Goal: Task Accomplishment & Management: Complete application form

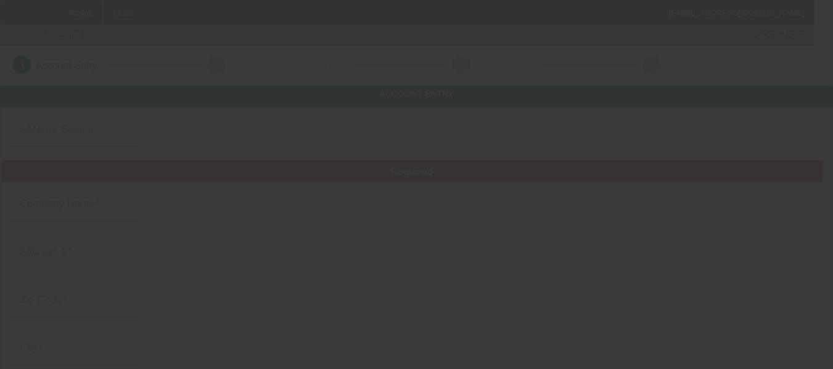
type input "9/30/2025"
type input "380 Properties LLC"
type input "1736 Mount Moosilauke Hwy"
type input "03780"
type input "Pike"
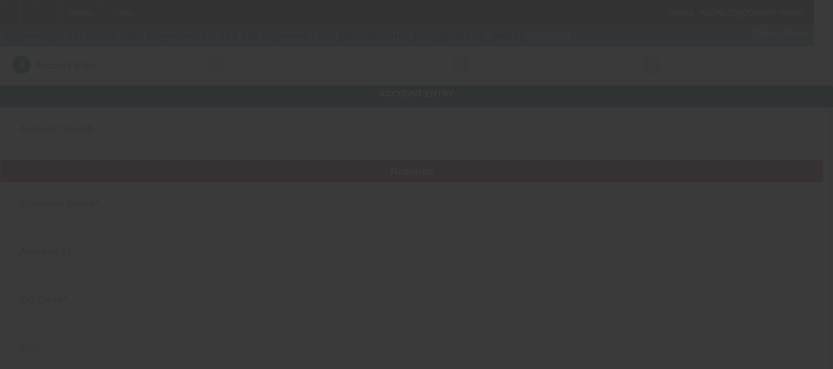
type input "(615) 440-3478"
type input "380 Properties LLC"
type input "bateyanthony@gmail.com"
type input "88-2118802"
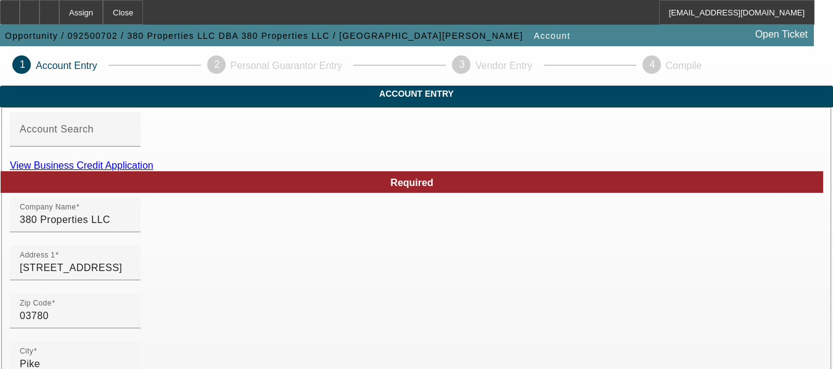
click at [154, 171] on link "View Business Credit Application" at bounding box center [82, 165] width 144 height 10
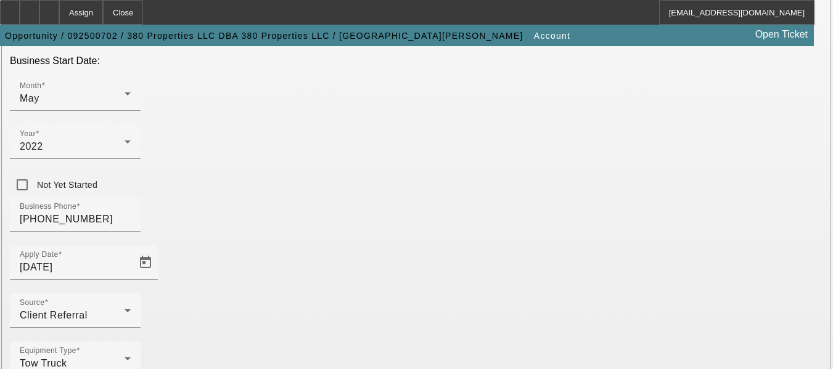
scroll to position [420, 0]
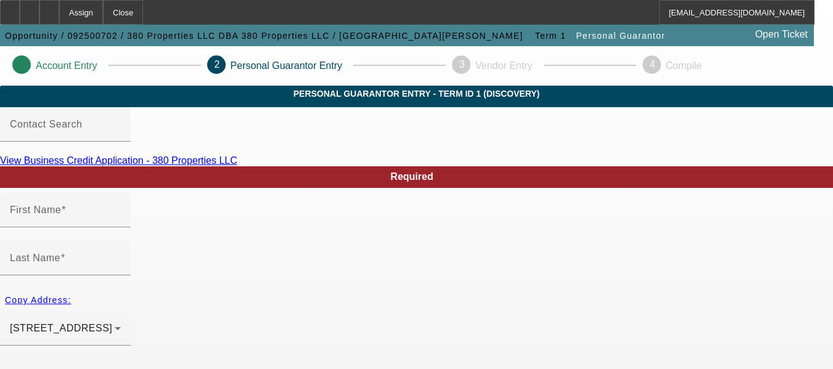
type input "Anthony"
type input "Batey"
type input "1736 Mount Moosilauke Highway"
radio input "true"
type input "03780"
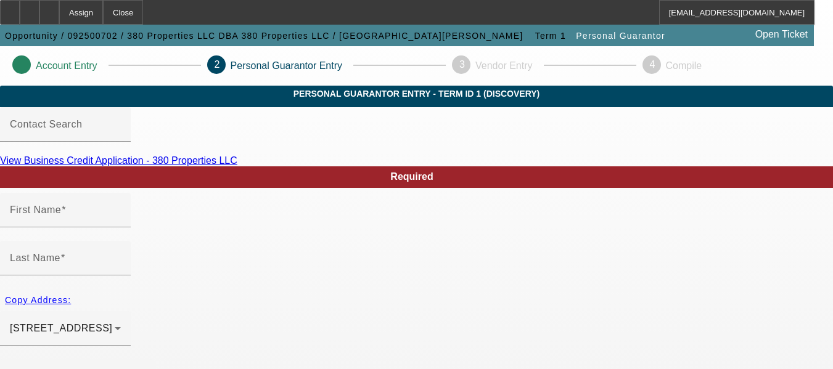
type input "pike"
type input "(615) 440-3478"
type input "100"
type input "415-77-9016"
type input "bateyanthony@gmail.com"
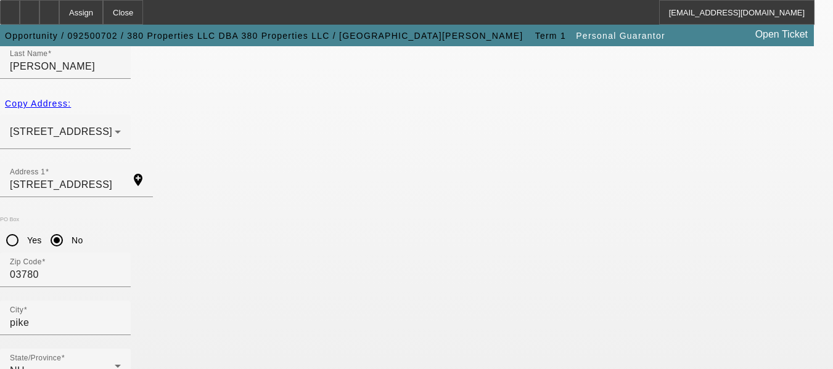
scroll to position [234, 0]
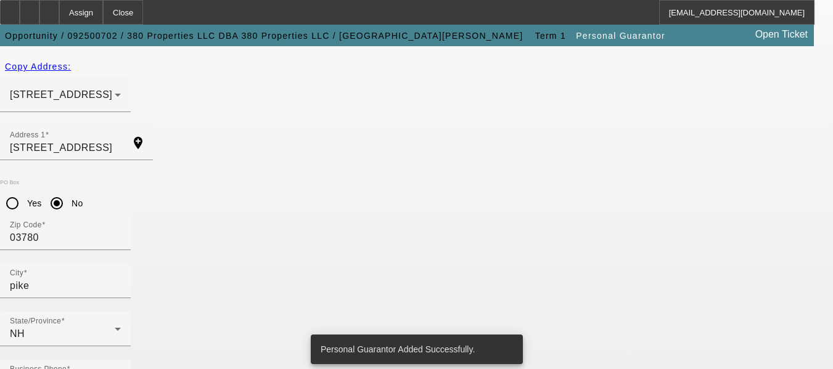
scroll to position [0, 0]
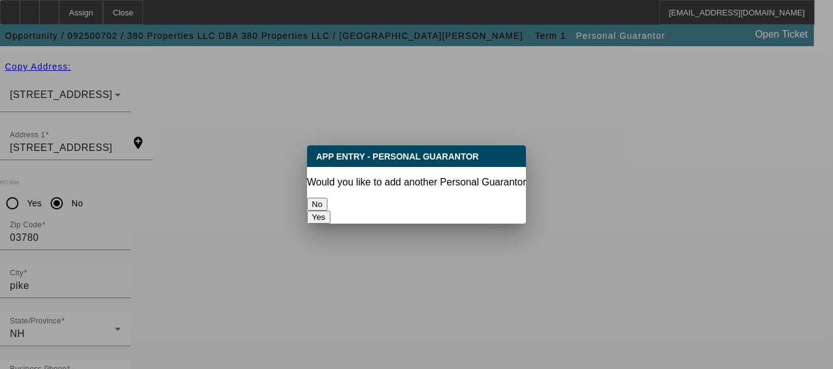
click at [327, 198] on button "No" at bounding box center [317, 204] width 20 height 13
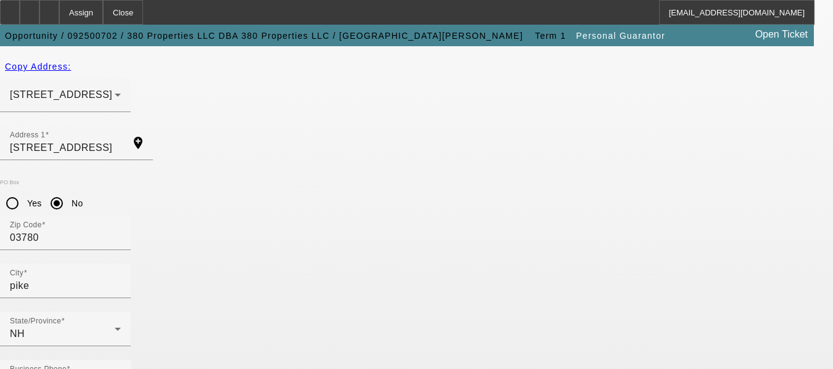
scroll to position [234, 0]
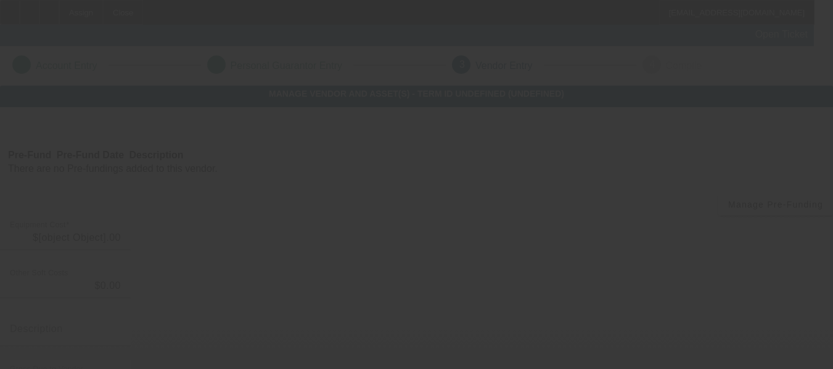
type input "$135,000.00"
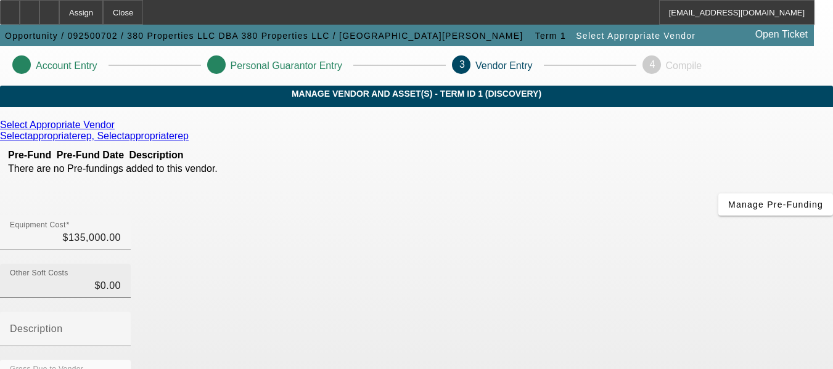
scroll to position [260, 0]
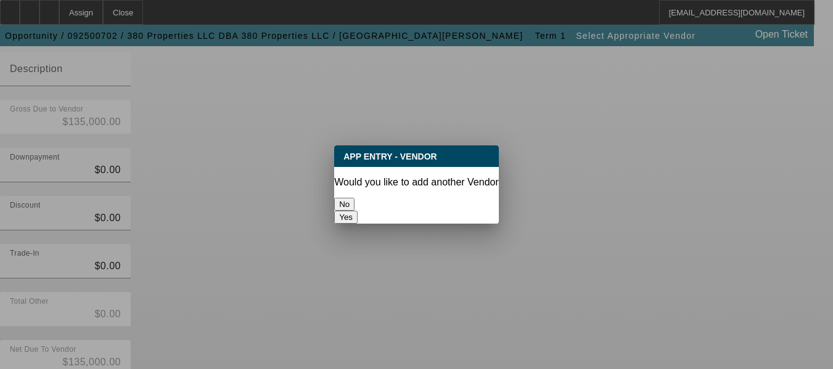
scroll to position [0, 0]
click at [353, 198] on button "No" at bounding box center [344, 204] width 20 height 13
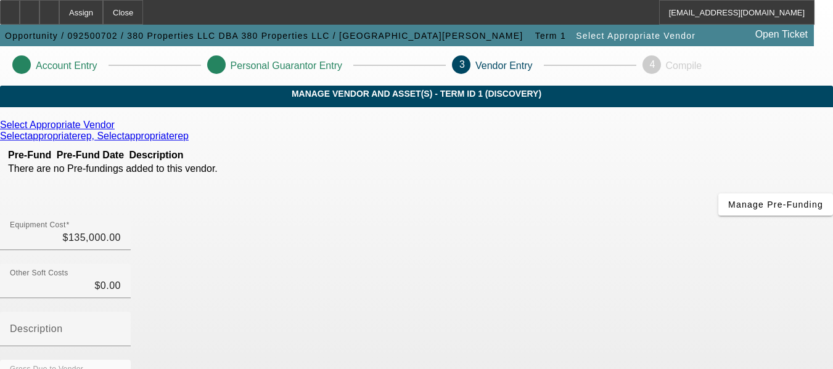
scroll to position [260, 0]
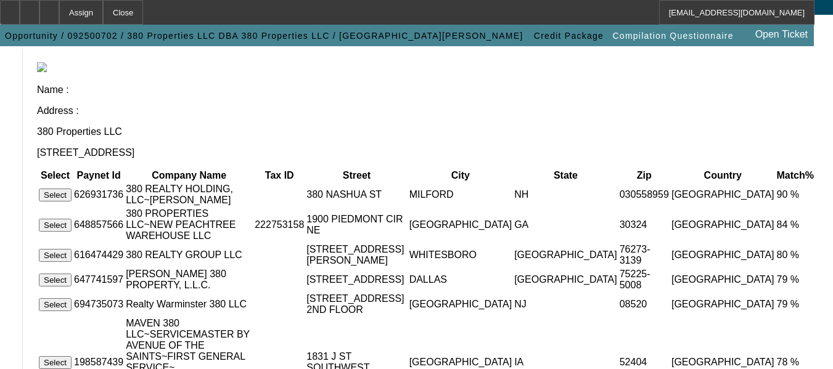
scroll to position [260, 0]
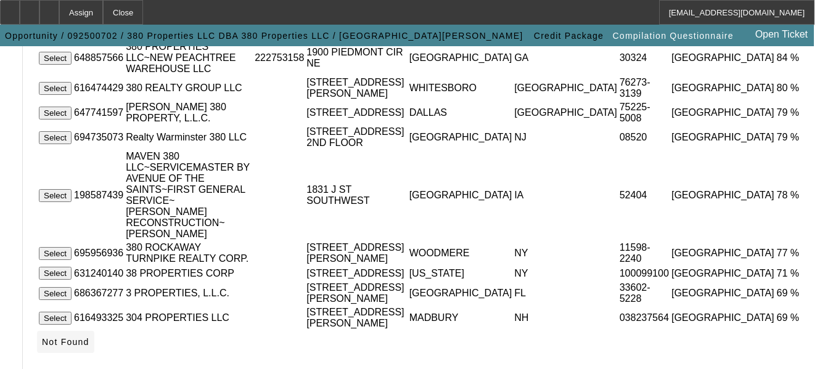
click at [89, 337] on span "Not Found" at bounding box center [65, 342] width 47 height 10
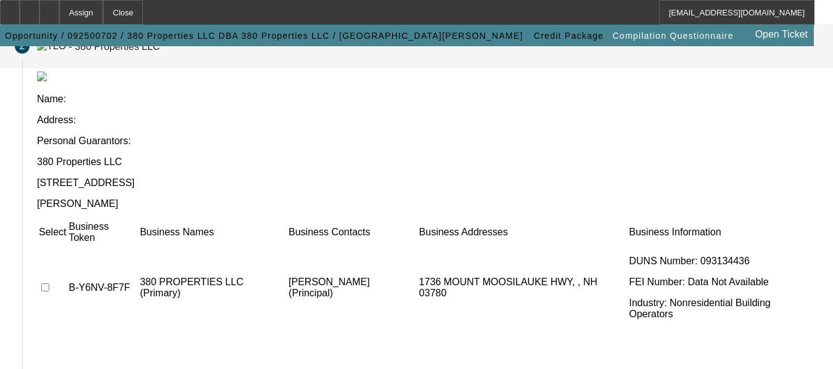
scroll to position [127, 0]
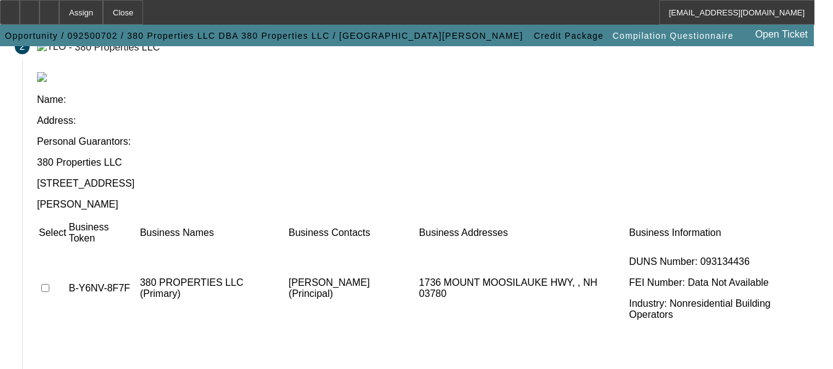
click at [49, 284] on input "checkbox" at bounding box center [45, 288] width 8 height 8
checkbox input "true"
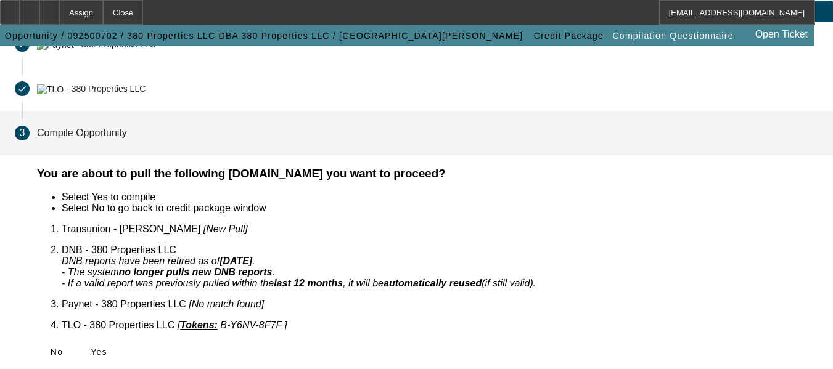
scroll to position [75, 0]
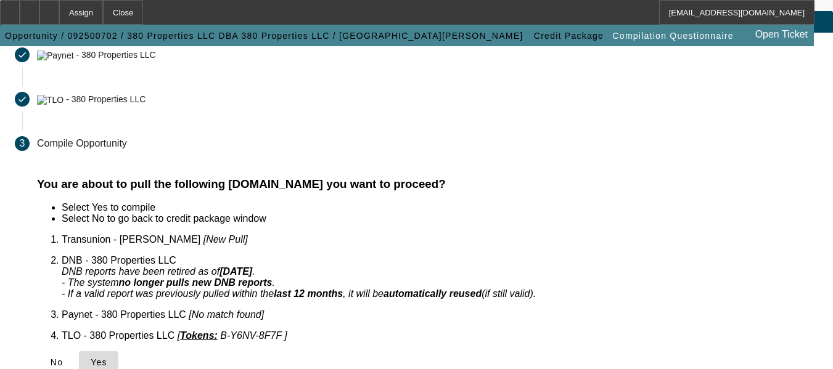
click at [91, 358] on icon at bounding box center [91, 363] width 0 height 10
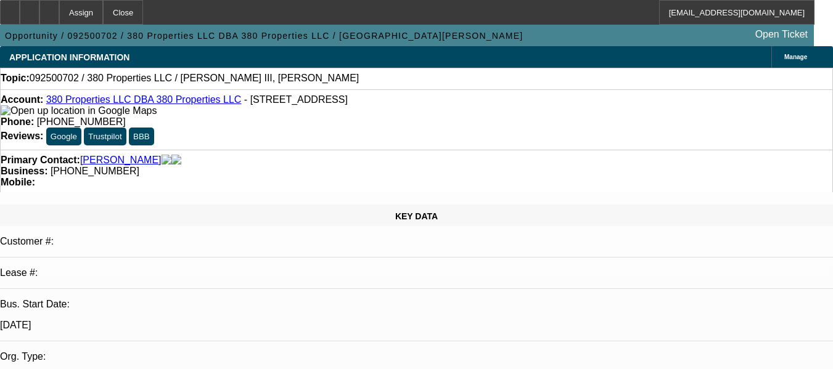
select select "0"
select select "2"
select select "0.1"
select select "4"
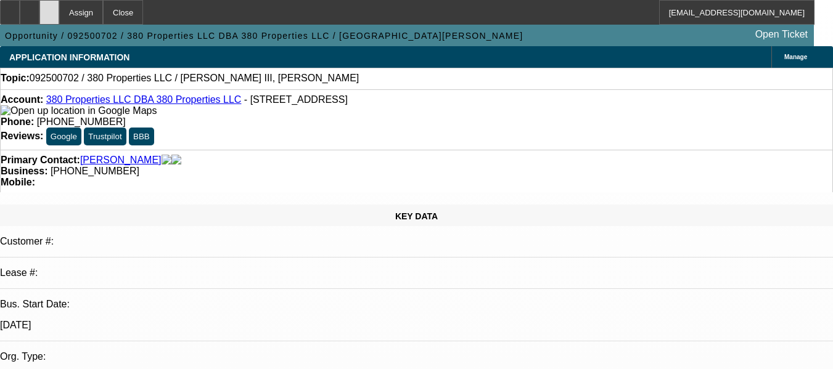
click at [59, 10] on div at bounding box center [49, 12] width 20 height 25
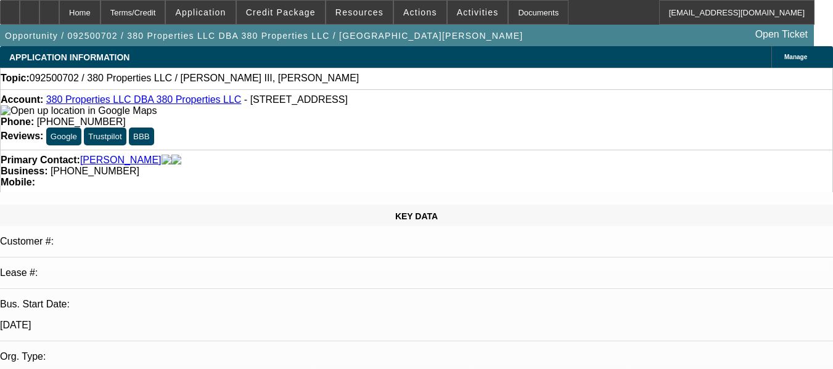
select select "0"
select select "2"
select select "0.1"
select select "4"
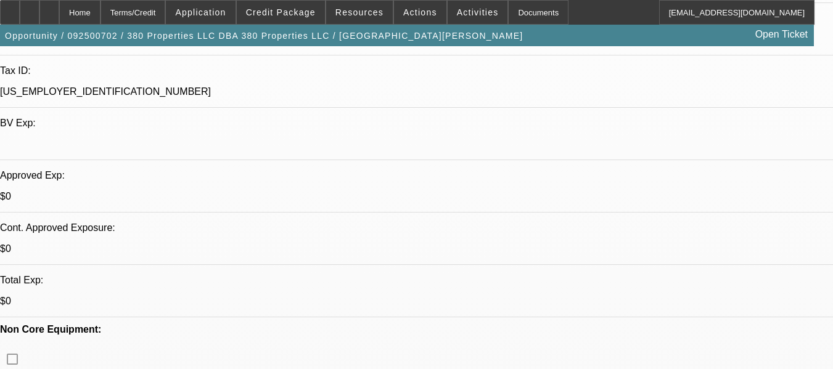
scroll to position [342, 0]
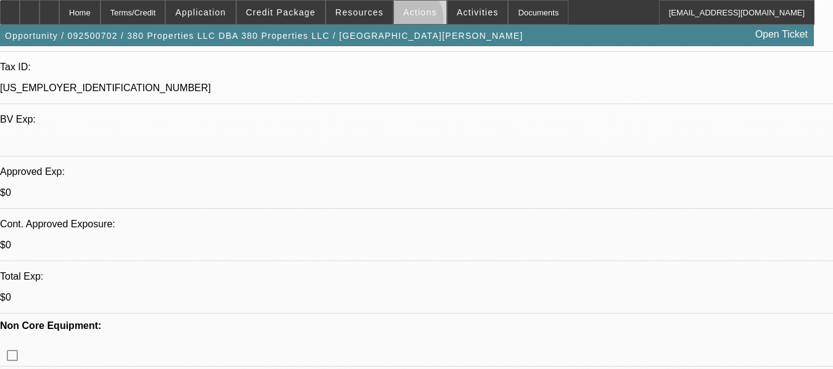
click at [404, 21] on span at bounding box center [420, 13] width 52 height 30
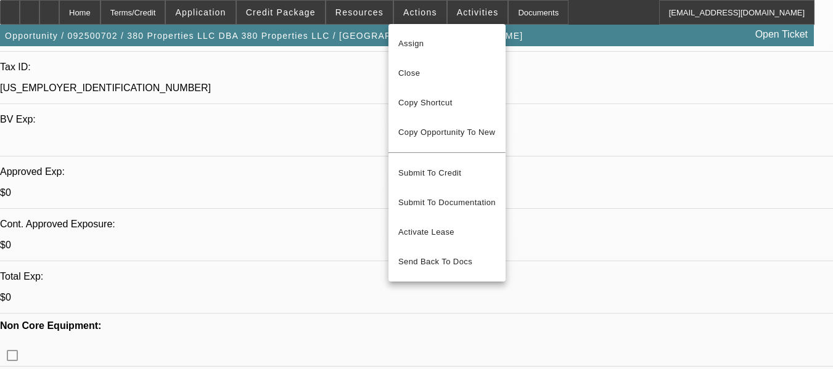
click at [446, 9] on div at bounding box center [416, 184] width 833 height 369
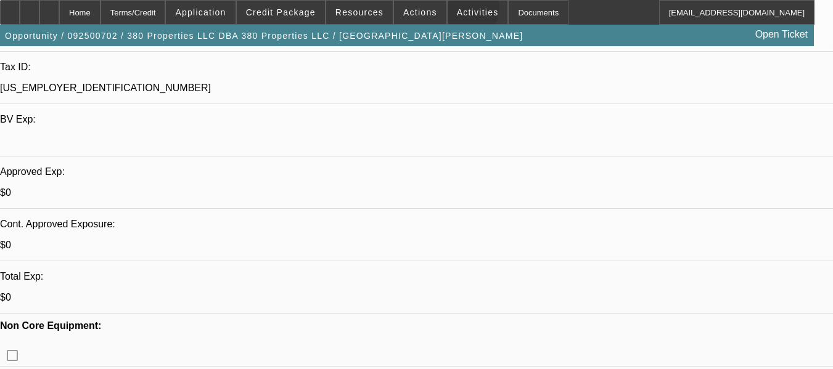
click at [457, 9] on span "Activities" at bounding box center [478, 12] width 42 height 10
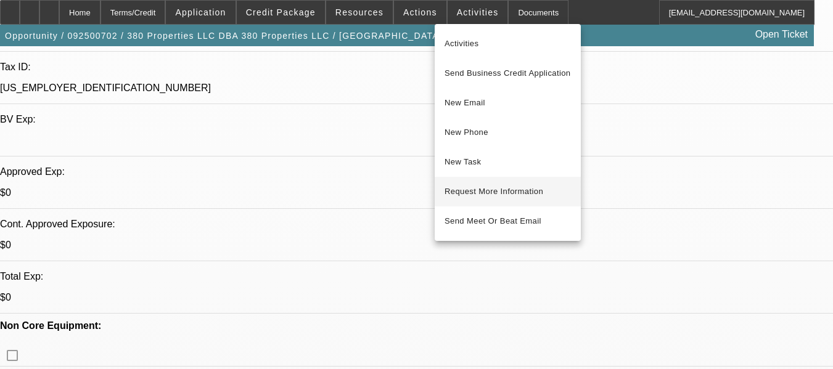
click at [456, 189] on span "Request More Information" at bounding box center [508, 191] width 126 height 15
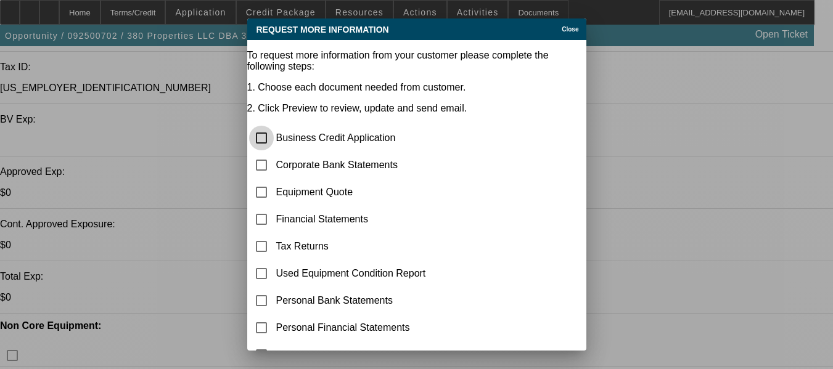
scroll to position [0, 0]
click at [274, 153] on input "checkbox" at bounding box center [261, 165] width 25 height 25
checkbox input "true"
click at [274, 180] on input "checkbox" at bounding box center [261, 192] width 25 height 25
checkbox input "true"
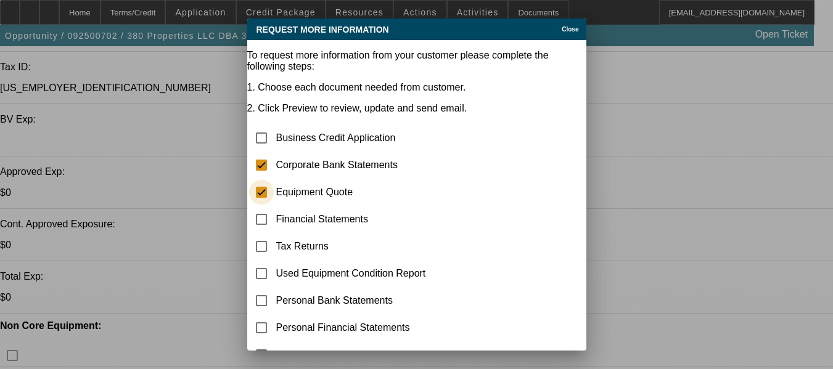
scroll to position [176, 0]
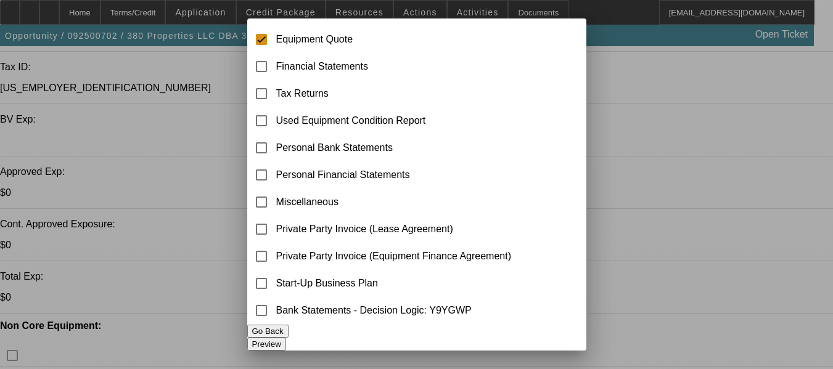
click at [286, 338] on button "Preview" at bounding box center [266, 344] width 39 height 13
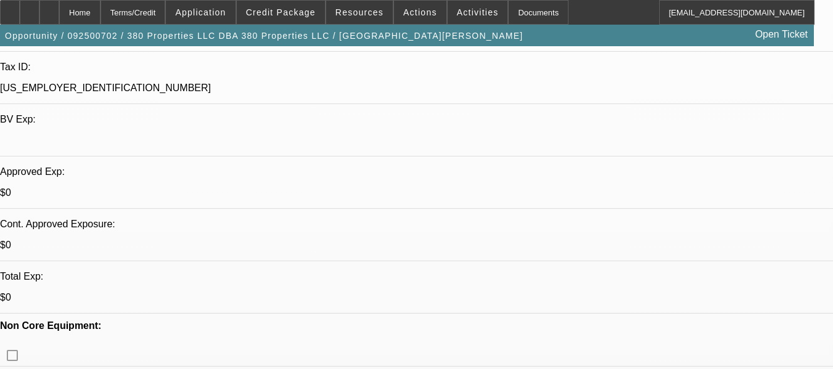
scroll to position [0, 0]
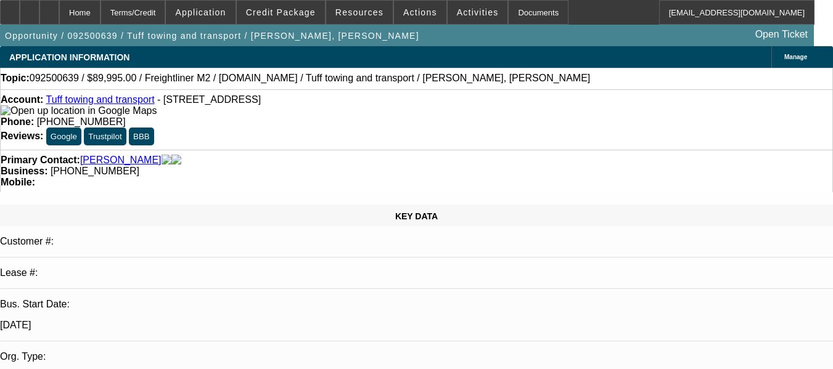
select select "0"
select select "2"
select select "0.1"
select select "4"
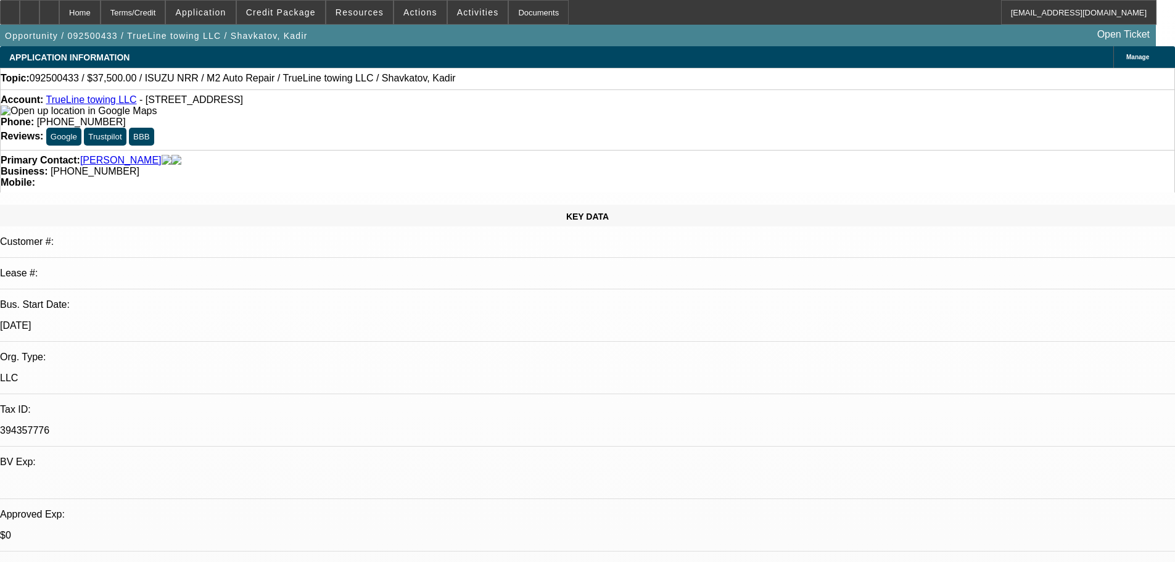
select select "0"
select select "2"
select select "0.1"
select select "4"
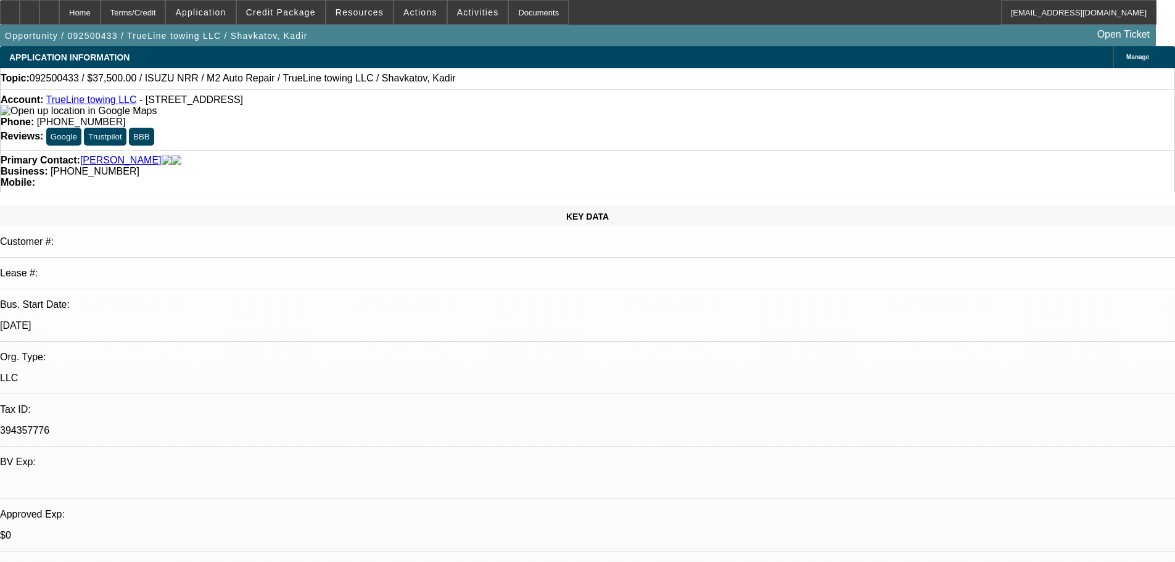
select select "0"
select select "2"
select select "0.1"
select select "4"
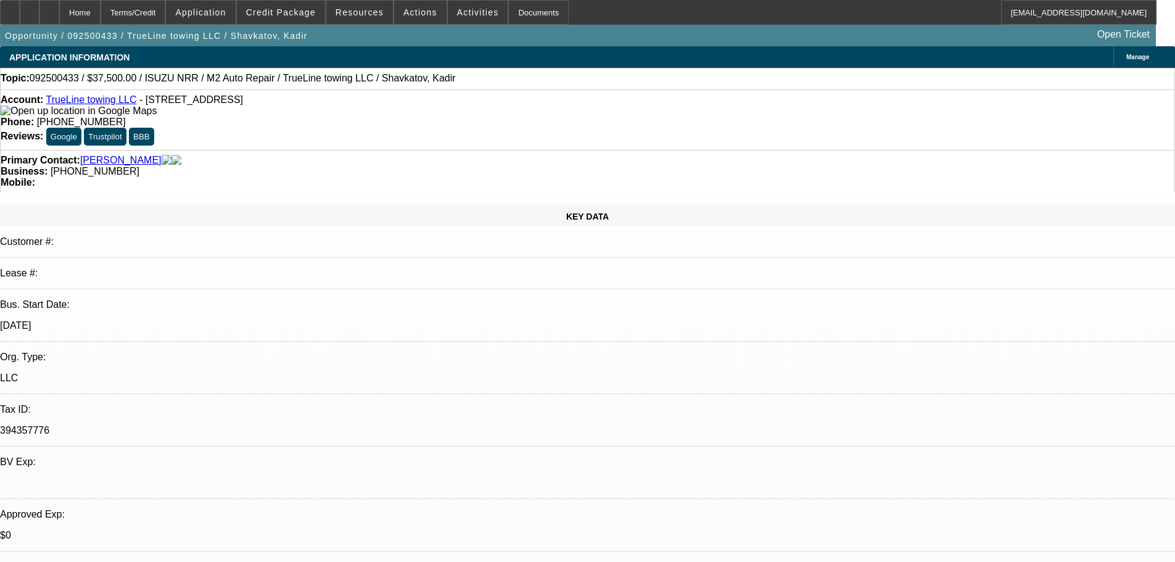
select select "0"
select select "2"
select select "0.1"
select select "4"
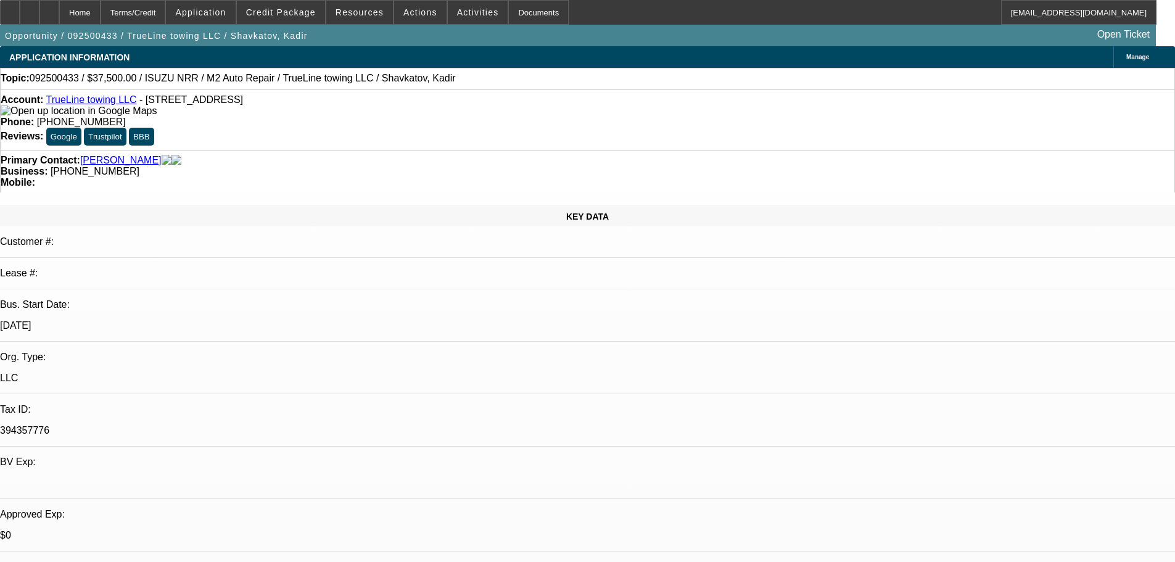
select select "0"
select select "2"
select select "0.1"
select select "4"
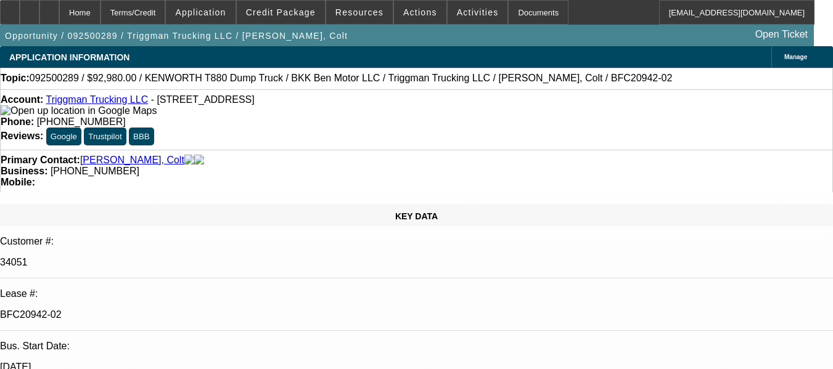
select select "0"
select select "2"
select select "0"
select select "6"
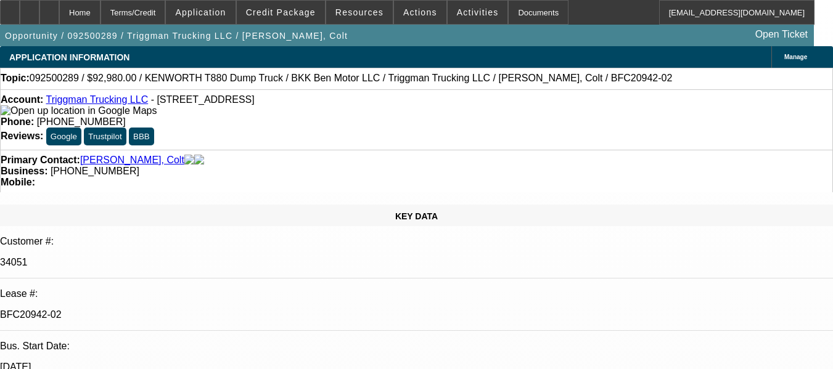
select select "0"
select select "2"
select select "0"
select select "6"
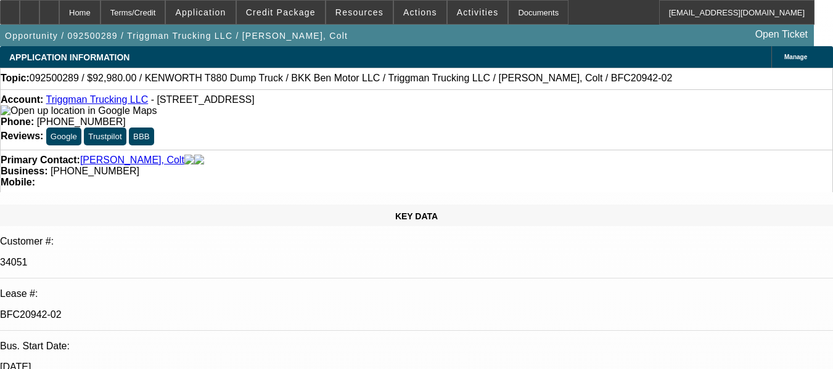
select select "0"
select select "2"
select select "0"
select select "6"
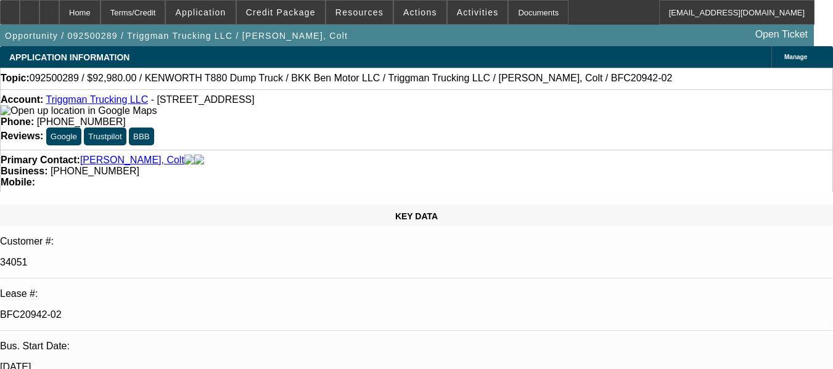
select select "0"
select select "2"
select select "0.1"
select select "4"
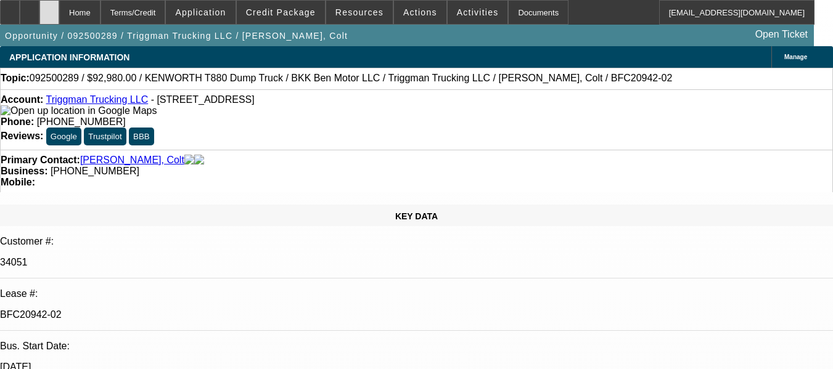
click at [59, 17] on div at bounding box center [49, 12] width 20 height 25
select select "0"
select select "2"
select select "0"
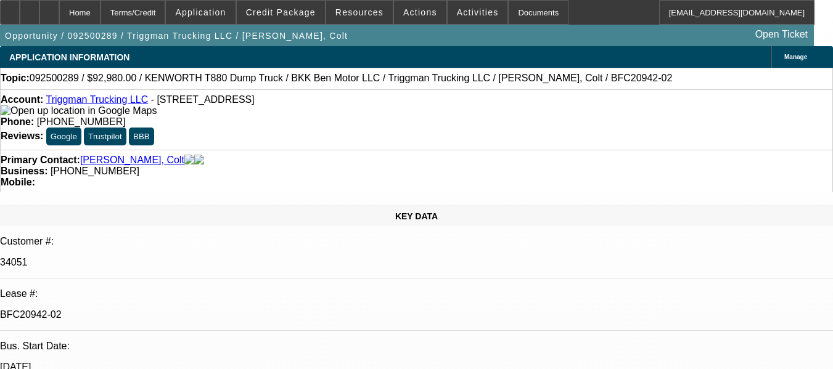
select select "6"
select select "0"
select select "2"
select select "0"
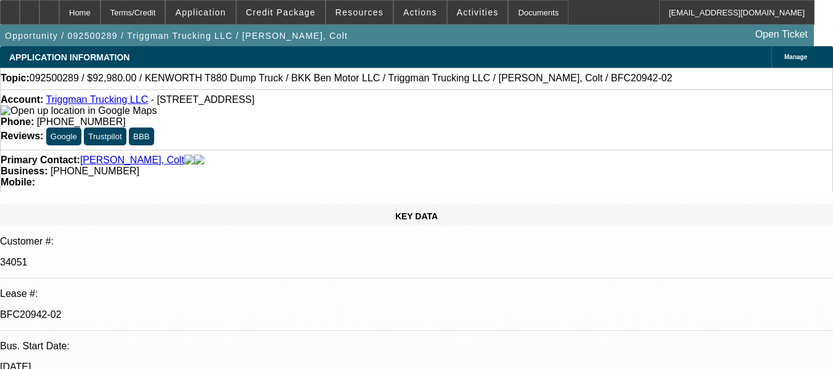
select select "6"
select select "0"
select select "2"
select select "0"
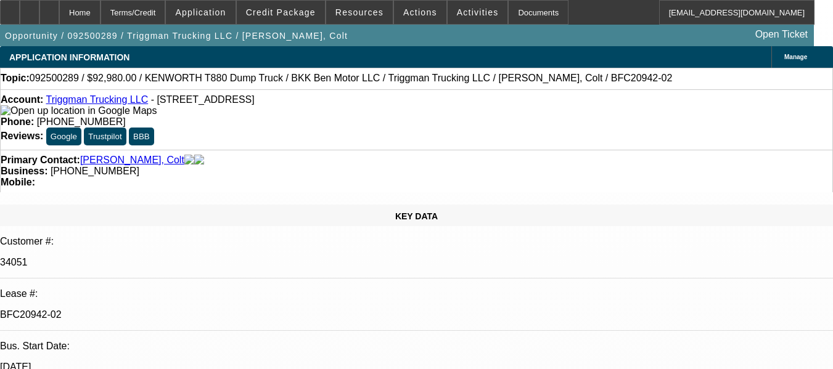
select select "6"
select select "0"
select select "2"
select select "0.1"
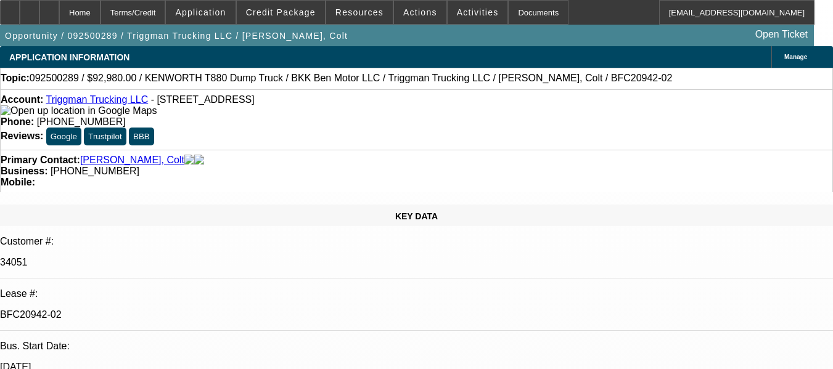
select select "4"
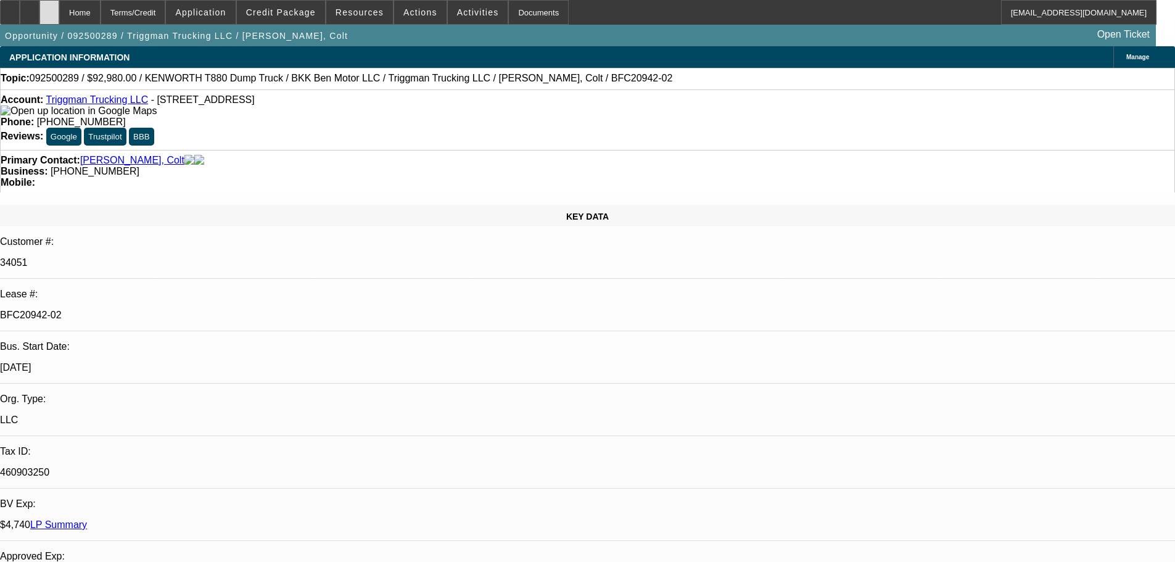
click at [59, 17] on div at bounding box center [49, 12] width 20 height 25
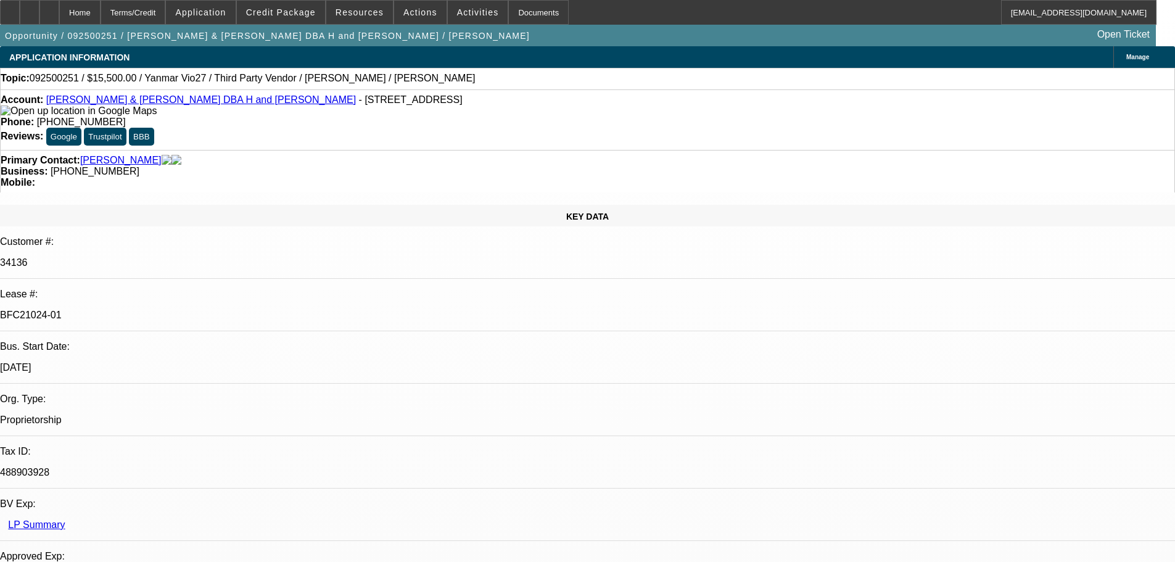
select select "0"
select select "6"
select select "0"
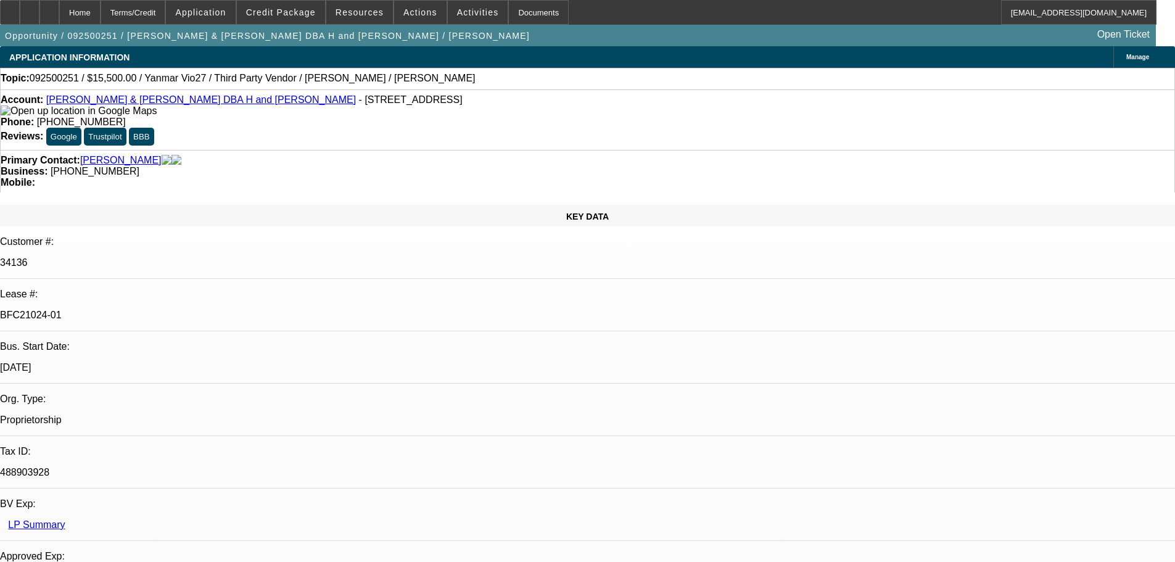
select select "0"
select select "6"
select select "0"
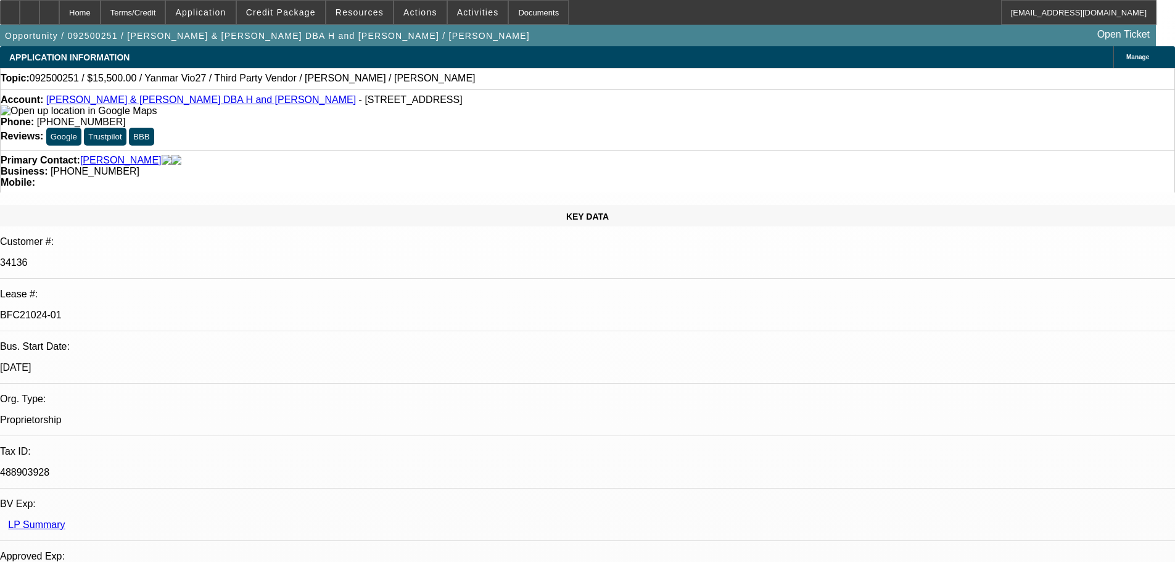
select select "0"
select select "6"
select select "0"
select select "0.1"
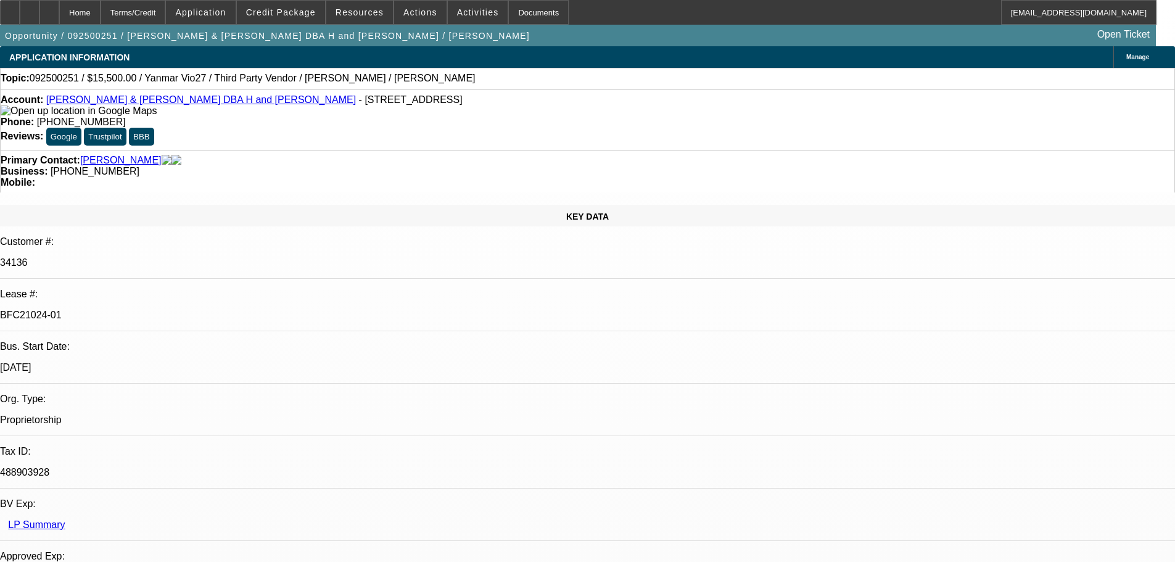
select select "4"
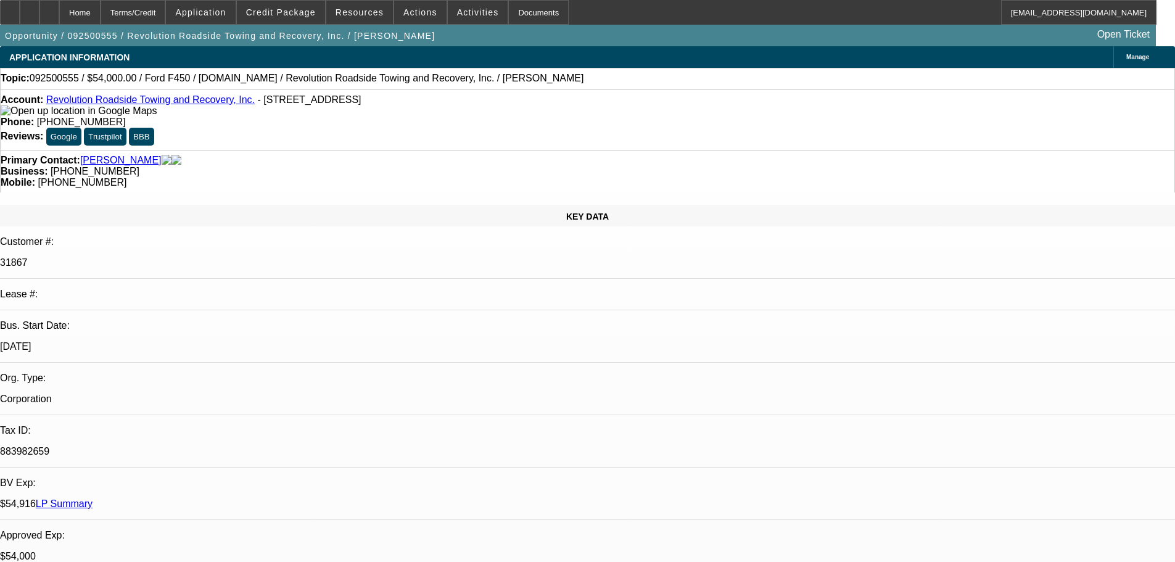
select select "0"
select select "2"
select select "0"
select select "6"
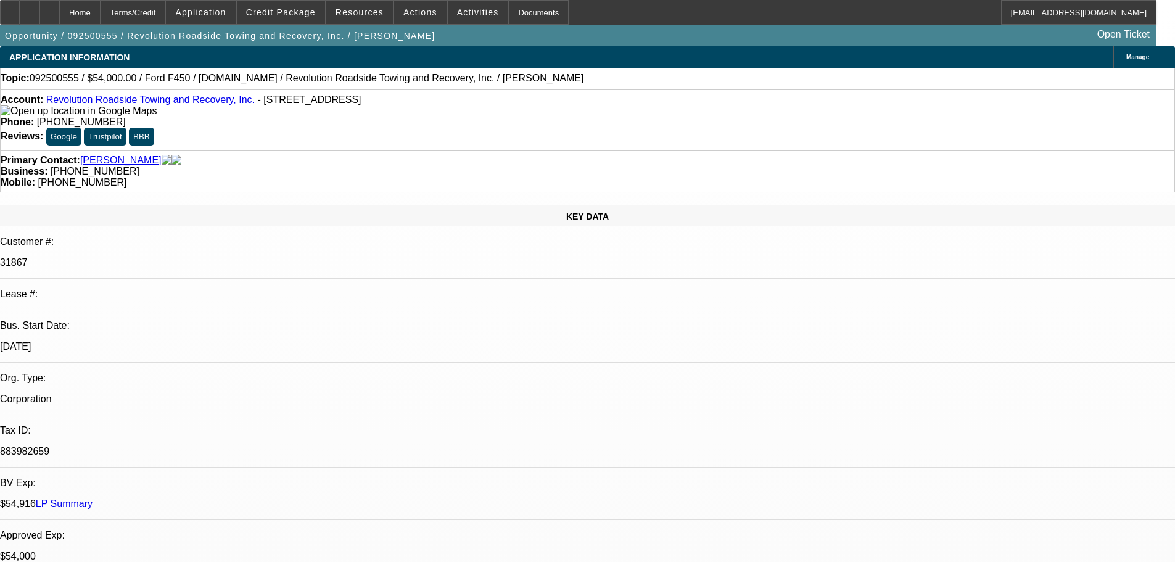
select select "0"
select select "2"
select select "0"
select select "6"
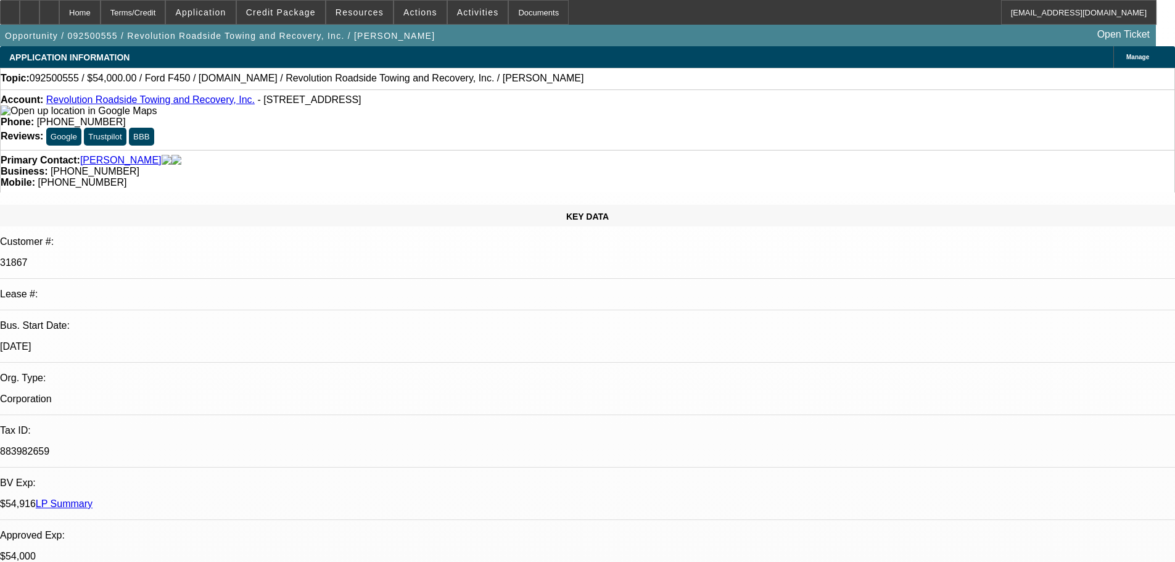
select select "0"
select select "2"
select select "0"
select select "6"
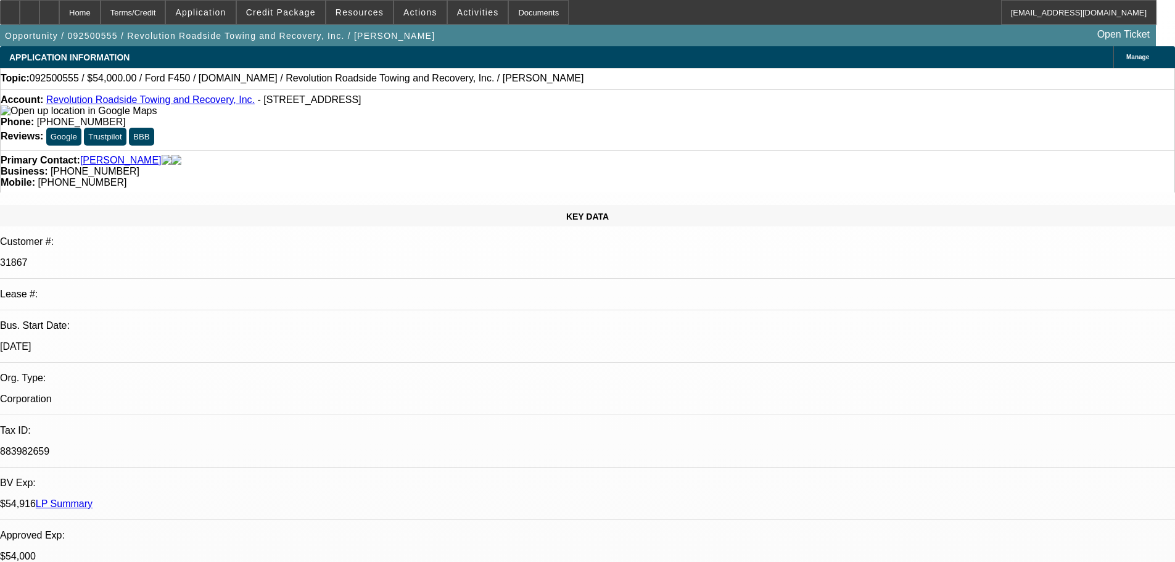
select select "0"
select select "6"
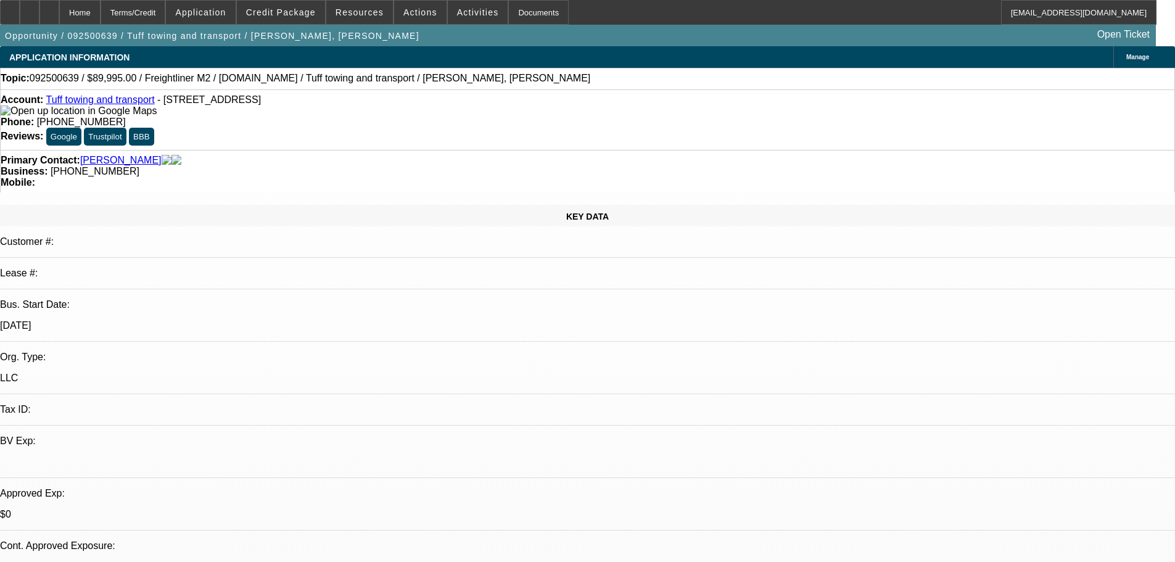
select select "0"
select select "2"
select select "0.1"
select select "4"
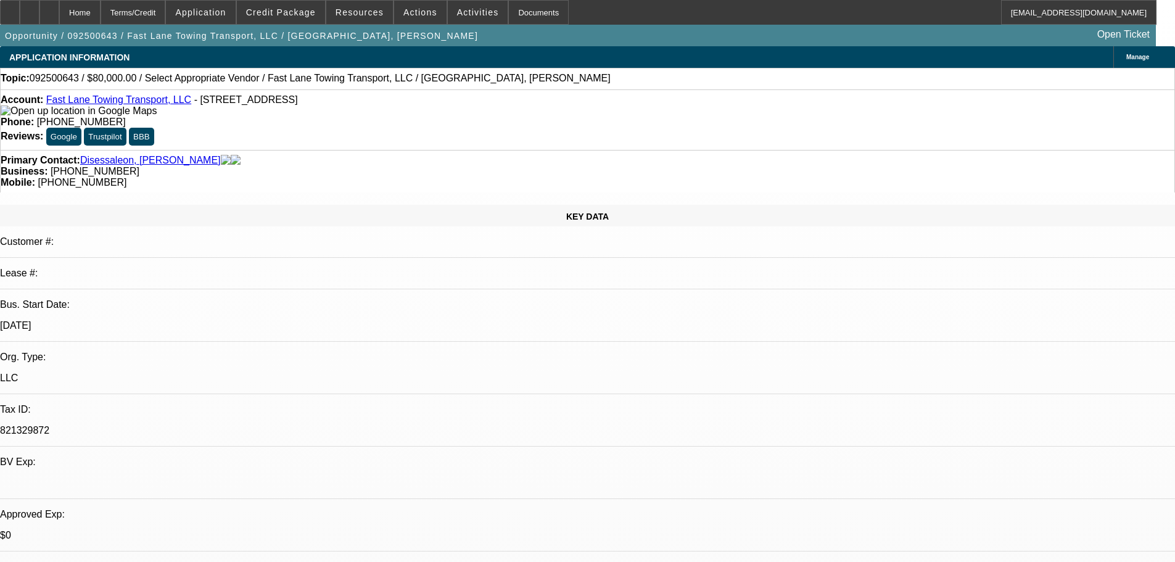
select select "0"
select select "2"
select select "0.1"
select select "4"
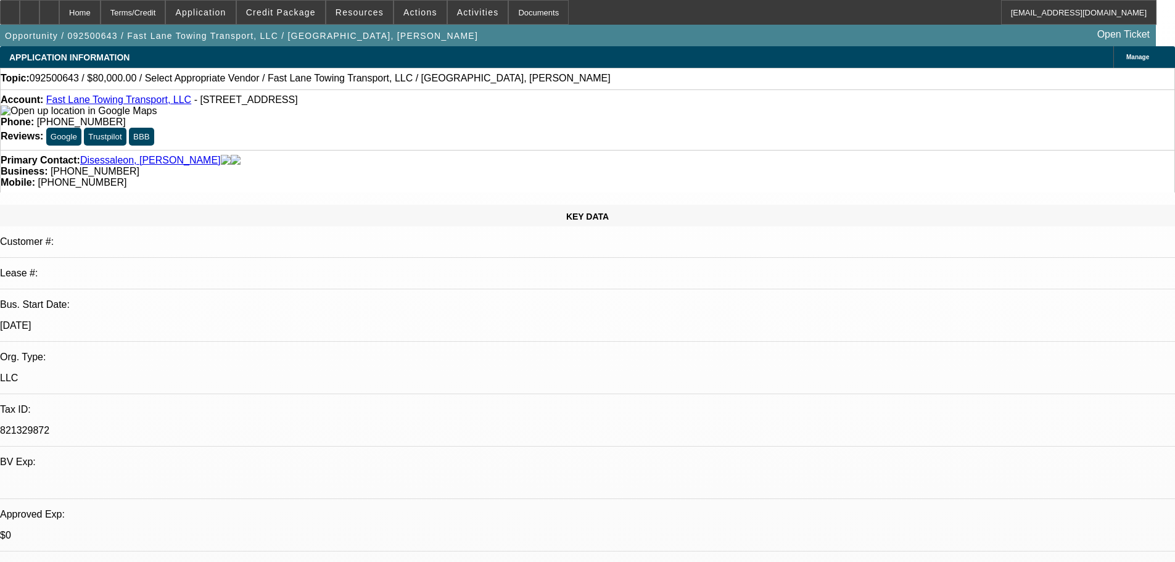
click at [518, 84] on div "Topic: 092500643 / $80,000.00 / Select Appropriate Vendor / Fast Lane Towing Tr…" at bounding box center [587, 78] width 1173 height 11
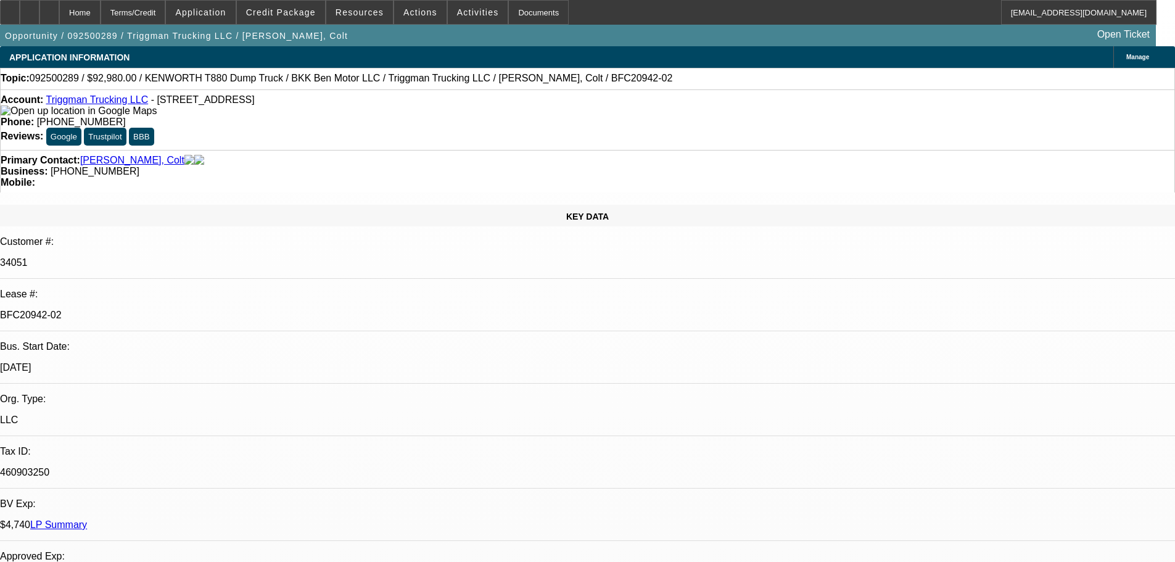
select select "0"
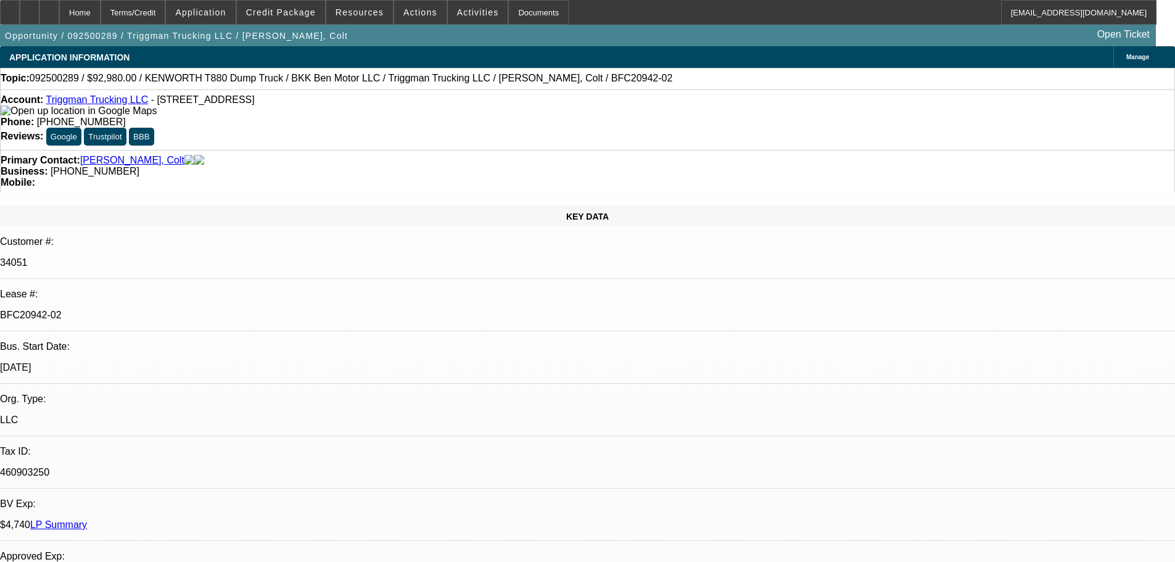
select select "0"
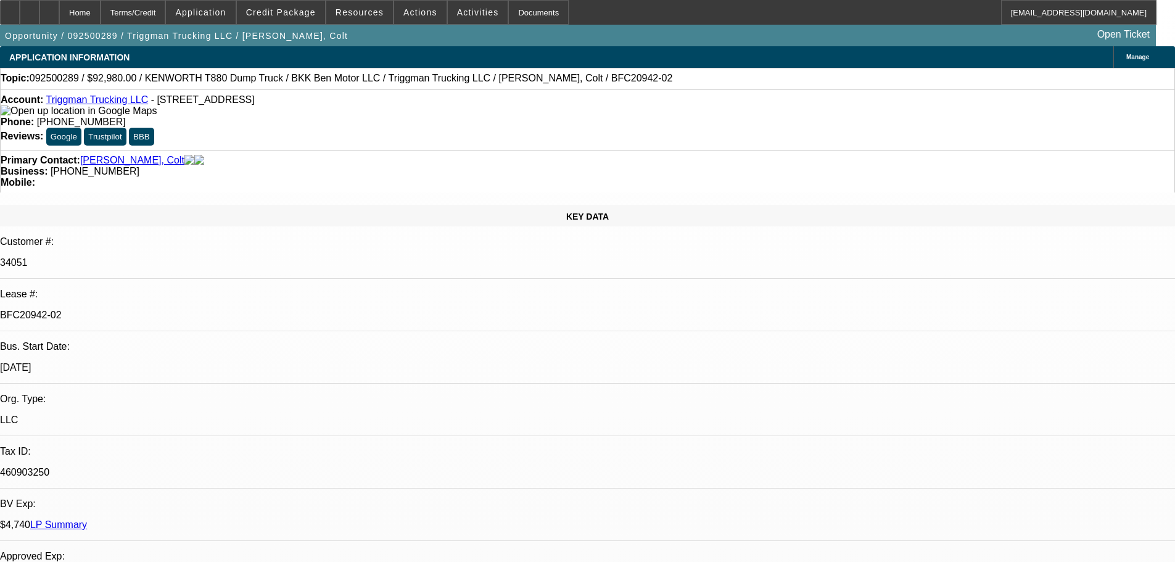
select select "0"
select select "0.1"
select select "1"
select select "2"
select select "6"
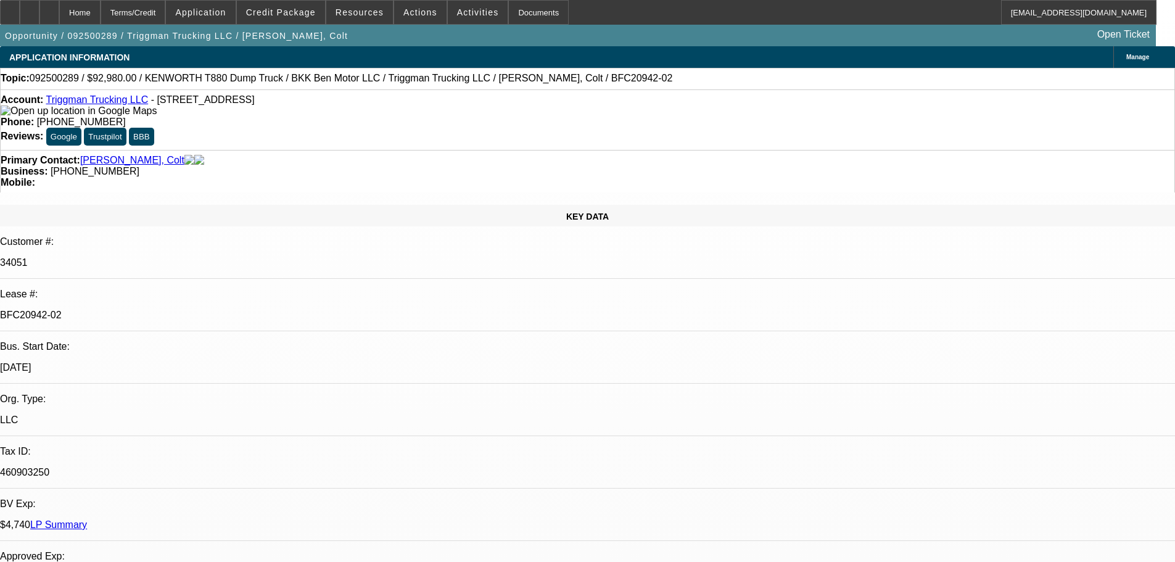
select select "1"
select select "2"
select select "6"
select select "1"
select select "2"
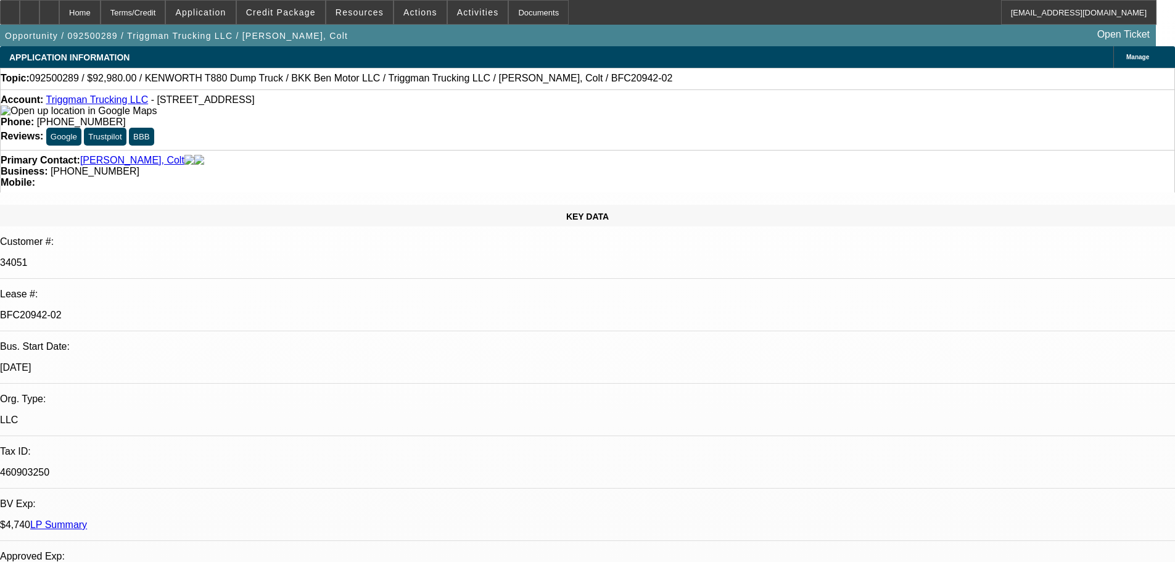
select select "6"
select select "1"
select select "2"
select select "4"
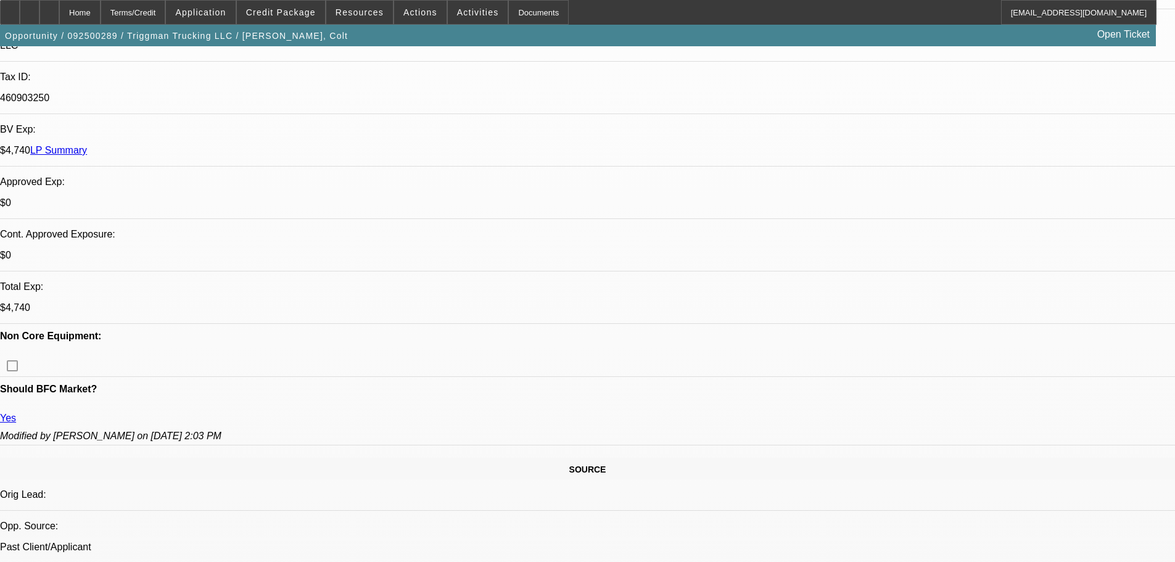
scroll to position [432, 0]
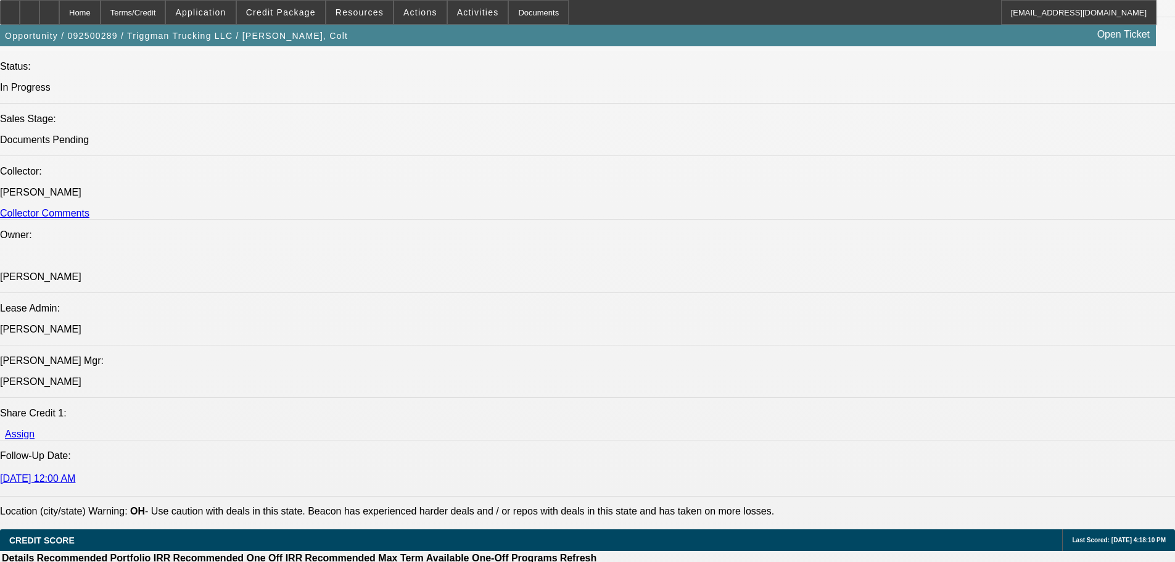
scroll to position [1356, 0]
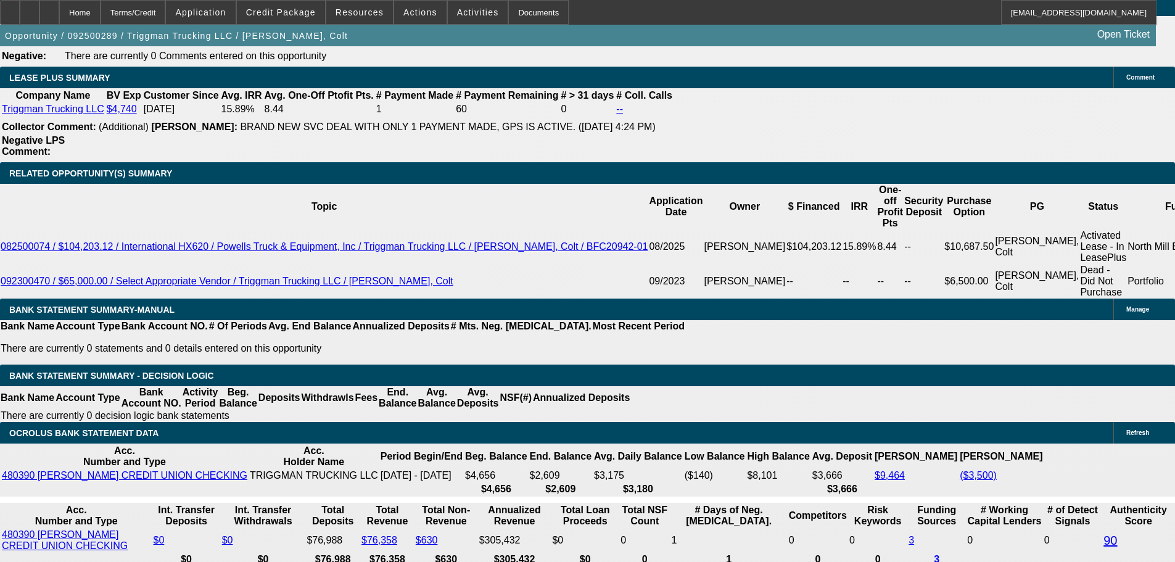
scroll to position [2096, 0]
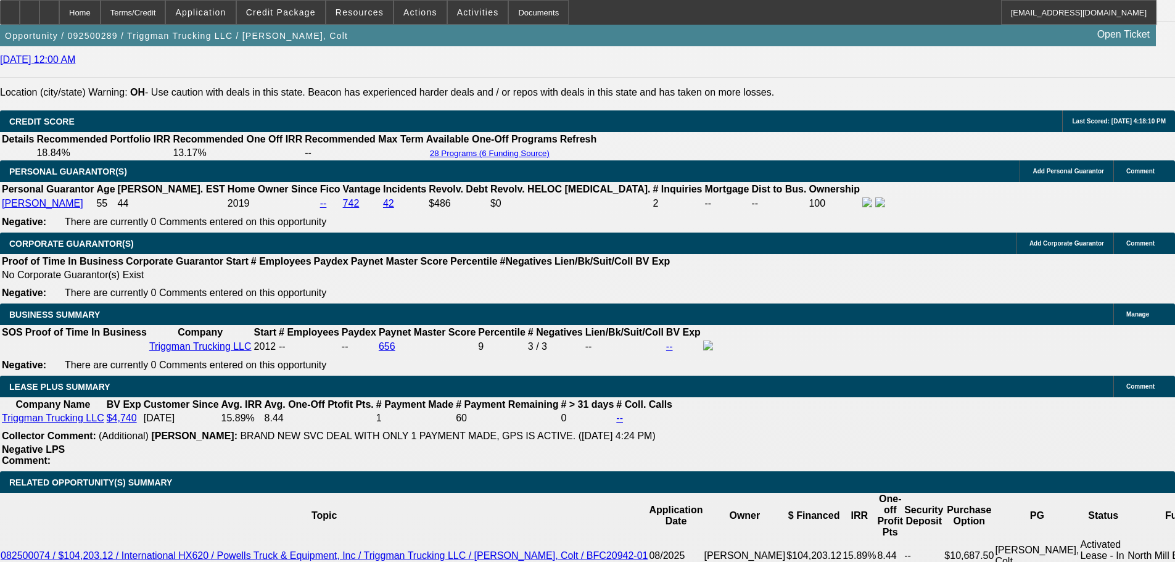
scroll to position [2035, 0]
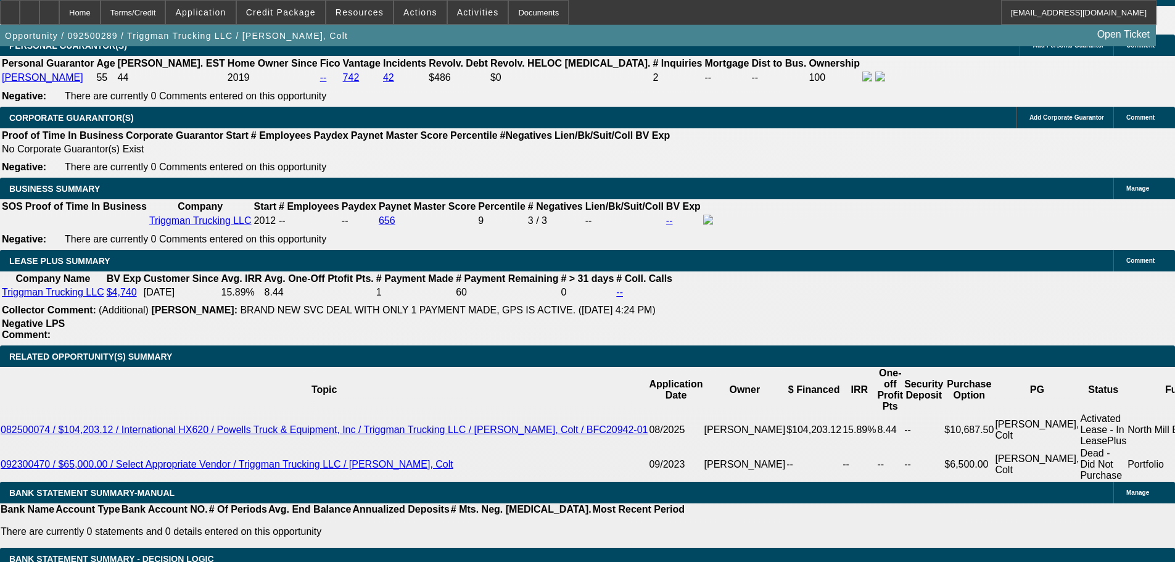
scroll to position [1911, 0]
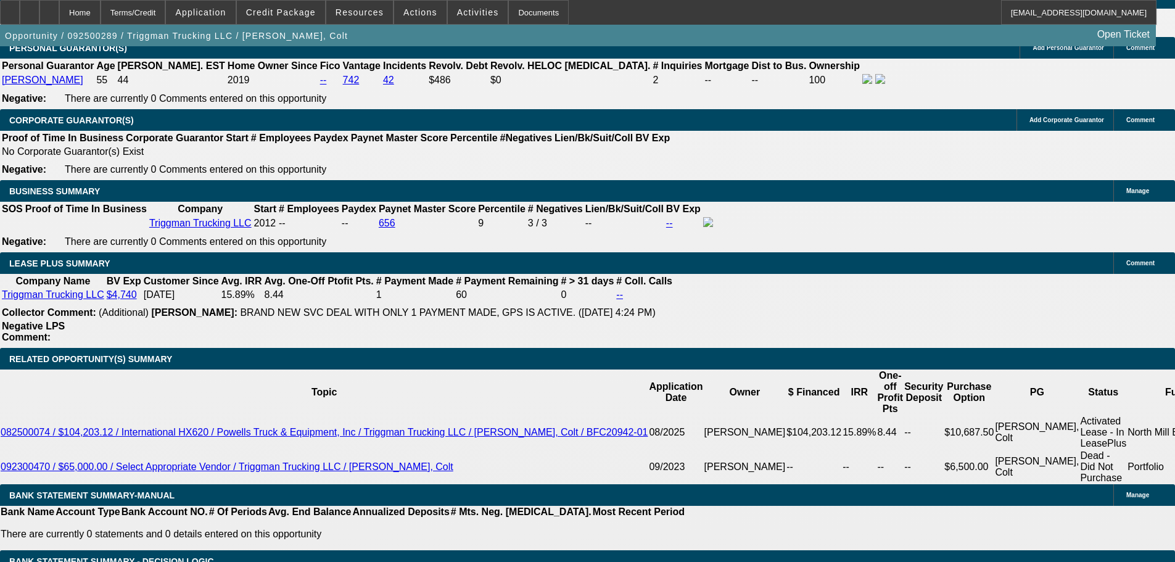
click at [59, 18] on div at bounding box center [49, 12] width 20 height 25
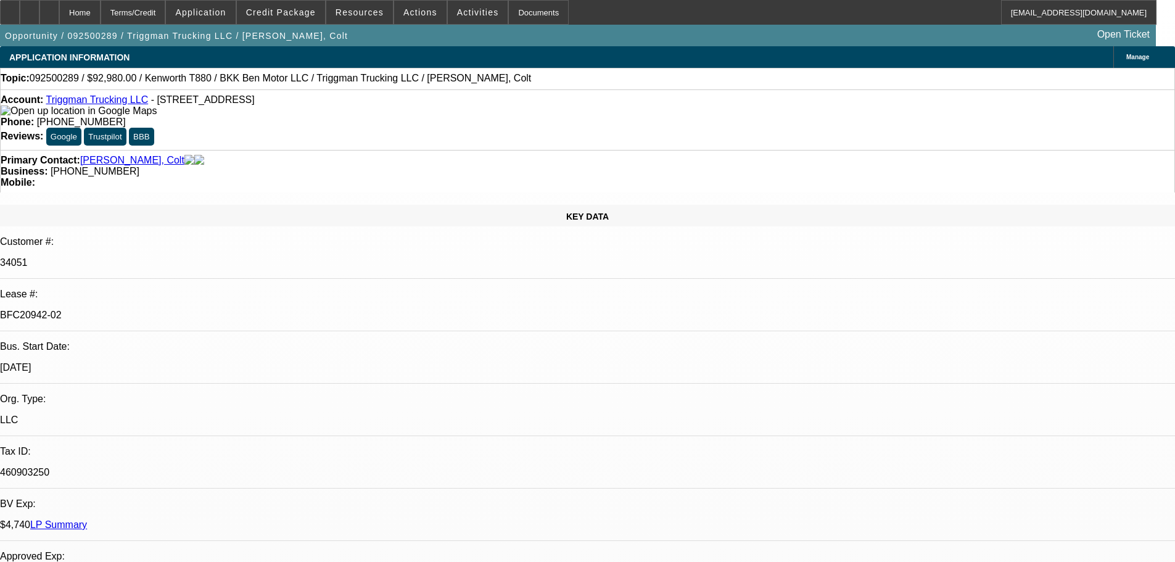
select select "0"
select select "2"
select select "0"
select select "6"
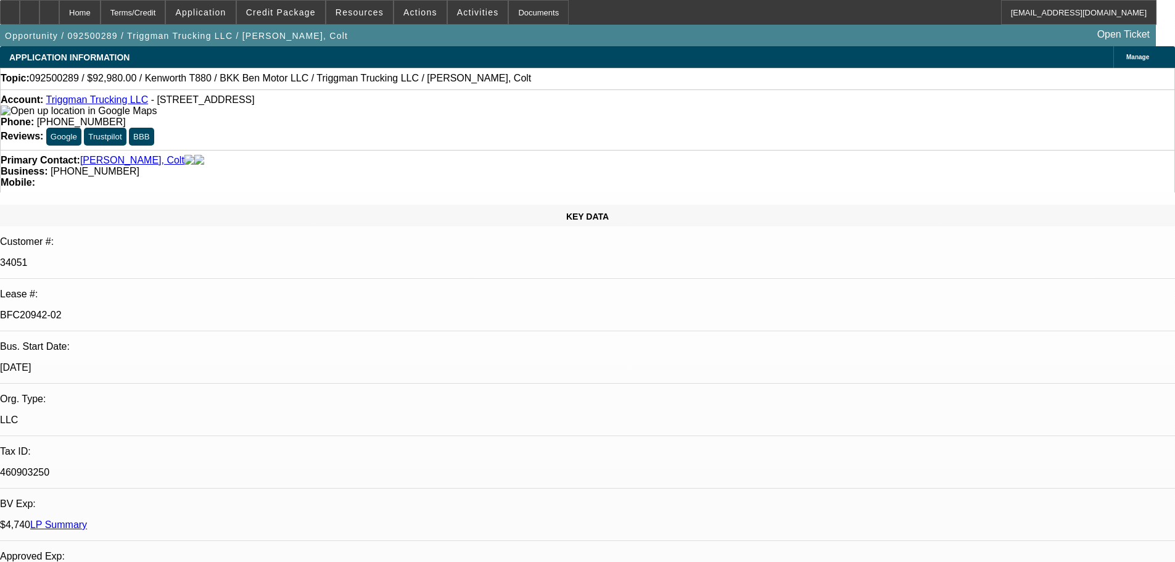
select select "0"
select select "2"
select select "0"
select select "6"
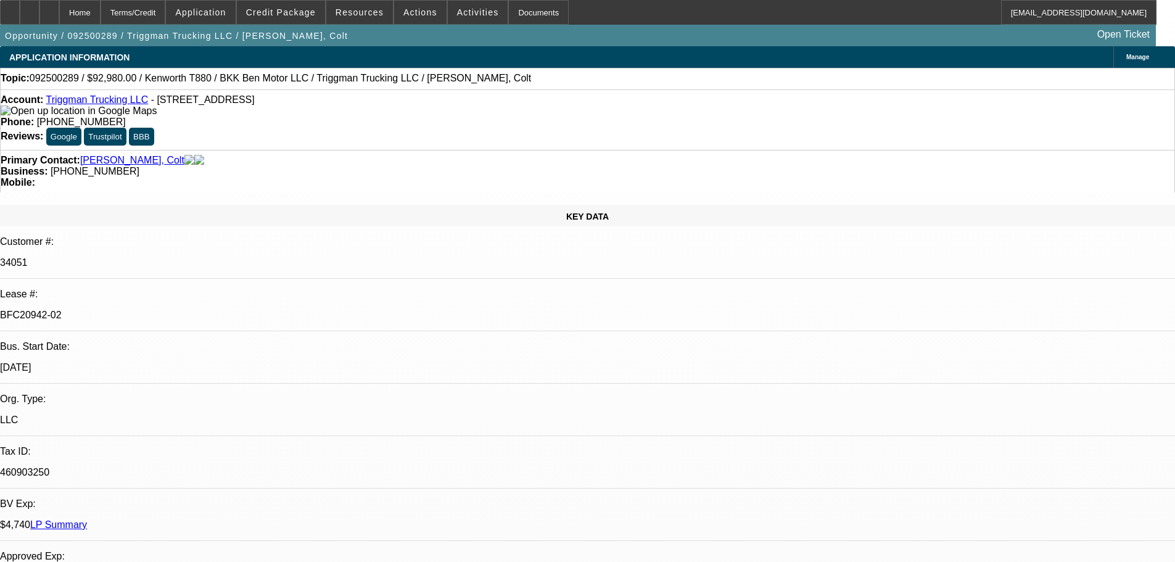
select select "0"
select select "2"
select select "0"
select select "6"
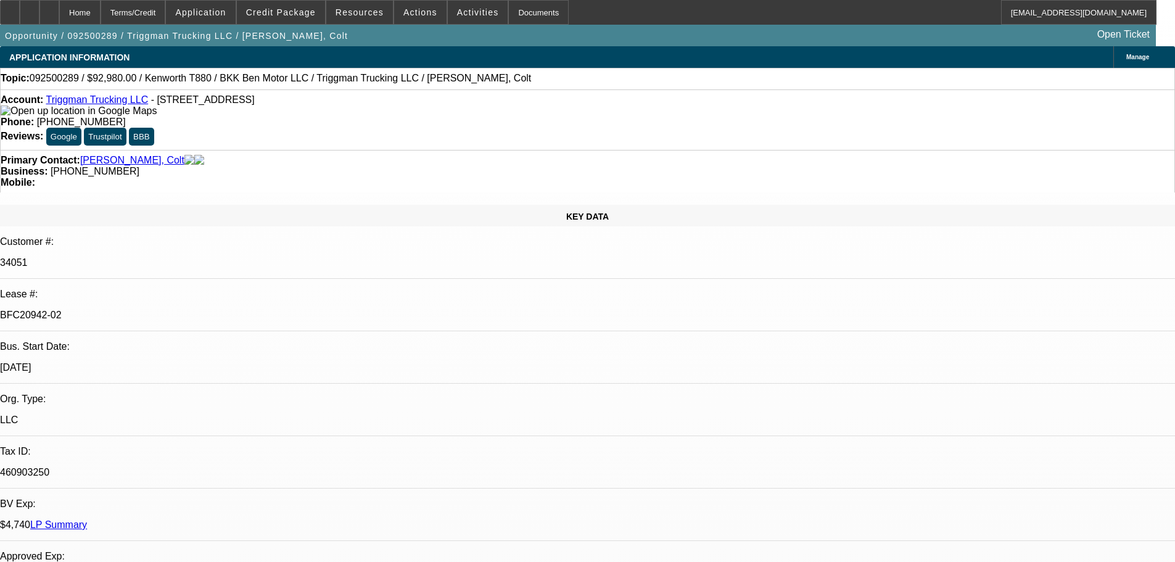
select select "0"
select select "2"
select select "0.1"
select select "4"
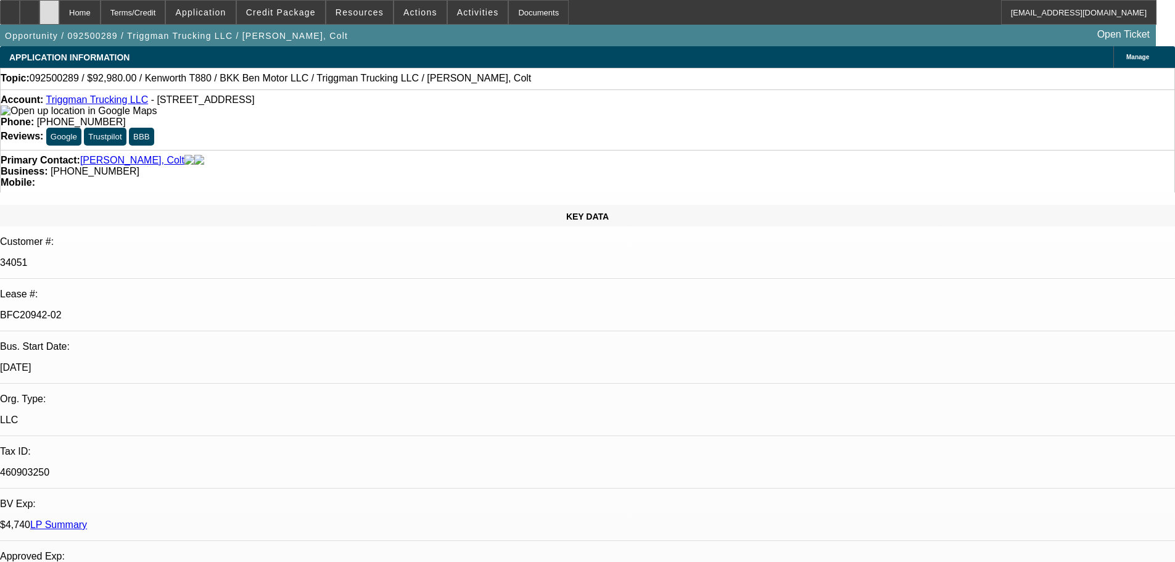
click at [59, 5] on div at bounding box center [49, 12] width 20 height 25
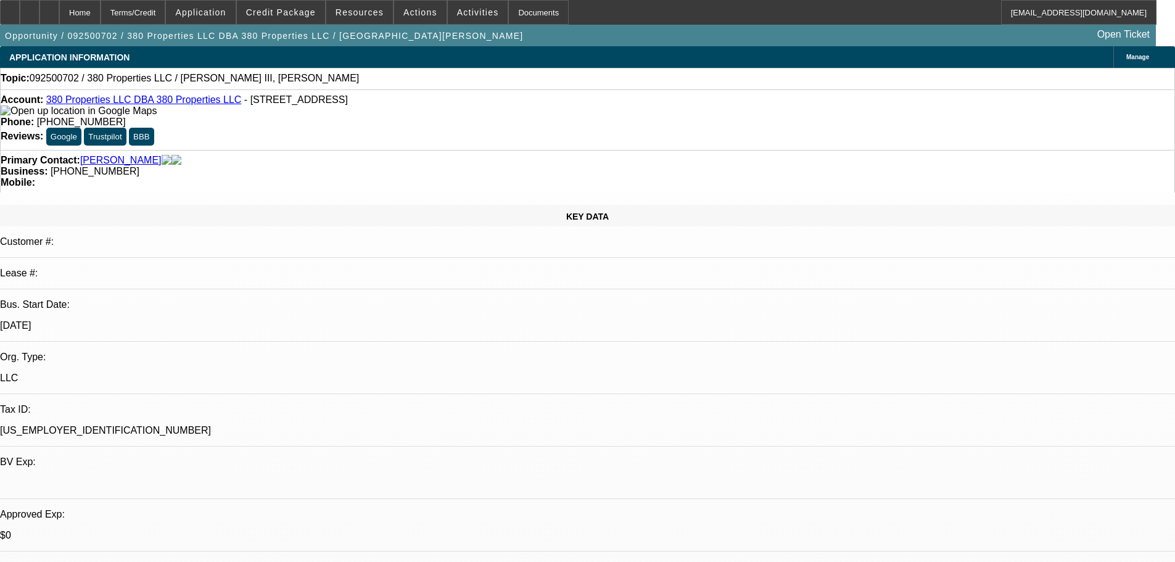
select select "0"
select select "2"
select select "0.1"
select select "4"
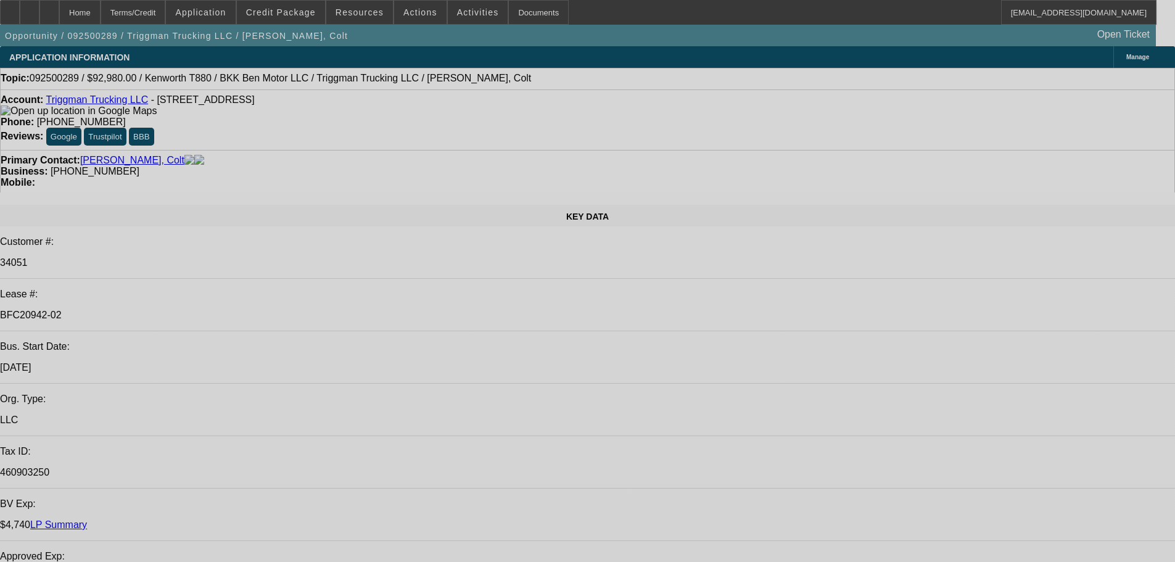
select select "0"
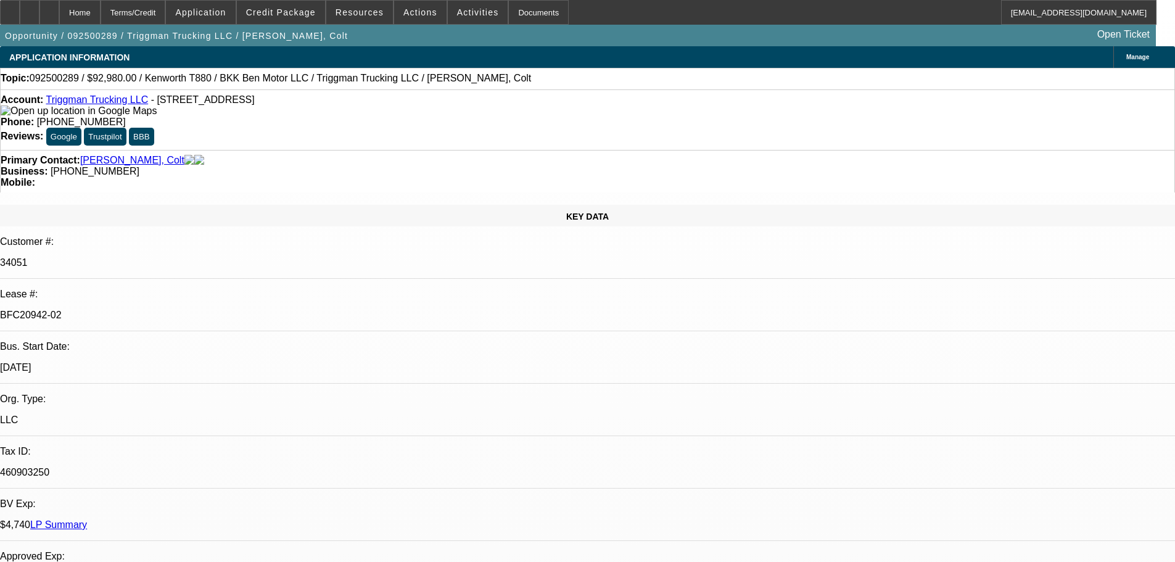
select select "0"
select select "2"
select select "0"
select select "6"
select select "0"
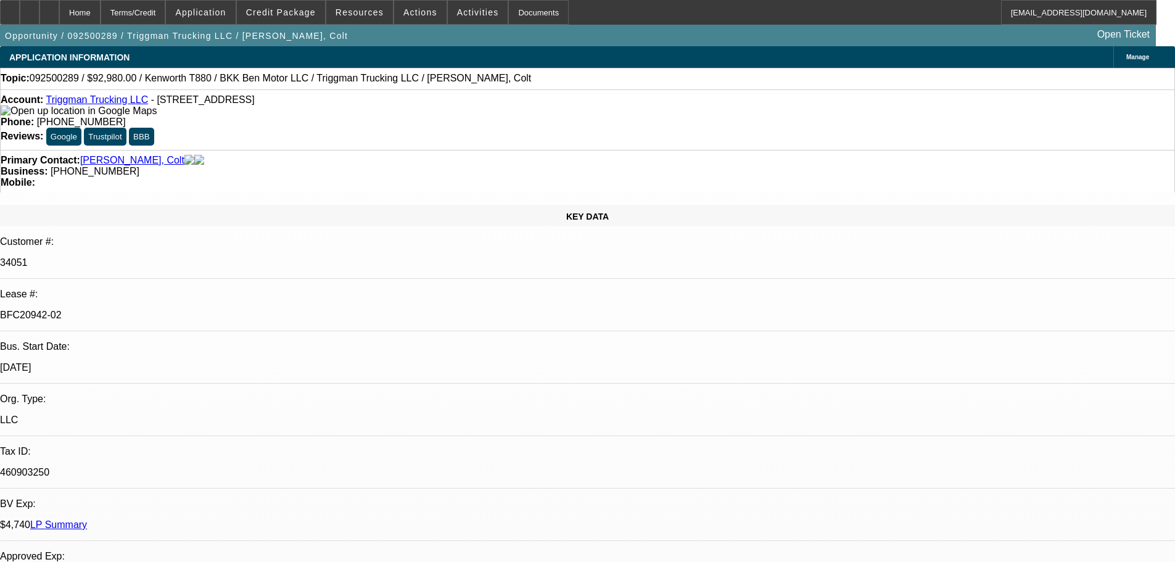
select select "0"
select select "2"
select select "0"
select select "6"
select select "0"
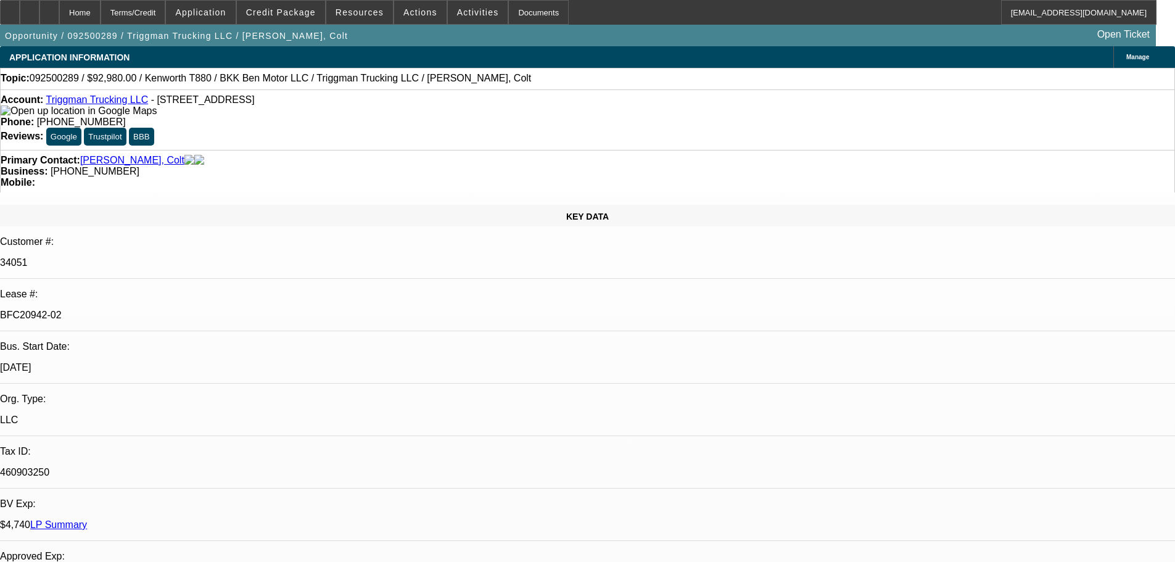
select select "0"
select select "2"
select select "0"
select select "6"
select select "0"
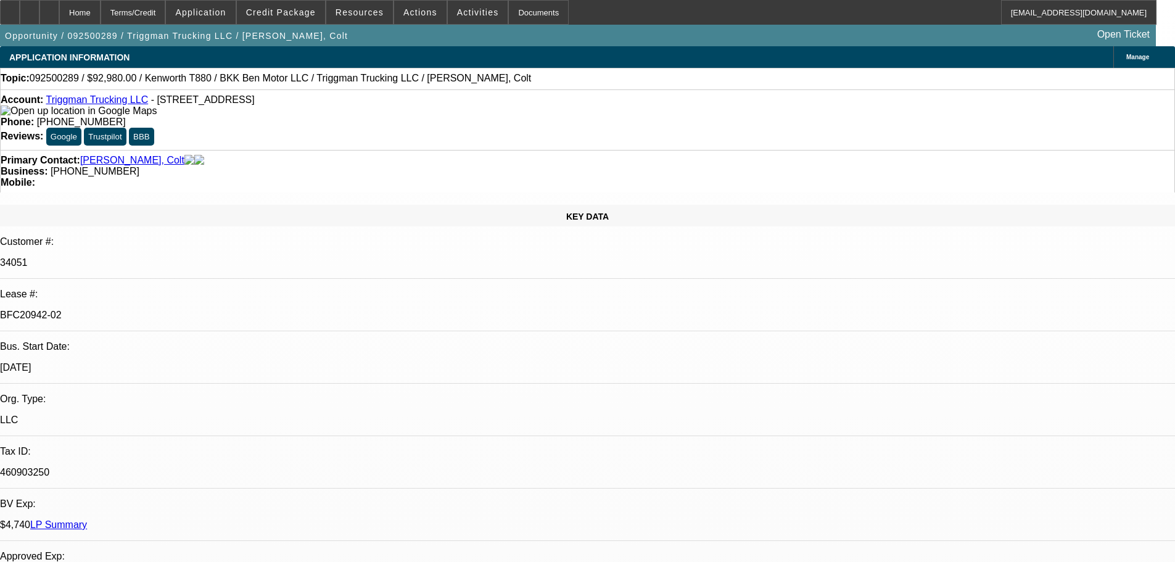
select select "0"
select select "2"
select select "0.1"
select select "4"
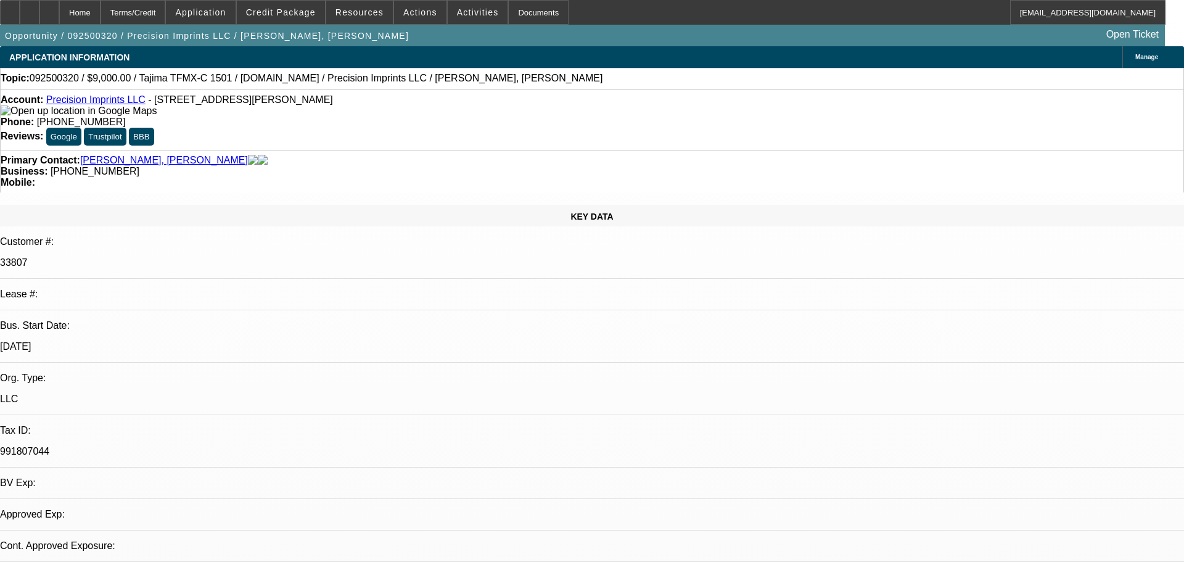
select select "0"
select select "2"
select select "0.1"
select select "4"
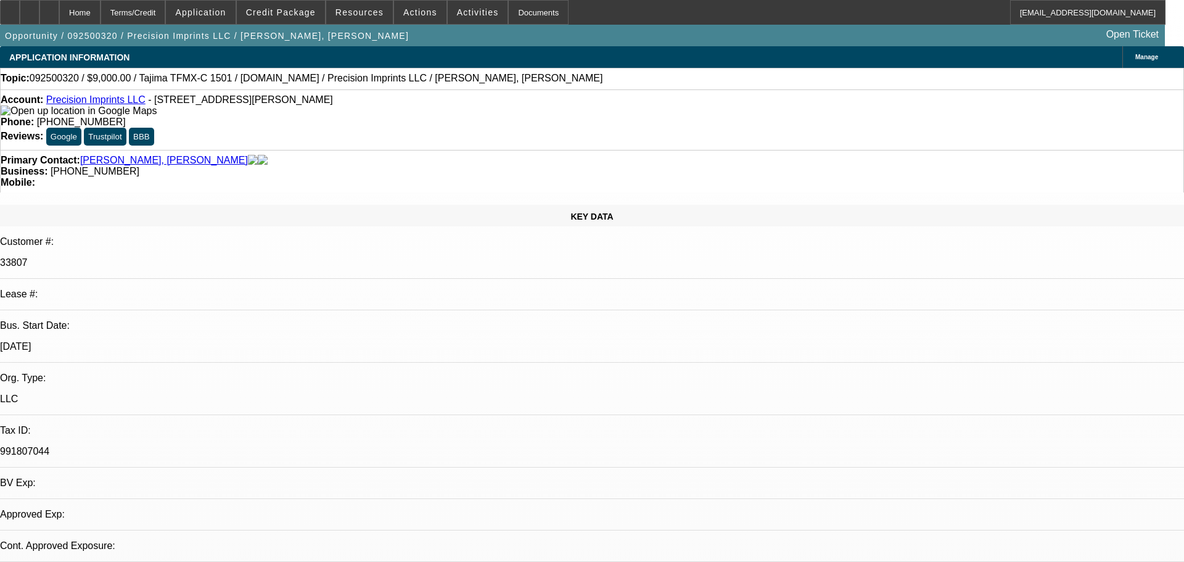
select select "0"
select select "2"
select select "0.1"
select select "4"
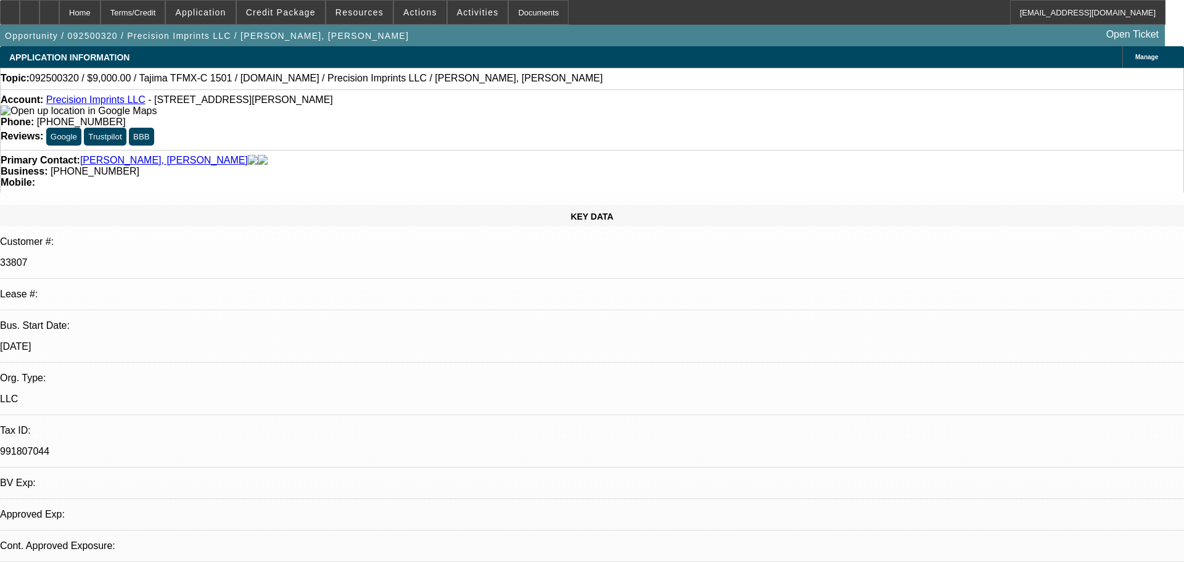
select select "0"
select select "2"
select select "0.1"
select select "4"
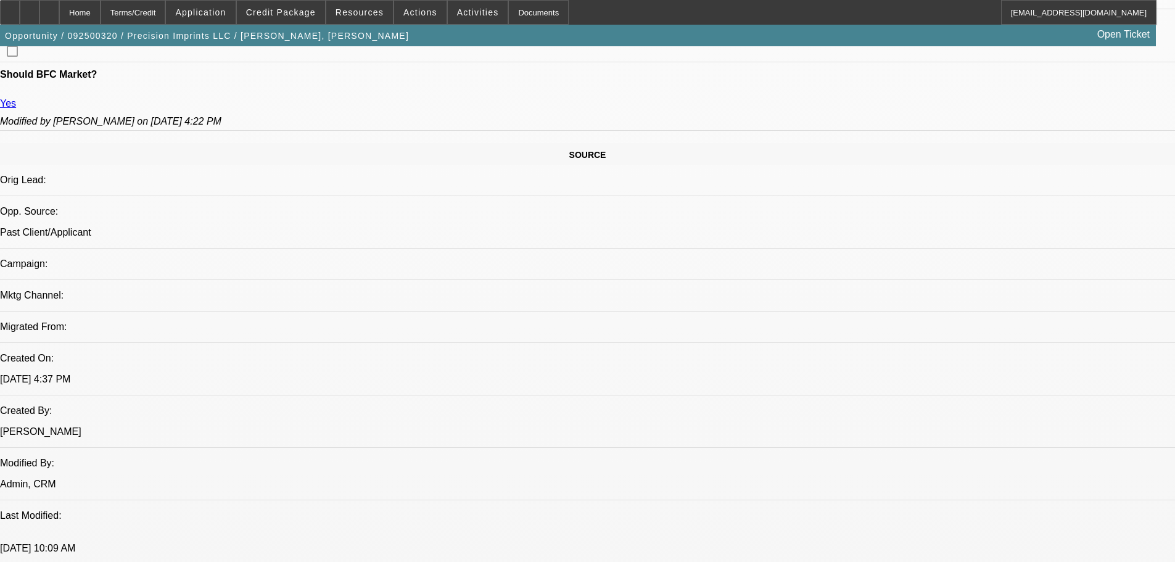
scroll to position [667, 0]
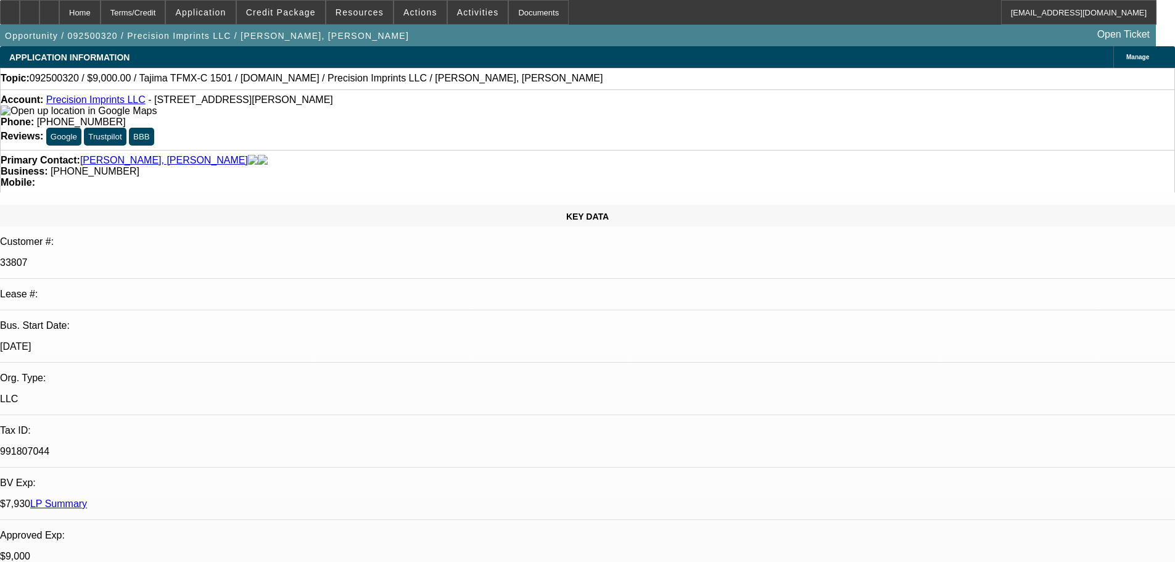
scroll to position [308, 0]
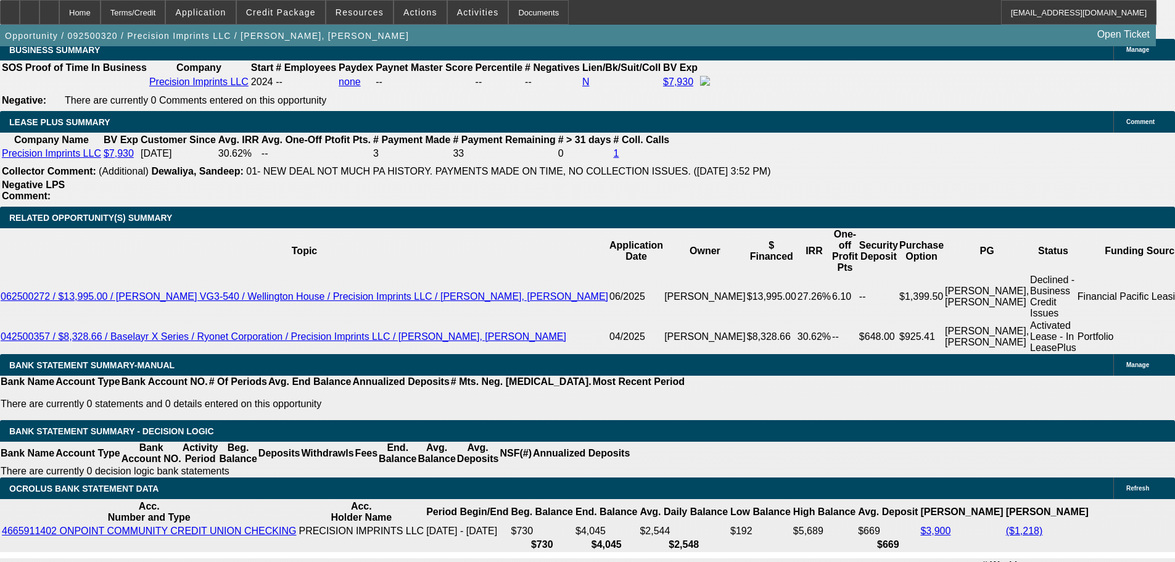
scroll to position [1973, 0]
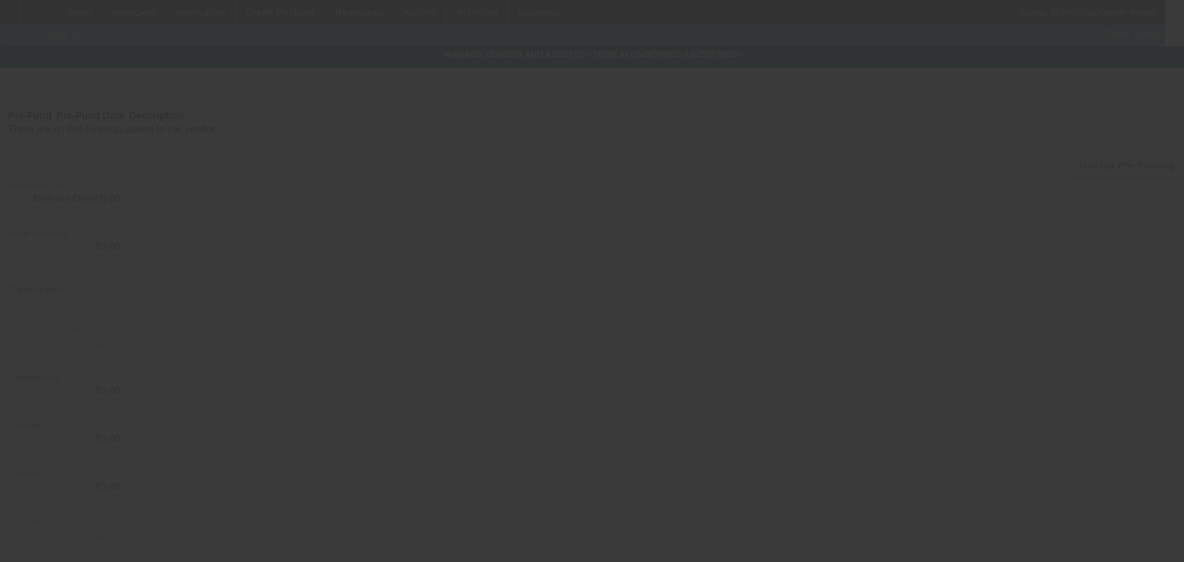
type input "$8,495.00"
type input "$1,379.39"
type input "Crating and shipping"
type input "$9,874.39"
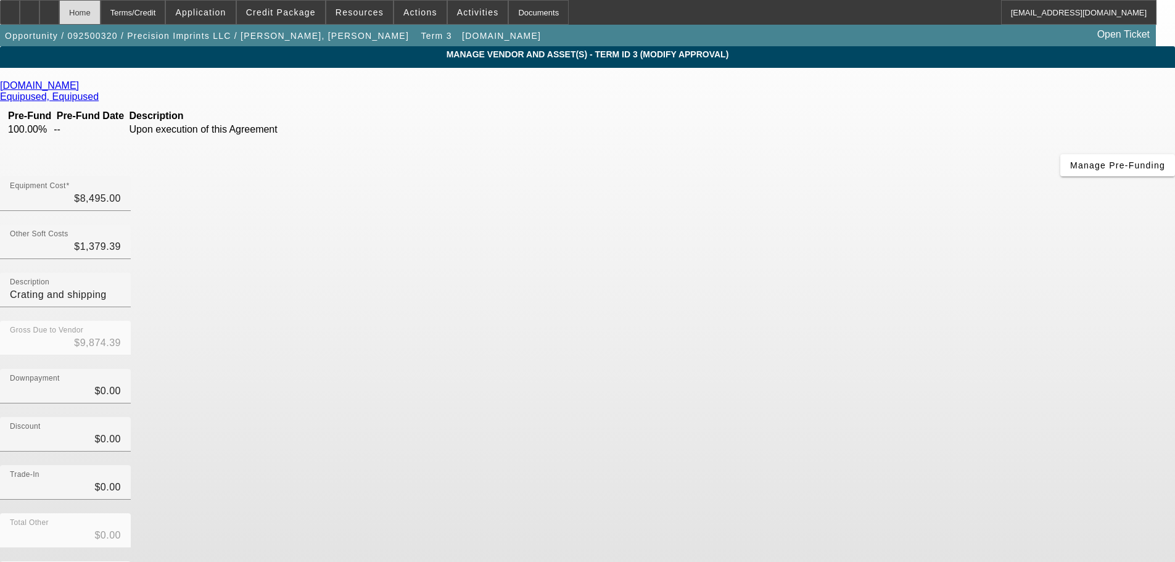
click at [96, 15] on div "Home" at bounding box center [79, 12] width 41 height 25
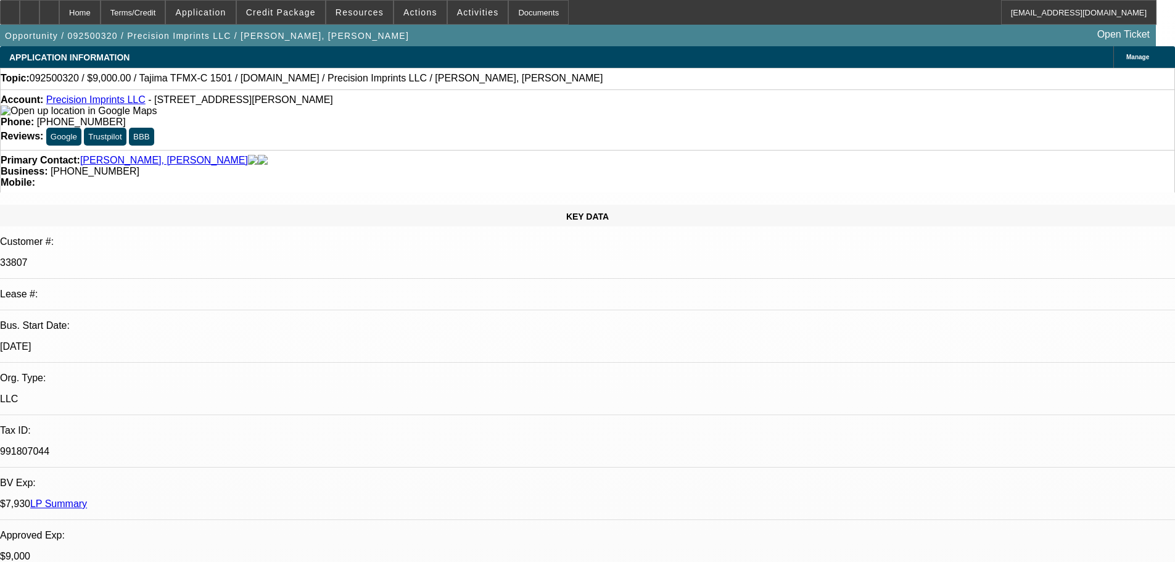
select select "0"
select select "2"
select select "0.1"
select select "4"
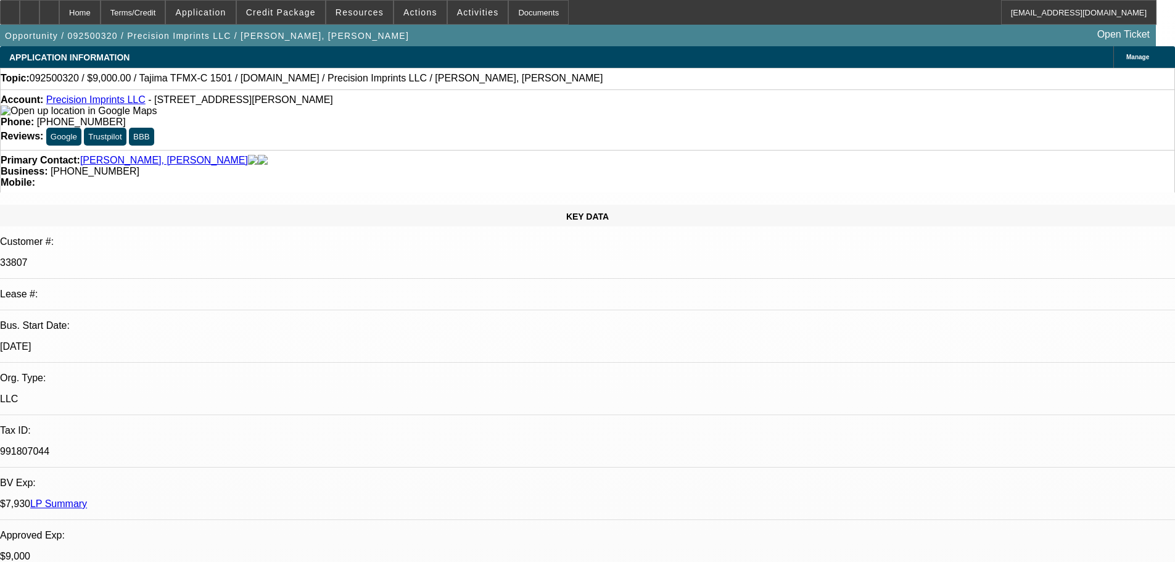
select select "0"
select select "2"
select select "0.1"
select select "4"
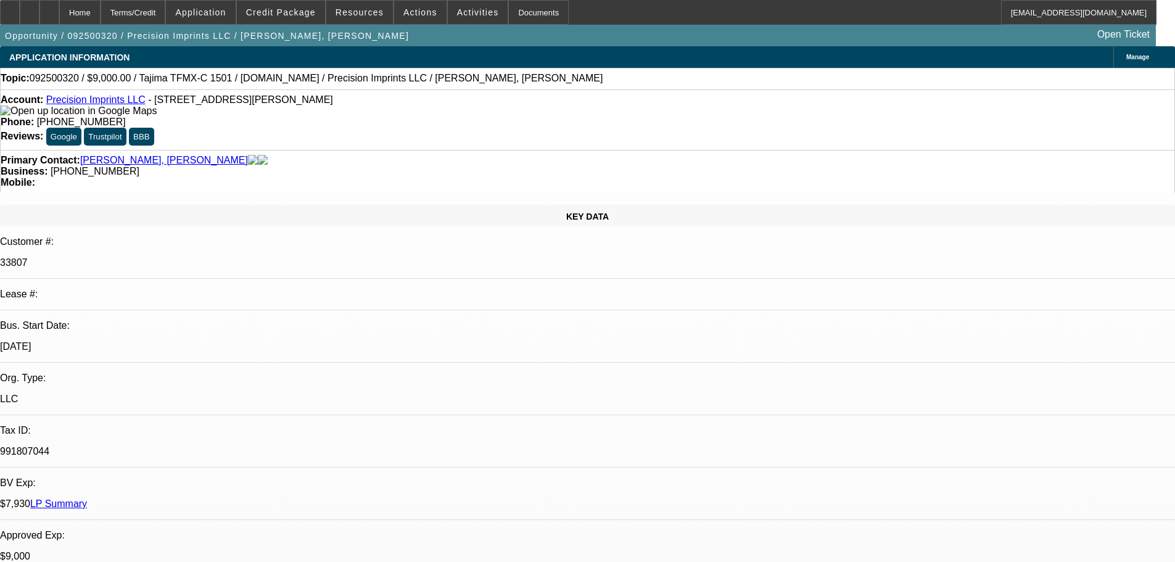
select select "0"
select select "2"
select select "0.1"
select select "4"
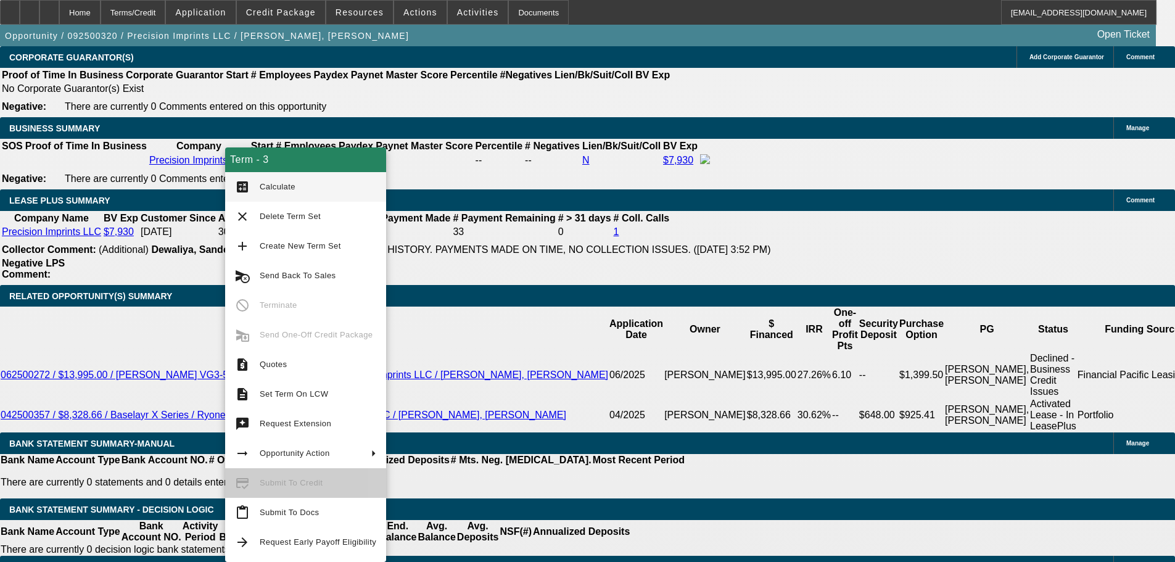
scroll to position [1993, 0]
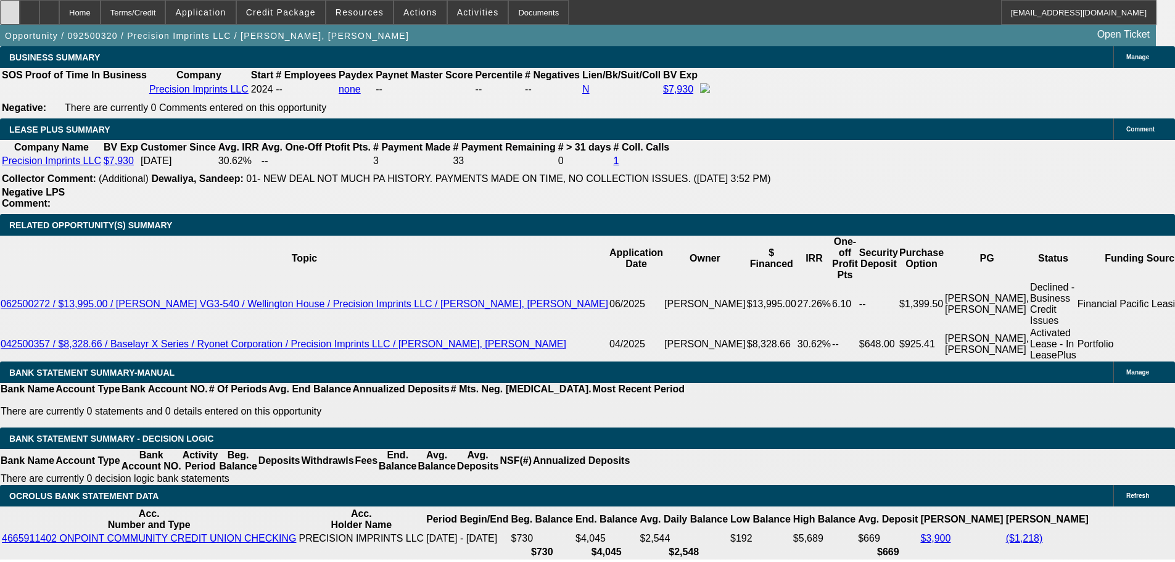
click at [20, 17] on div at bounding box center [10, 12] width 20 height 25
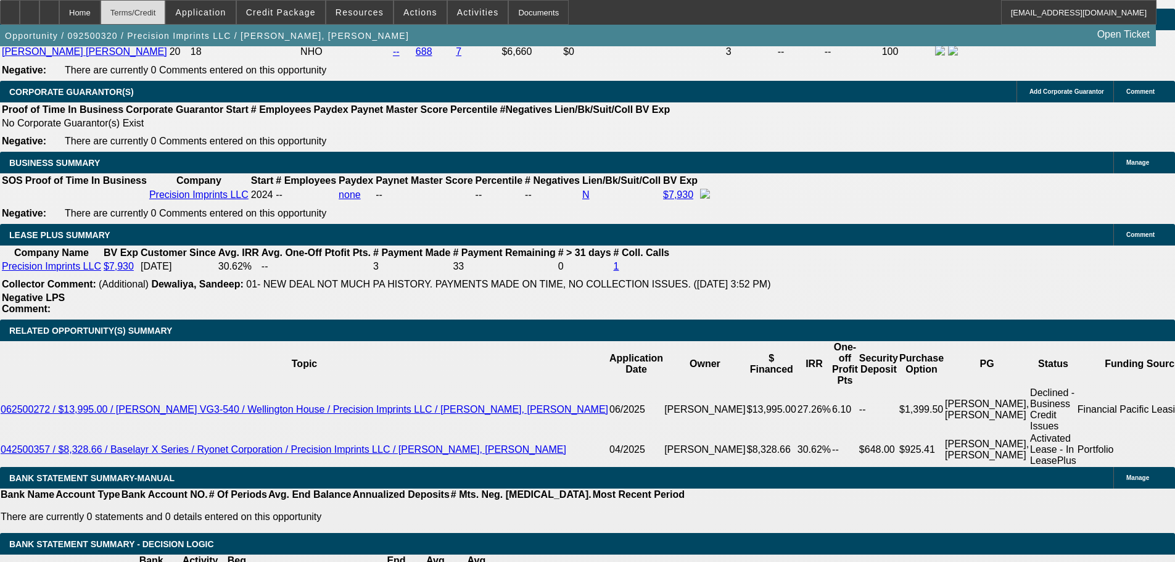
scroll to position [1870, 0]
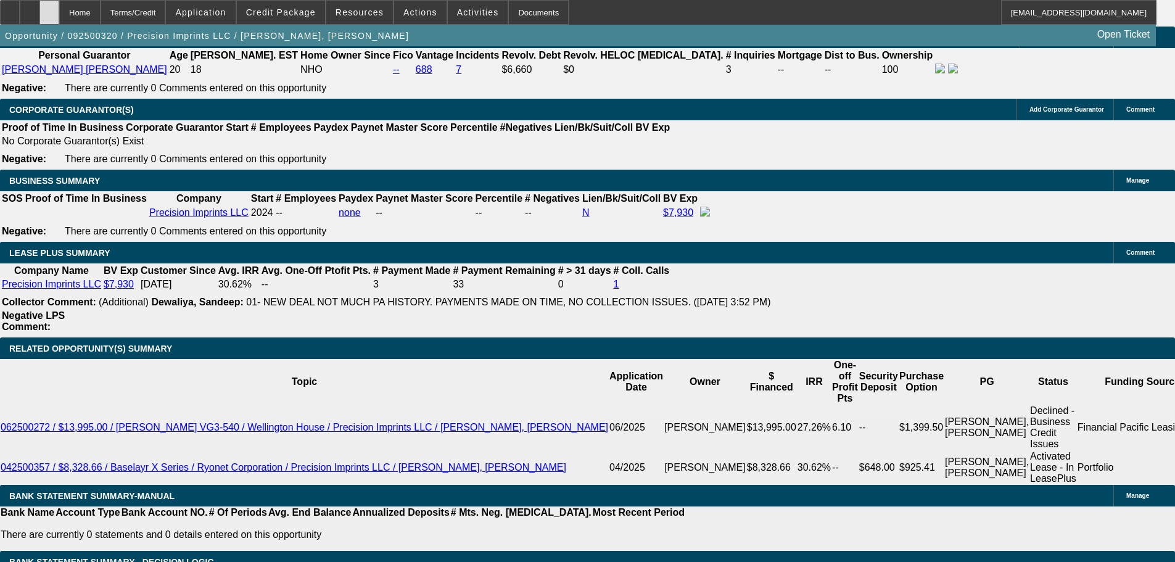
click at [49, 8] on icon at bounding box center [49, 8] width 0 height 0
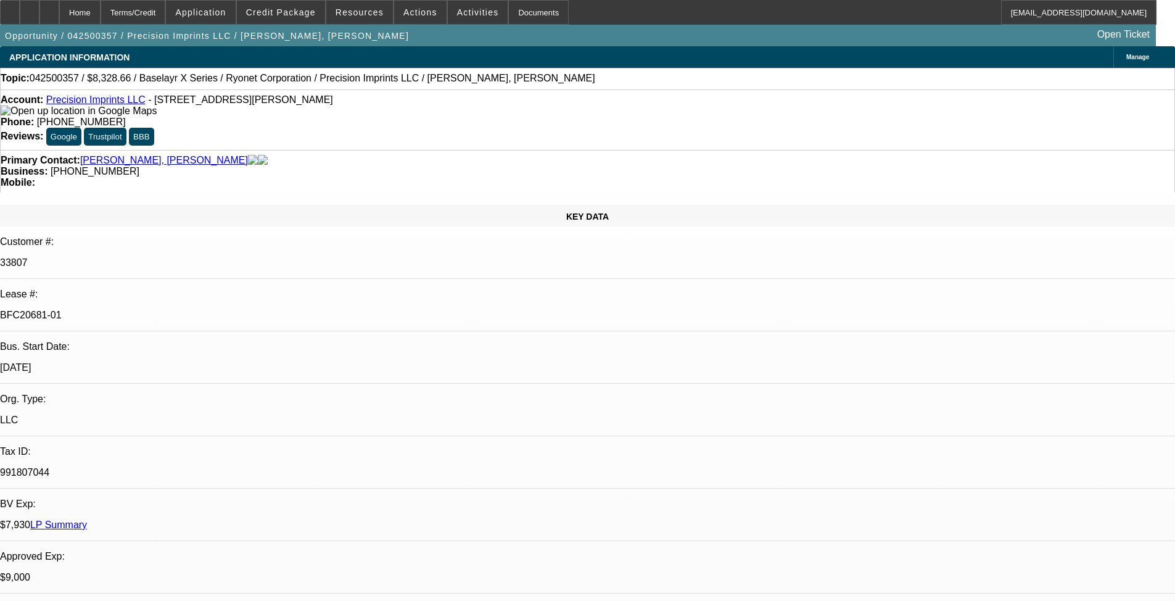
select select "0.1"
select select "2"
select select "0.1"
select select "4"
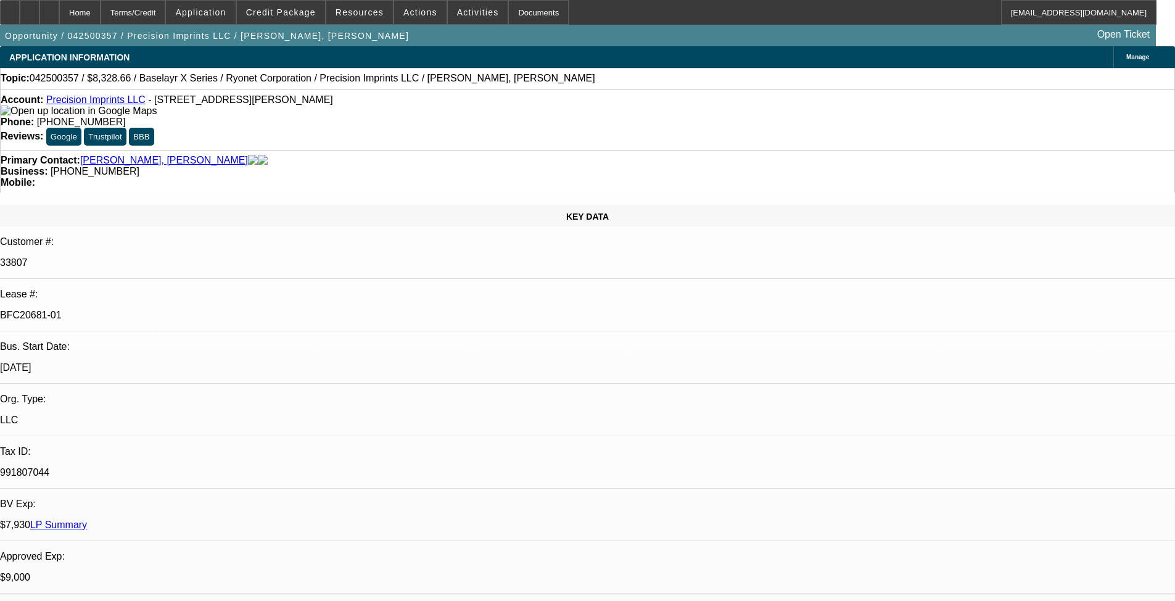
select select "0.1"
select select "2"
select select "0.1"
select select "4"
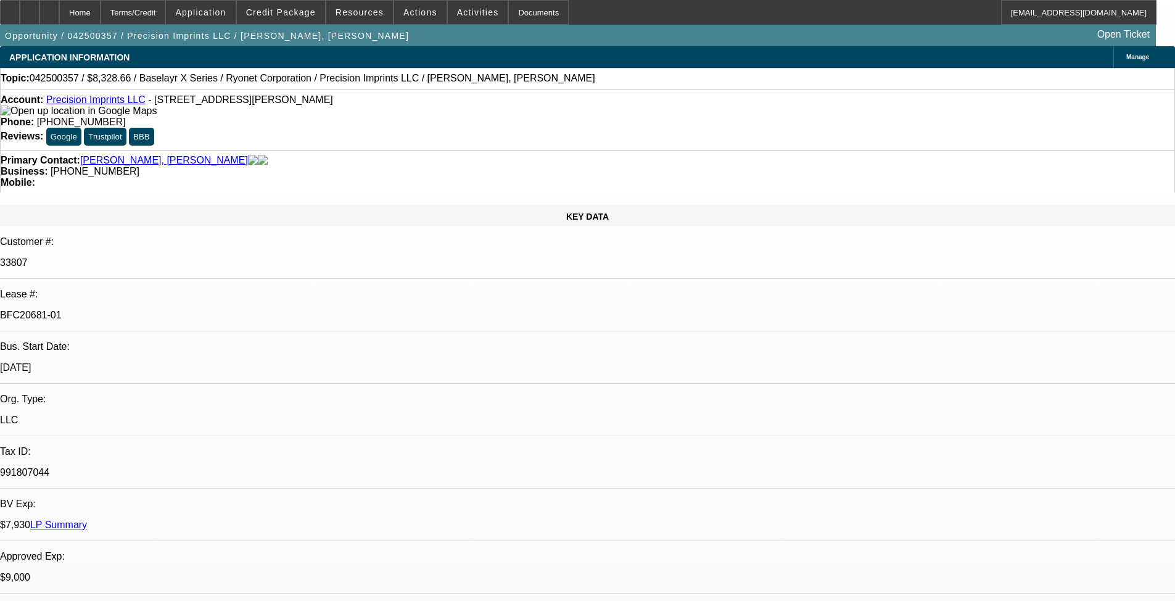
select select "2"
select select "0.1"
select select "4"
select select "0"
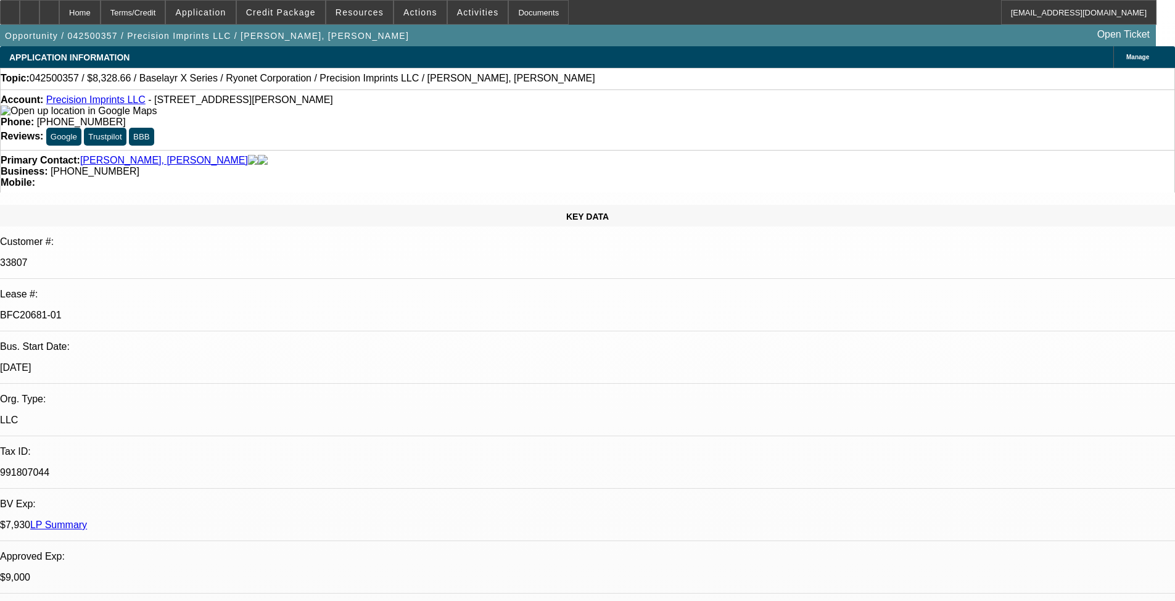
select select "0"
select select "0.1"
select select "4"
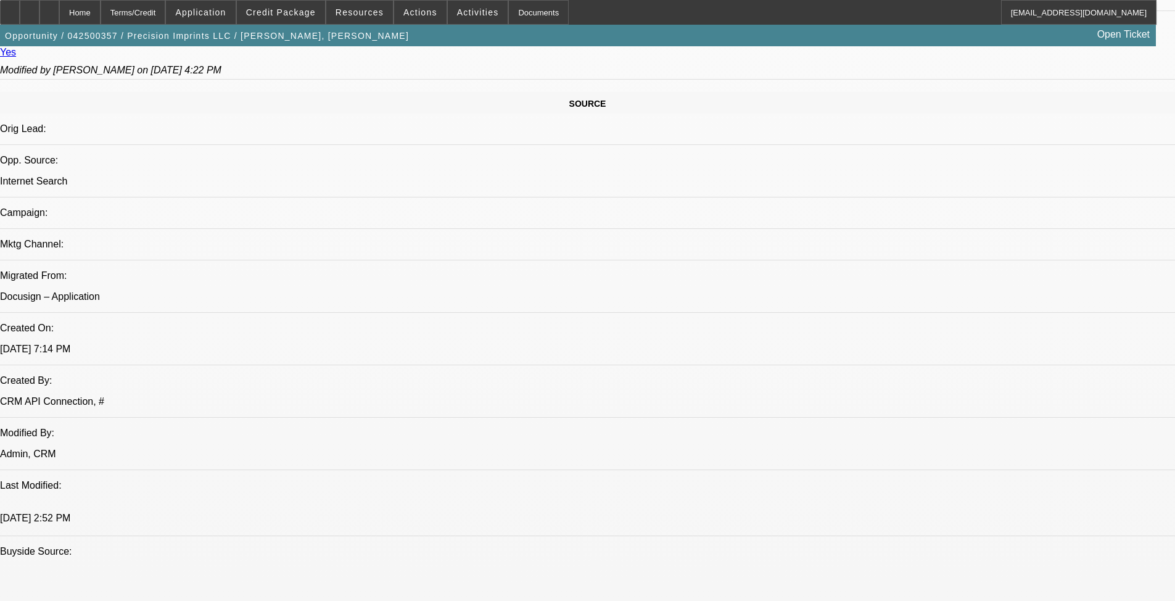
scroll to position [123, 0]
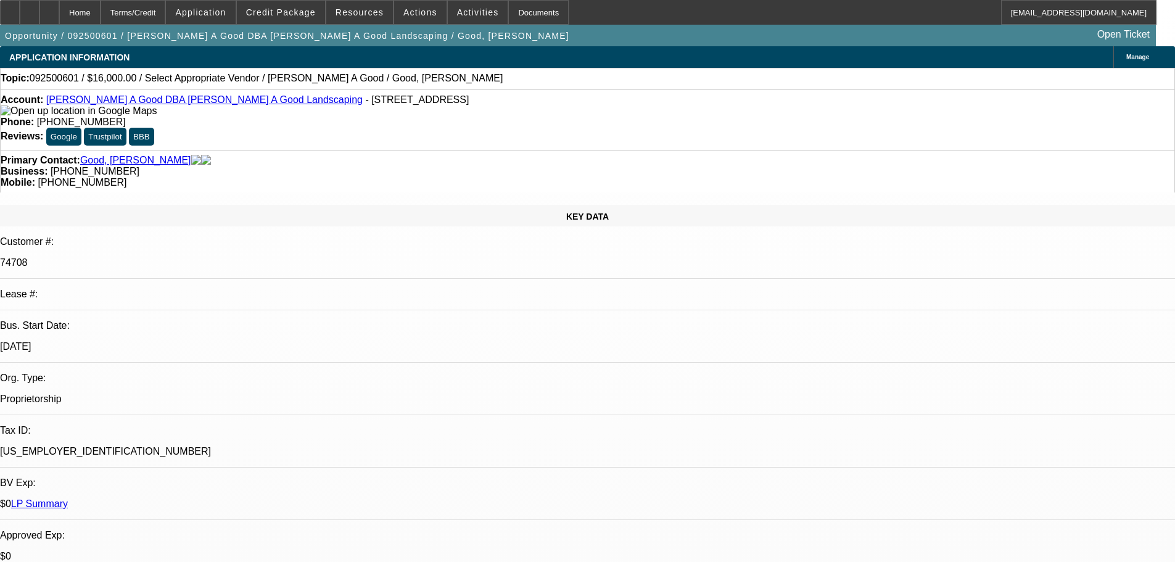
select select "0"
select select "2"
select select "0.1"
select select "4"
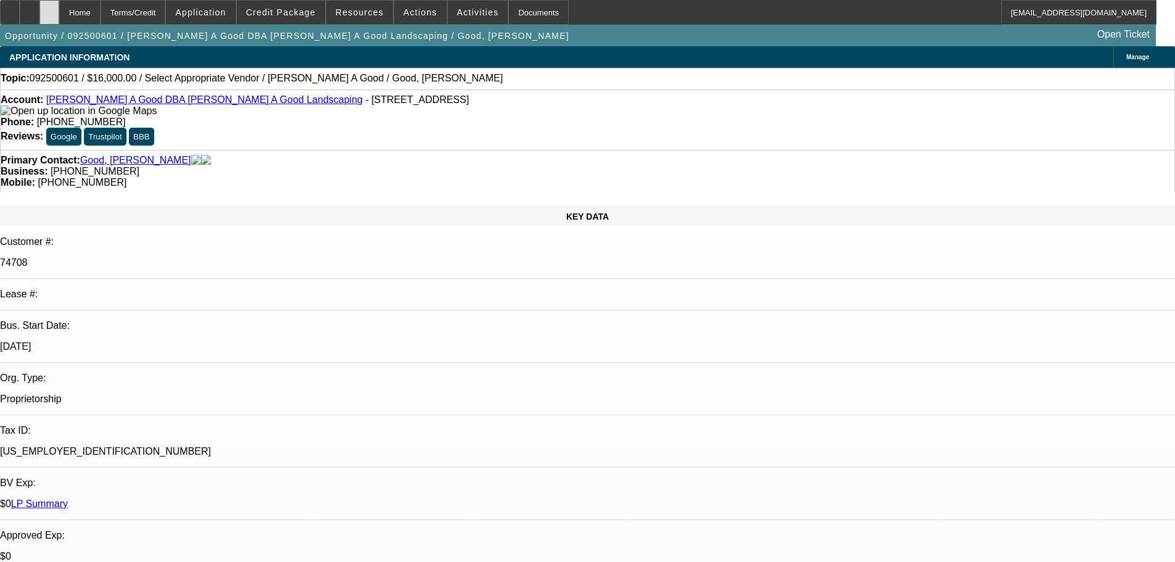
drag, startPoint x: 79, startPoint y: 9, endPoint x: 78, endPoint y: 1, distance: 8.0
click at [49, 8] on icon at bounding box center [49, 8] width 0 height 0
select select "0"
select select "2"
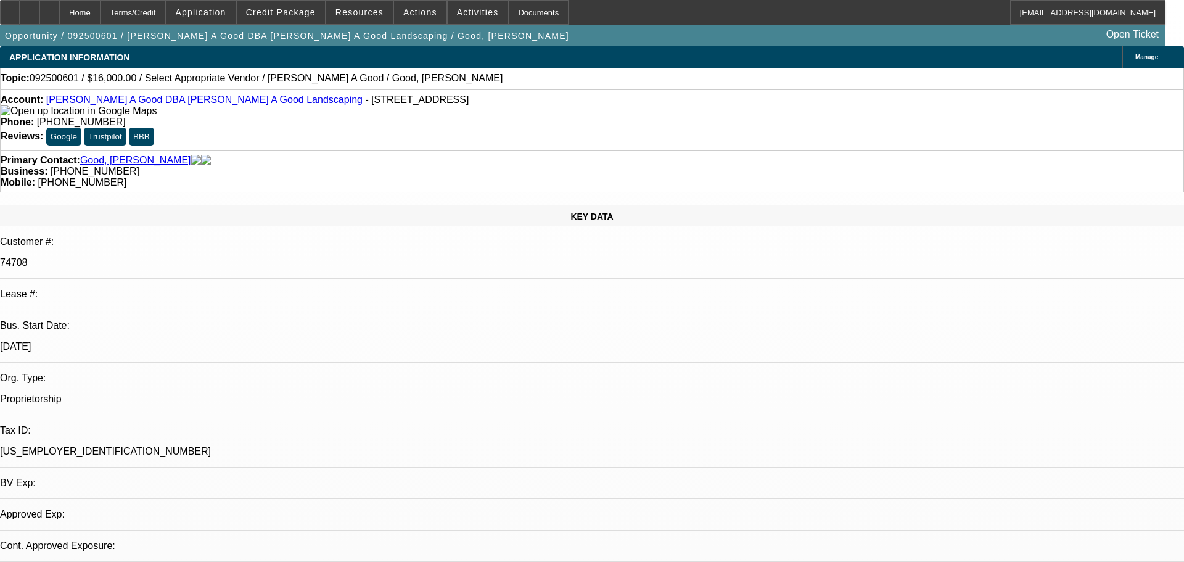
select select "0.1"
select select "4"
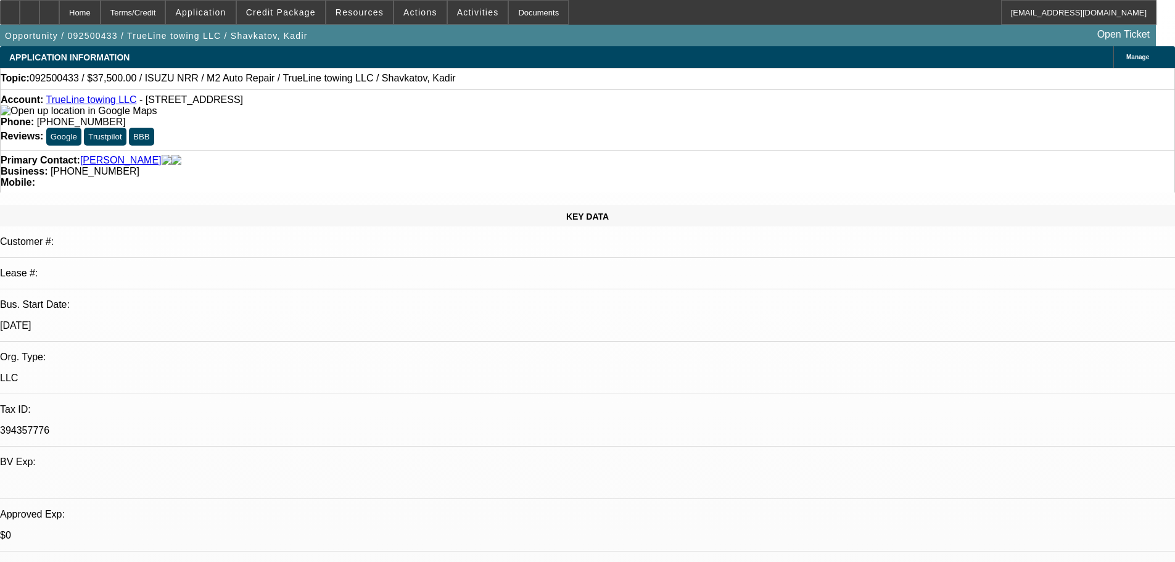
select select "0"
select select "2"
select select "0.1"
select select "4"
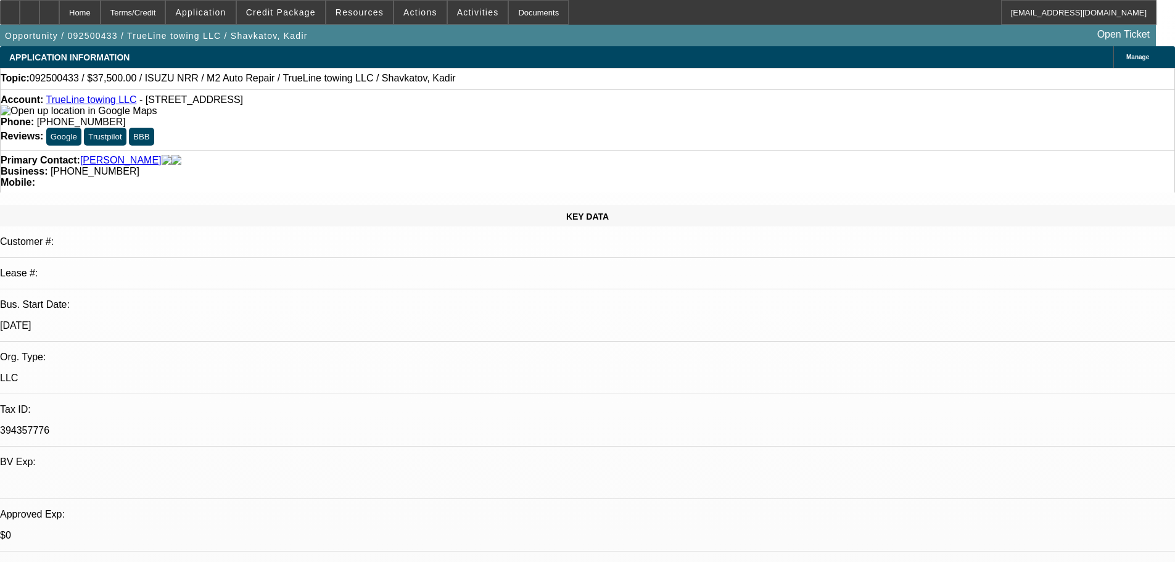
select select "0"
select select "2"
select select "0.1"
select select "4"
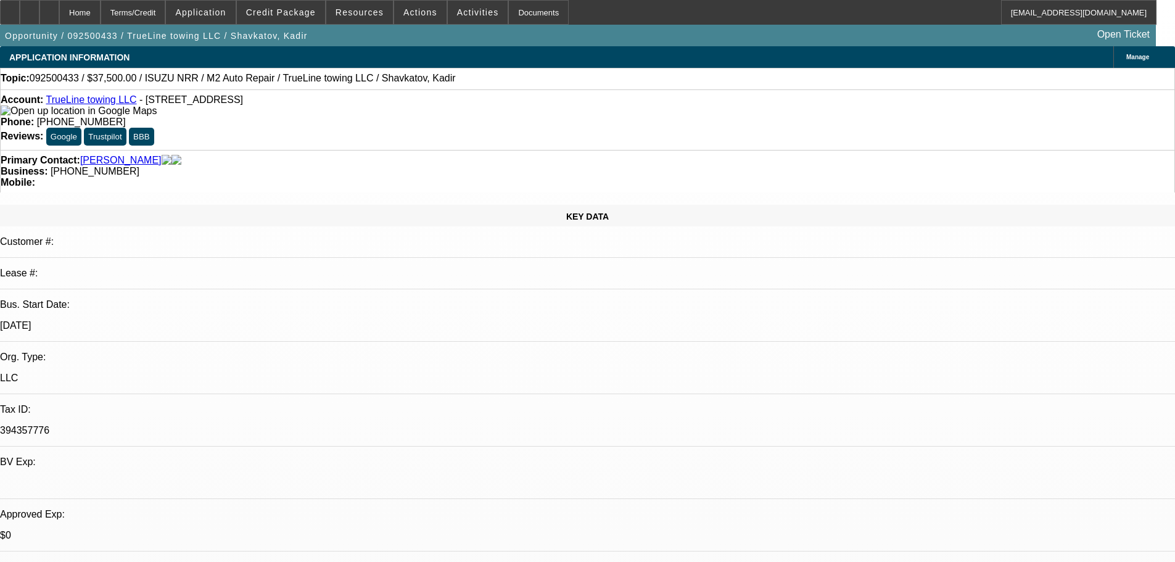
select select "0"
select select "2"
select select "0.1"
select select "4"
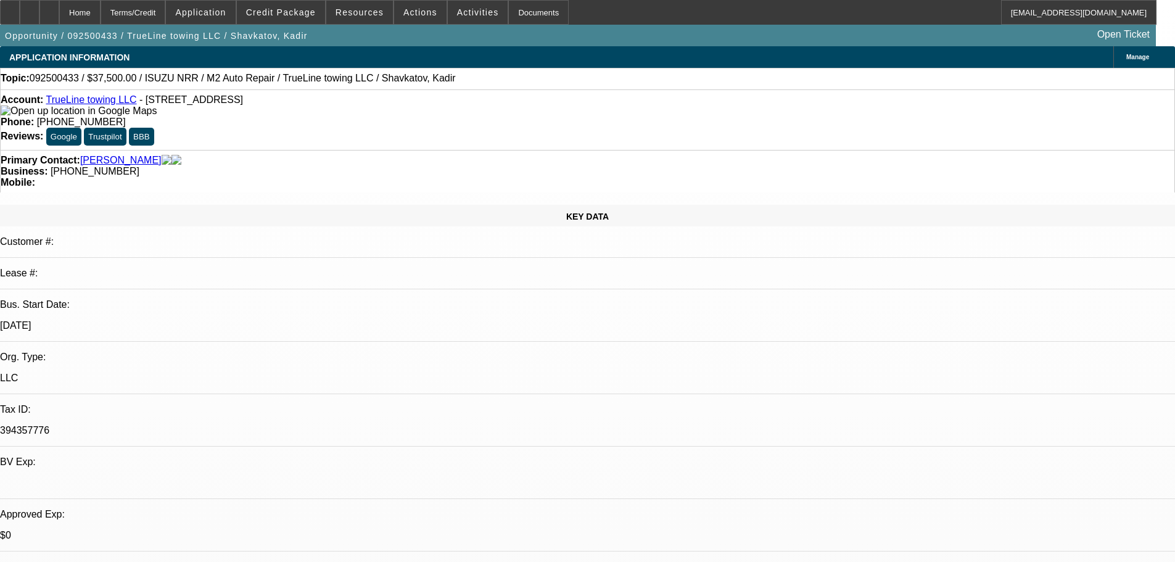
select select "0"
select select "2"
select select "0.1"
select select "4"
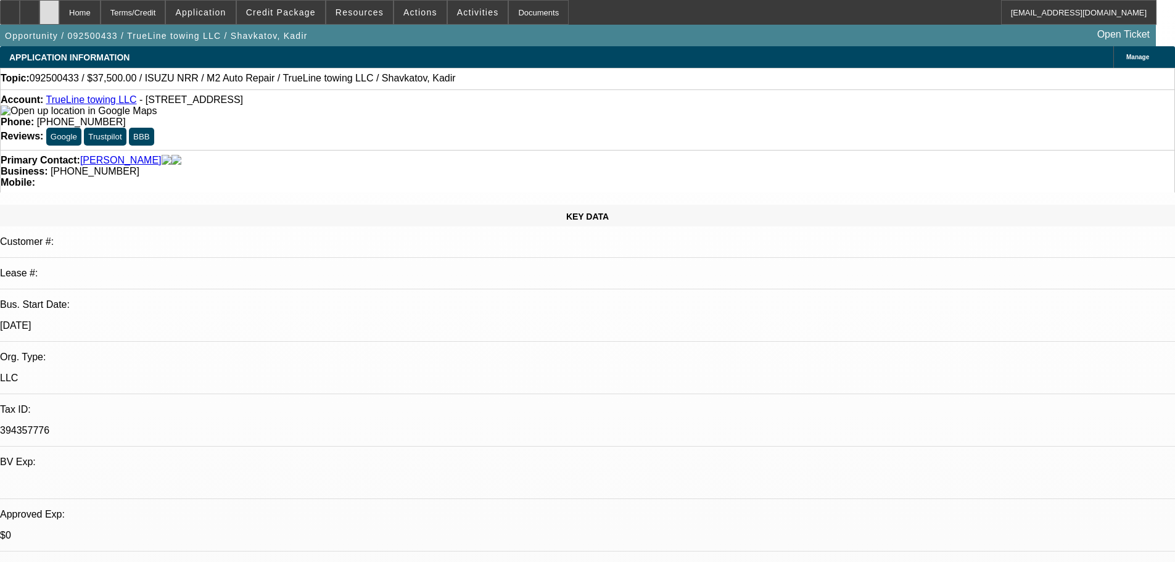
click at [59, 9] on div at bounding box center [49, 12] width 20 height 25
select select "0"
select select "2"
select select "0.1"
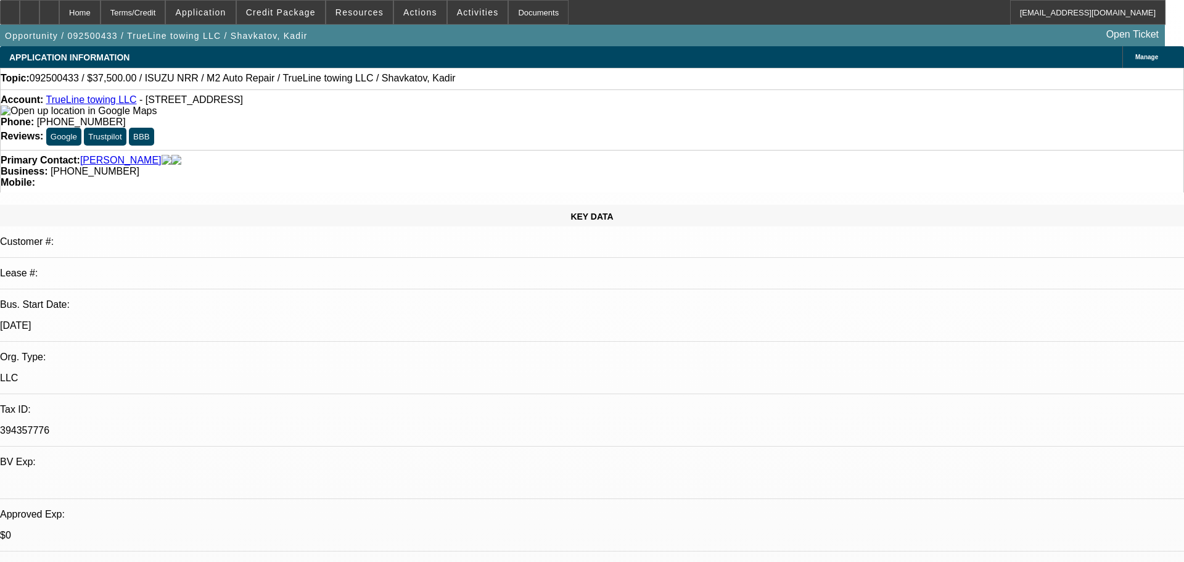
select select "4"
select select "0"
select select "2"
select select "0.1"
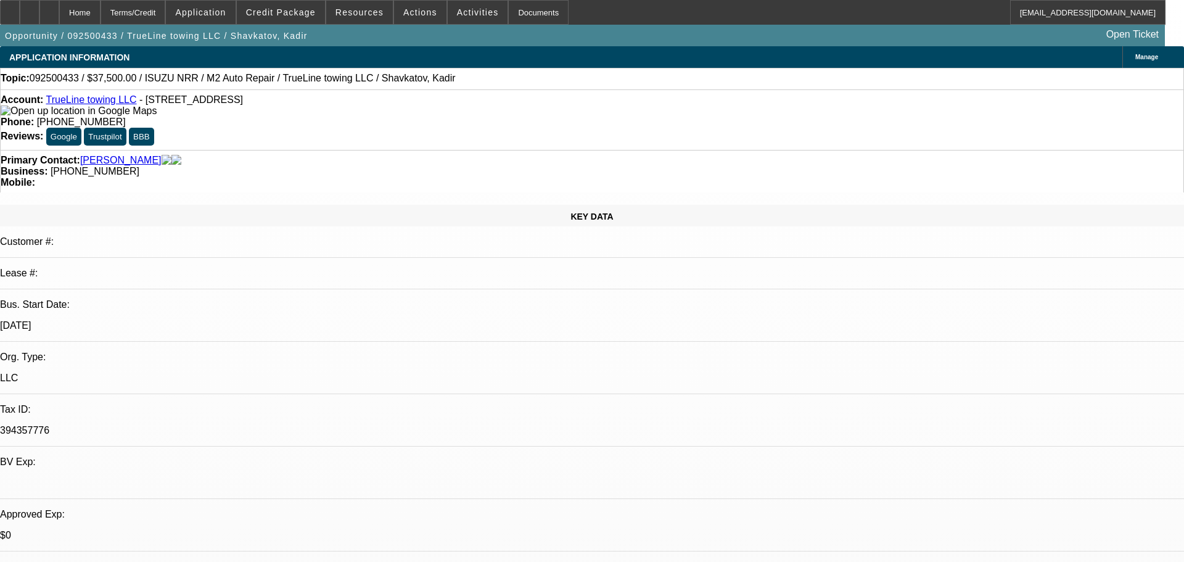
select select "4"
select select "0"
select select "2"
select select "0.1"
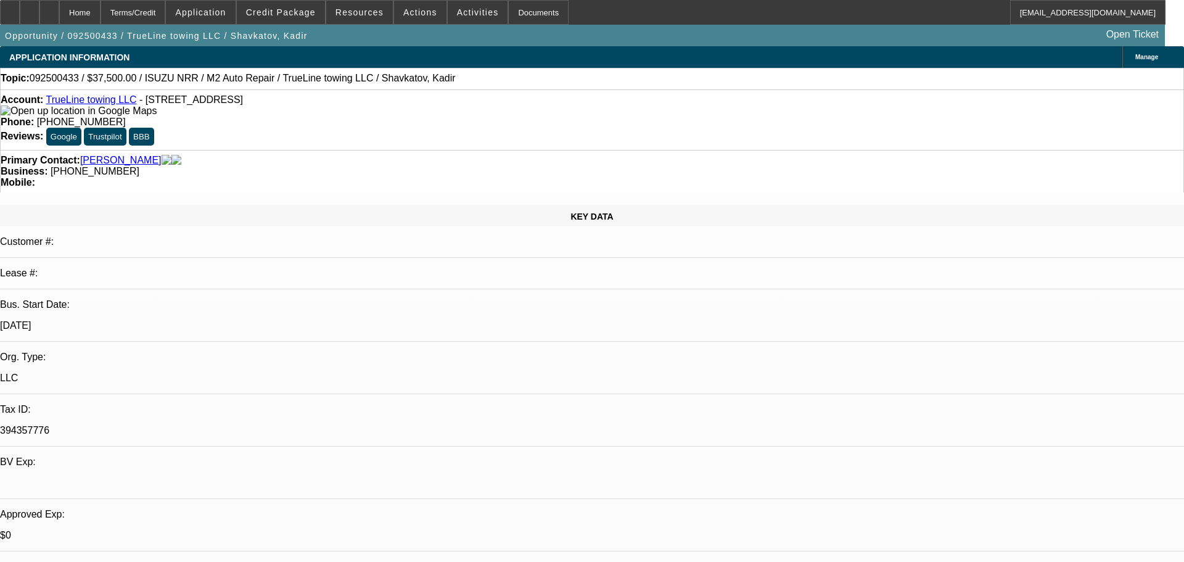
select select "4"
select select "0"
select select "2"
select select "0.1"
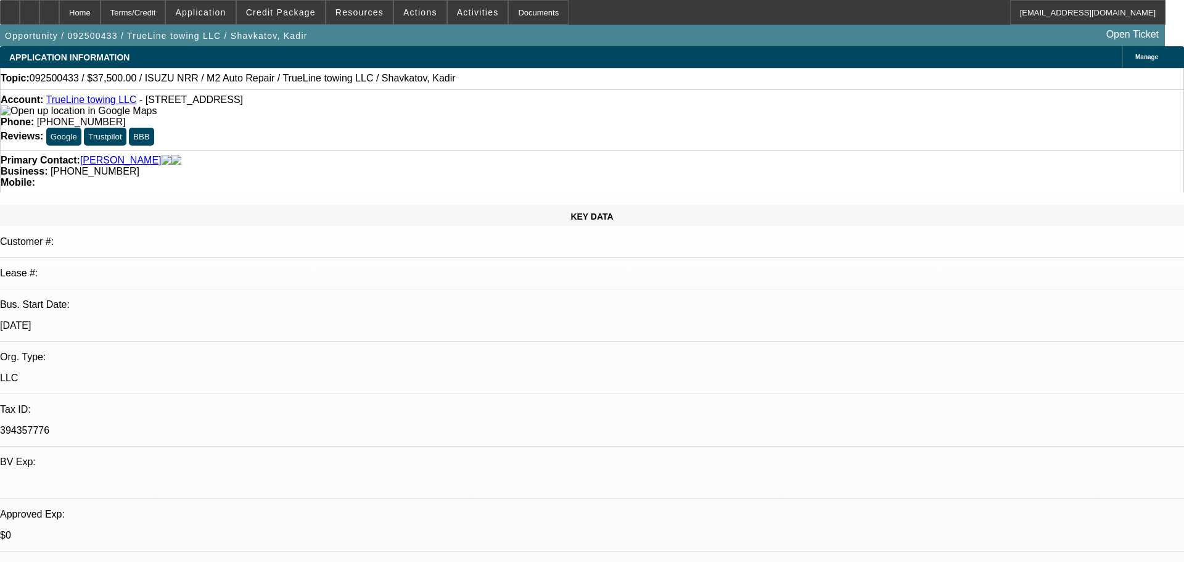
select select "4"
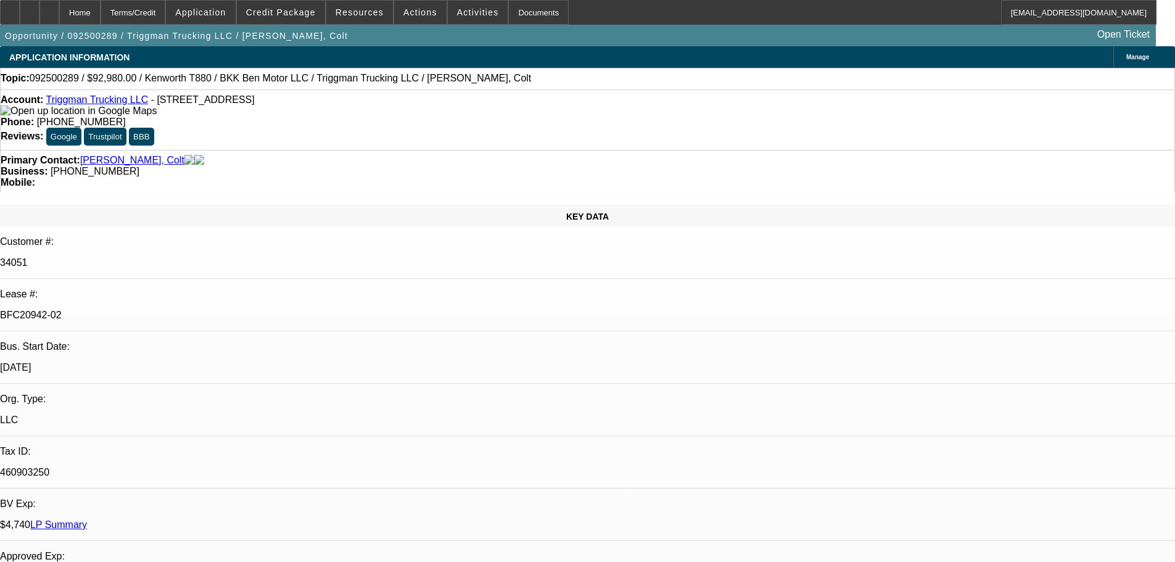
select select "0"
select select "2"
select select "0"
select select "6"
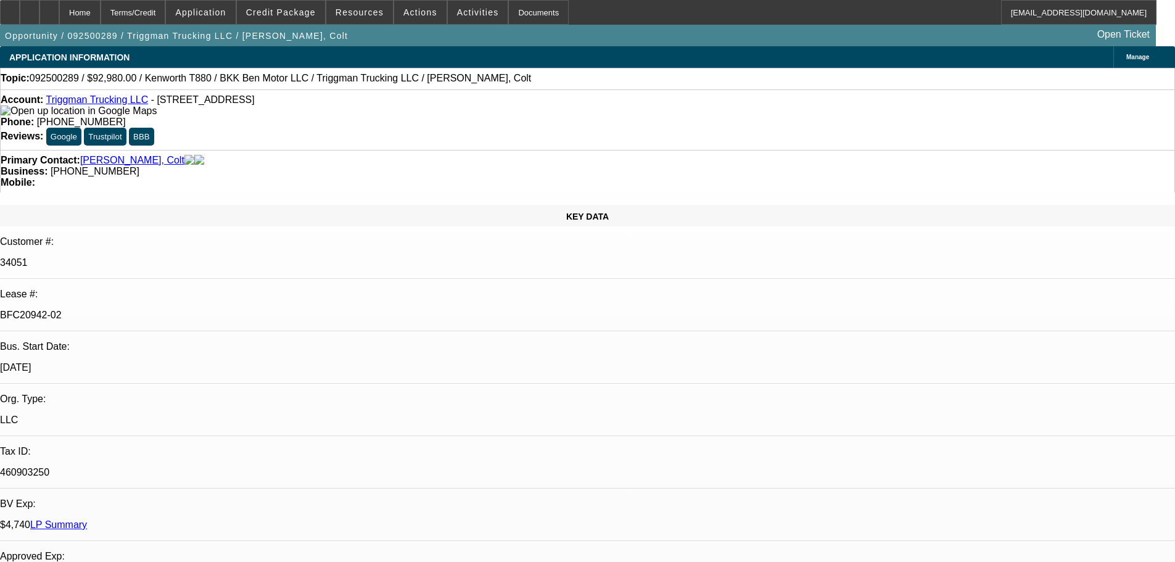
select select "0"
select select "2"
select select "0"
select select "6"
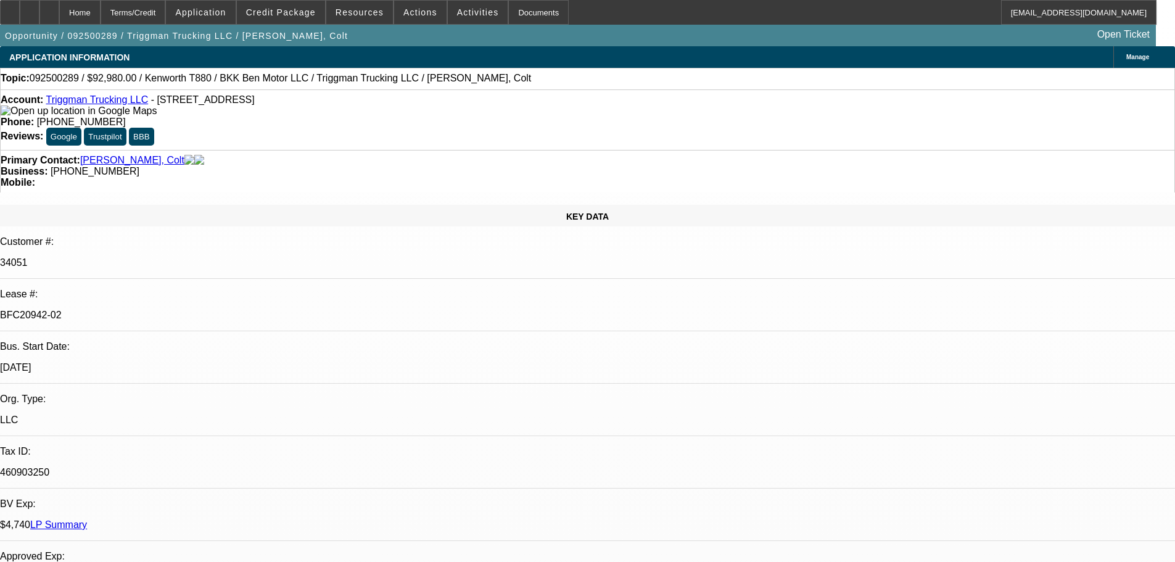
select select "0"
select select "2"
select select "0"
select select "6"
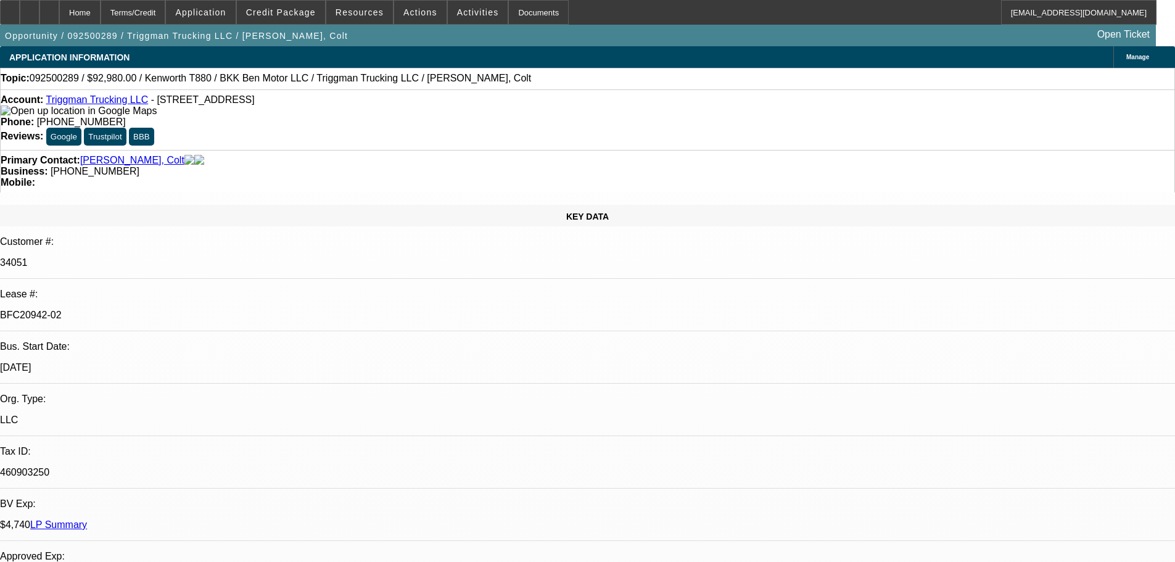
select select "0"
select select "2"
select select "0.1"
select select "4"
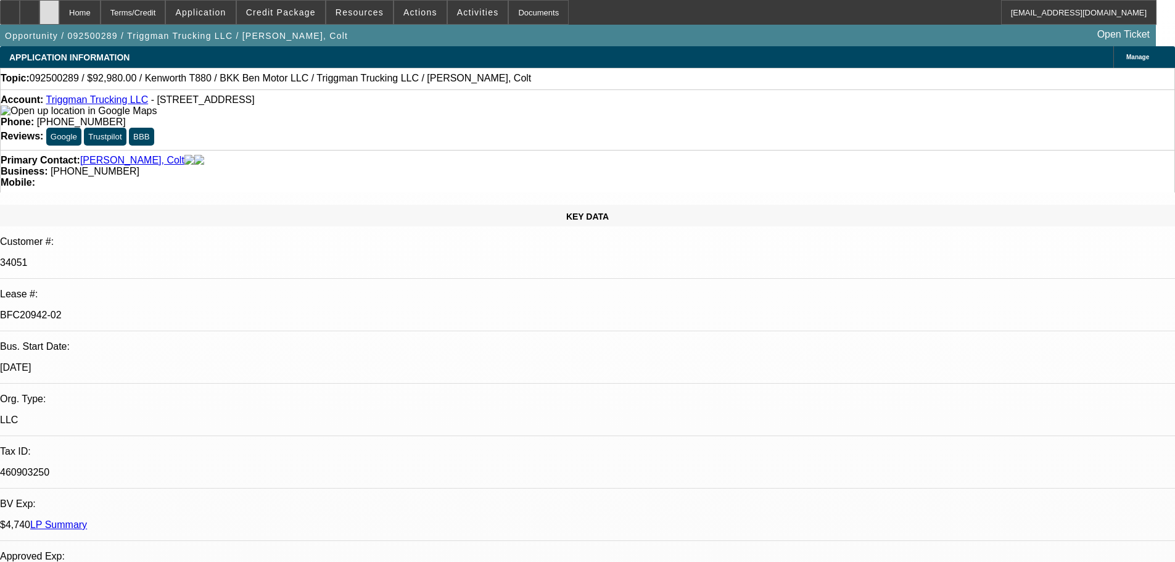
click at [49, 8] on icon at bounding box center [49, 8] width 0 height 0
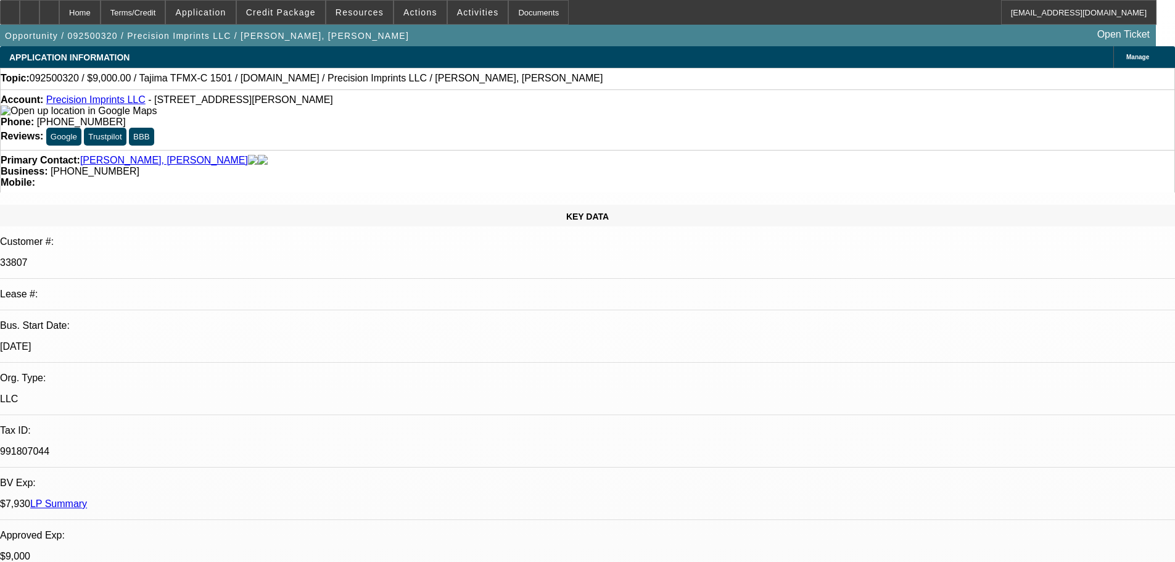
select select "0"
select select "2"
select select "0.1"
select select "4"
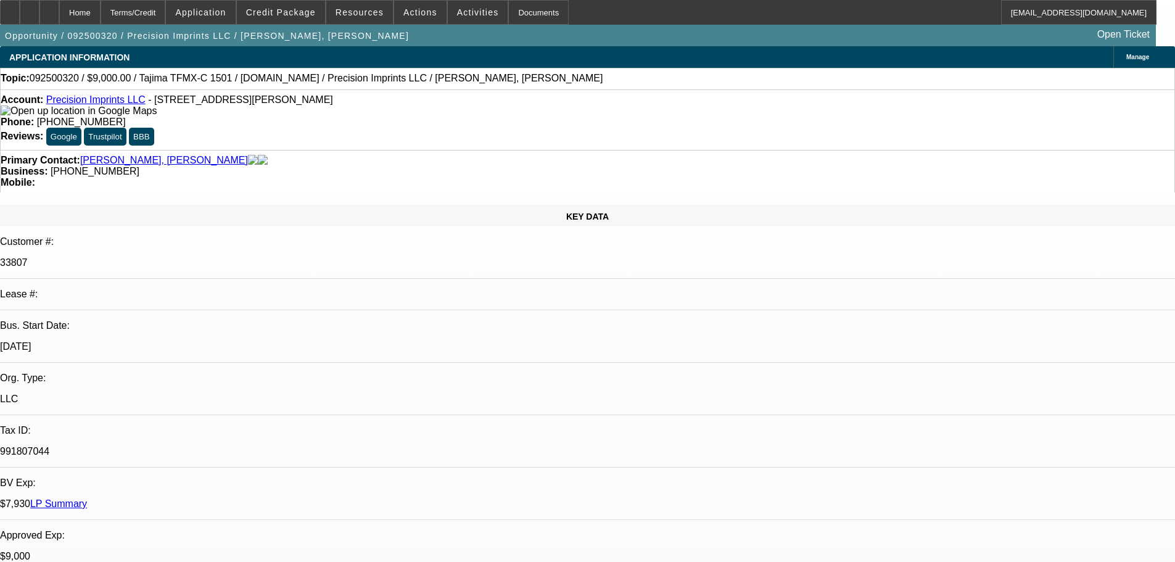
select select "0"
select select "2"
select select "0.1"
select select "4"
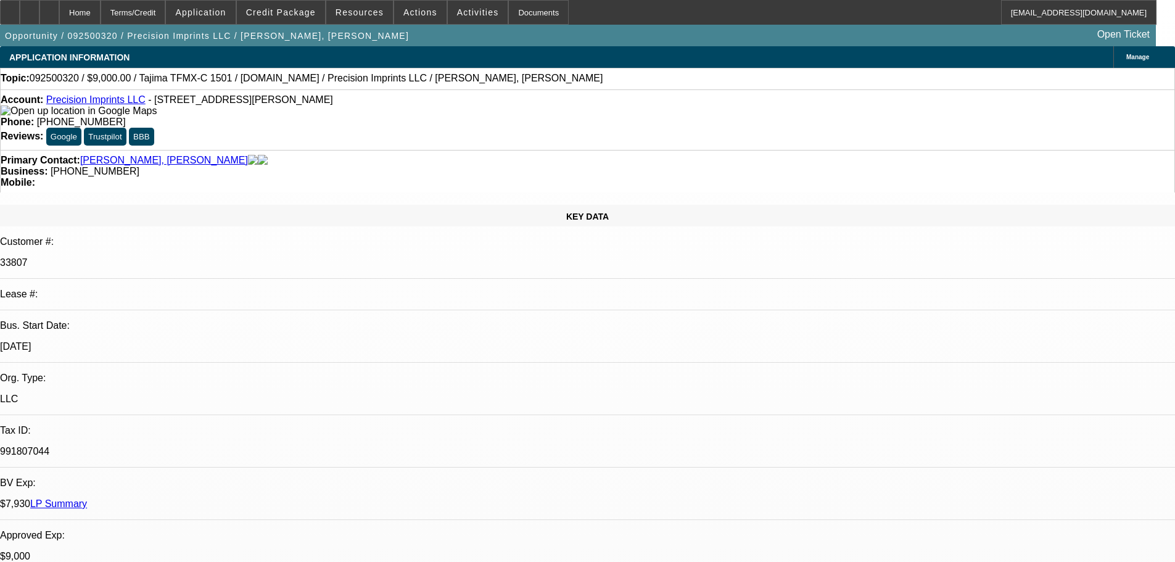
select select "0"
select select "2"
select select "0.1"
select select "4"
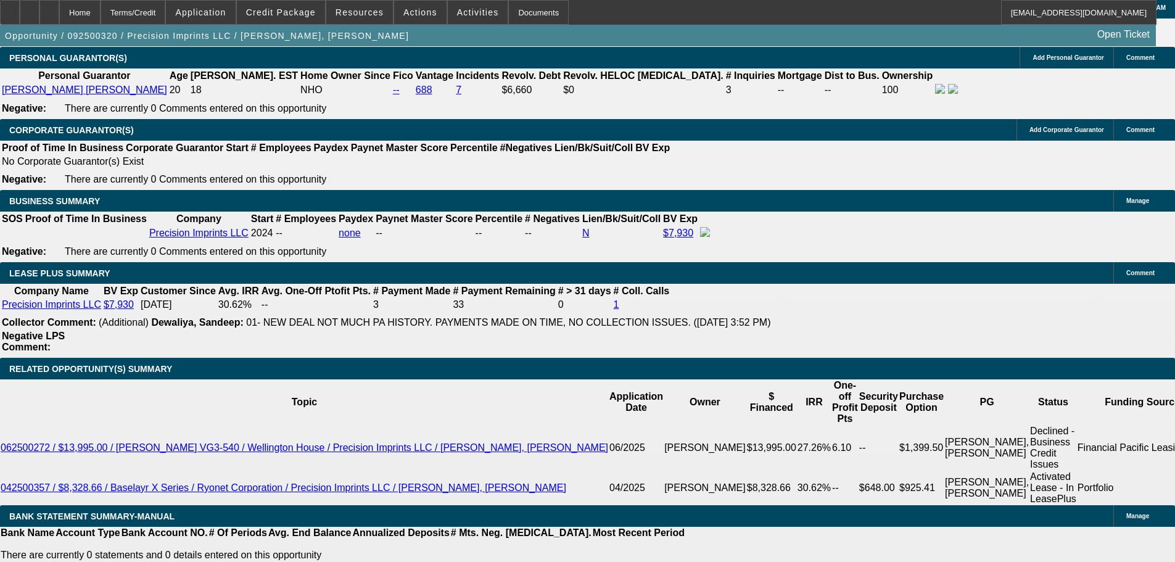
scroll to position [1921, 0]
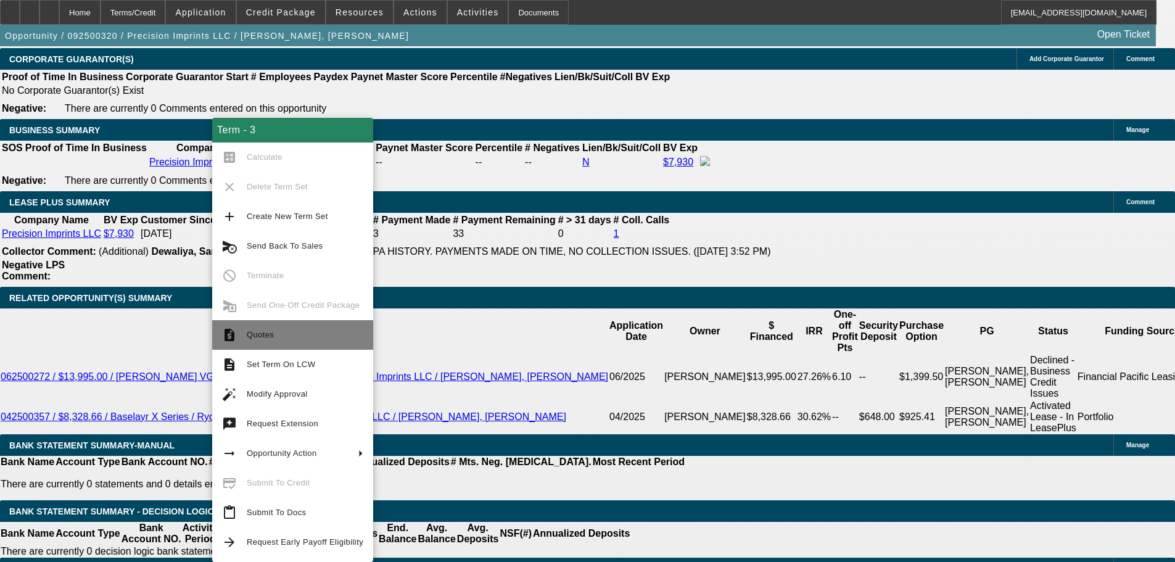
click at [288, 326] on button "request_quote Quotes" at bounding box center [292, 335] width 161 height 30
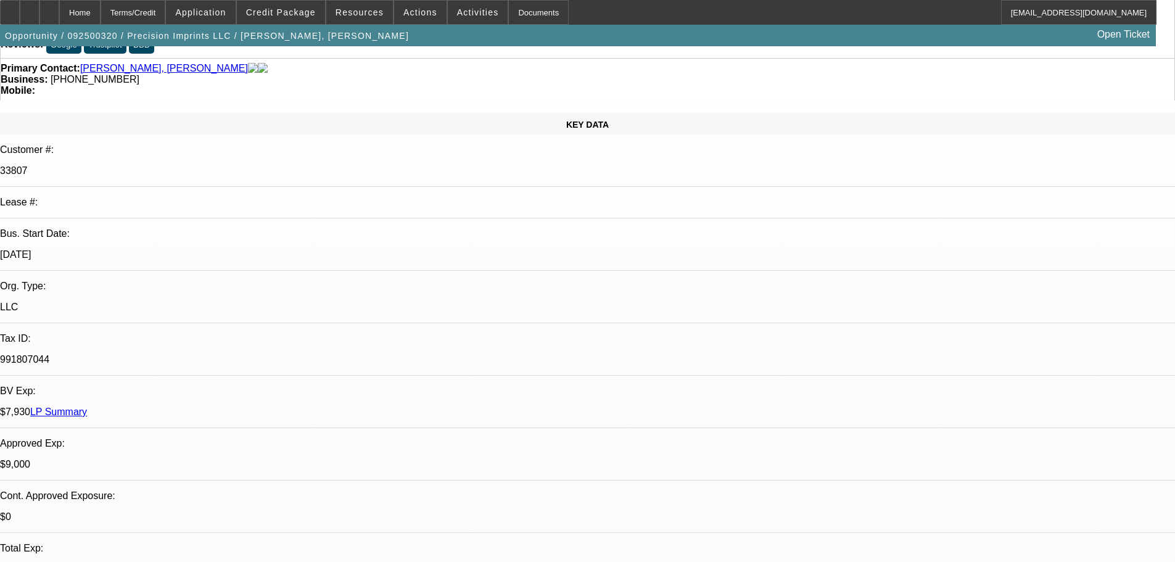
scroll to position [0, 0]
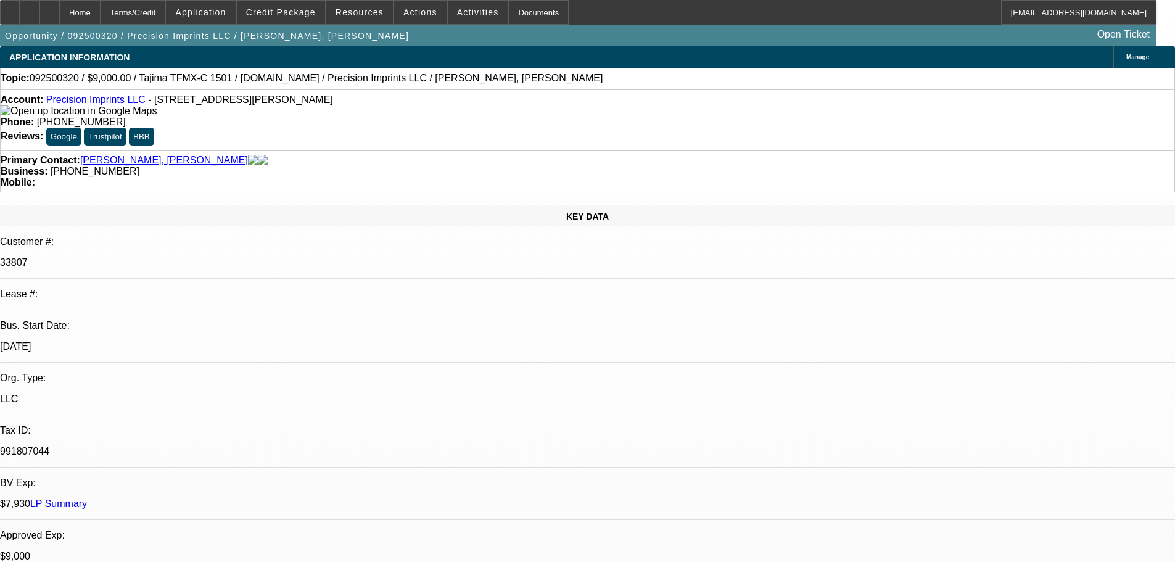
click at [112, 155] on link "Ortega Espinoza, Carlos" at bounding box center [164, 160] width 168 height 11
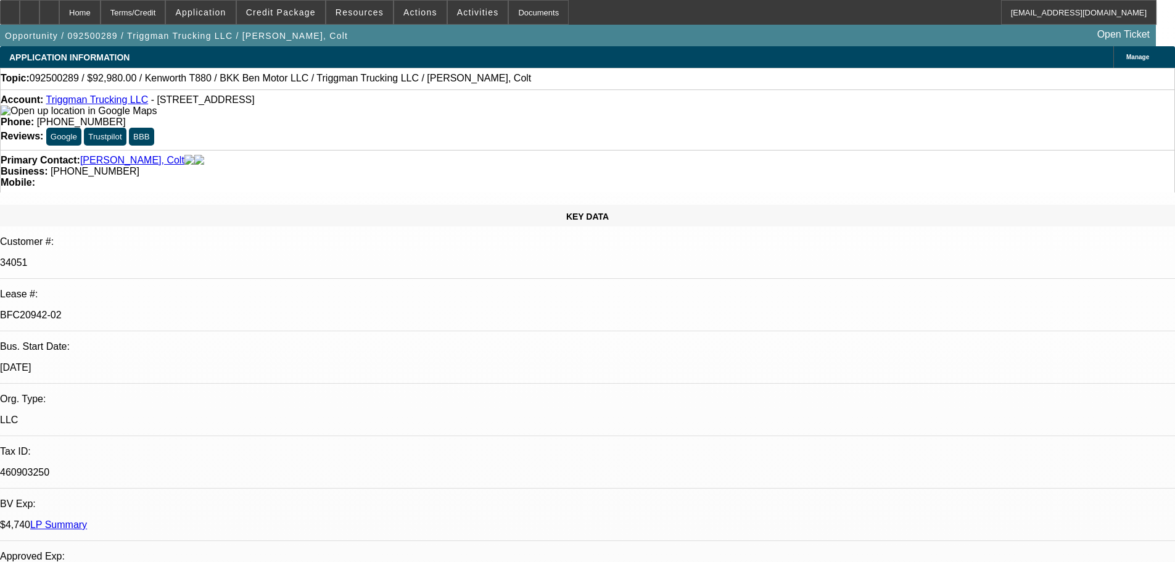
select select "0"
select select "2"
select select "0"
select select "6"
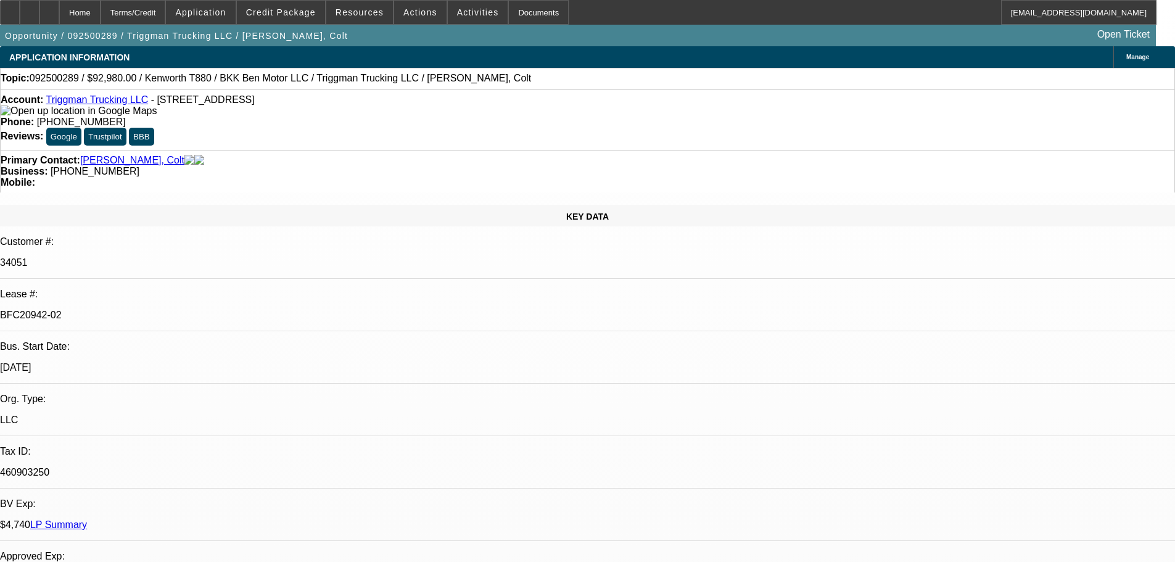
select select "0"
select select "2"
select select "0"
select select "6"
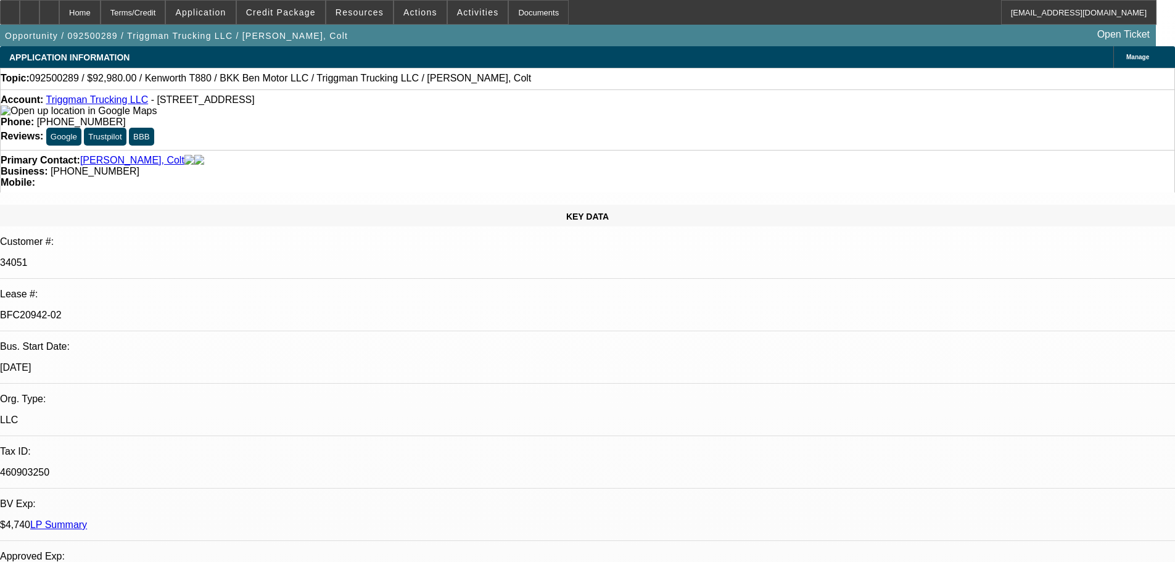
select select "0"
select select "2"
select select "0"
select select "6"
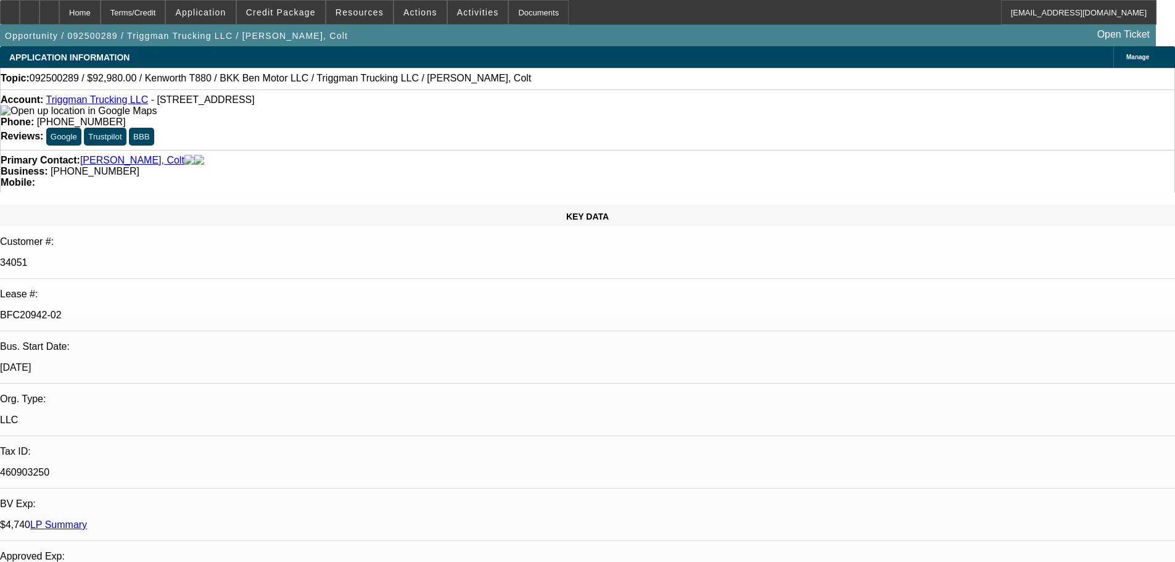
select select "0"
select select "2"
select select "0.1"
select select "4"
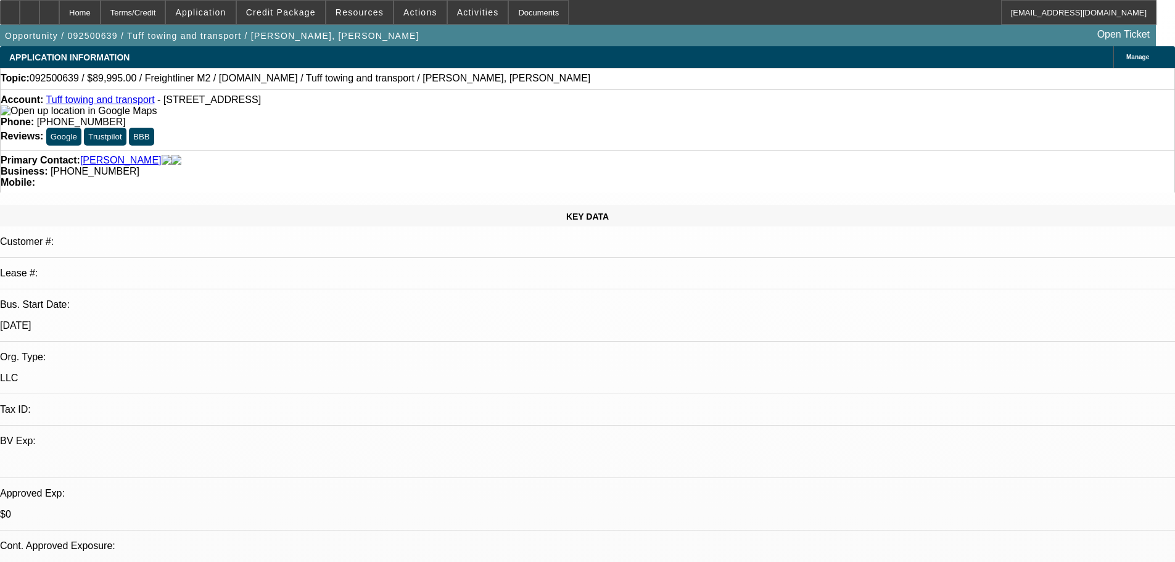
select select "0"
select select "2"
select select "0.1"
select select "4"
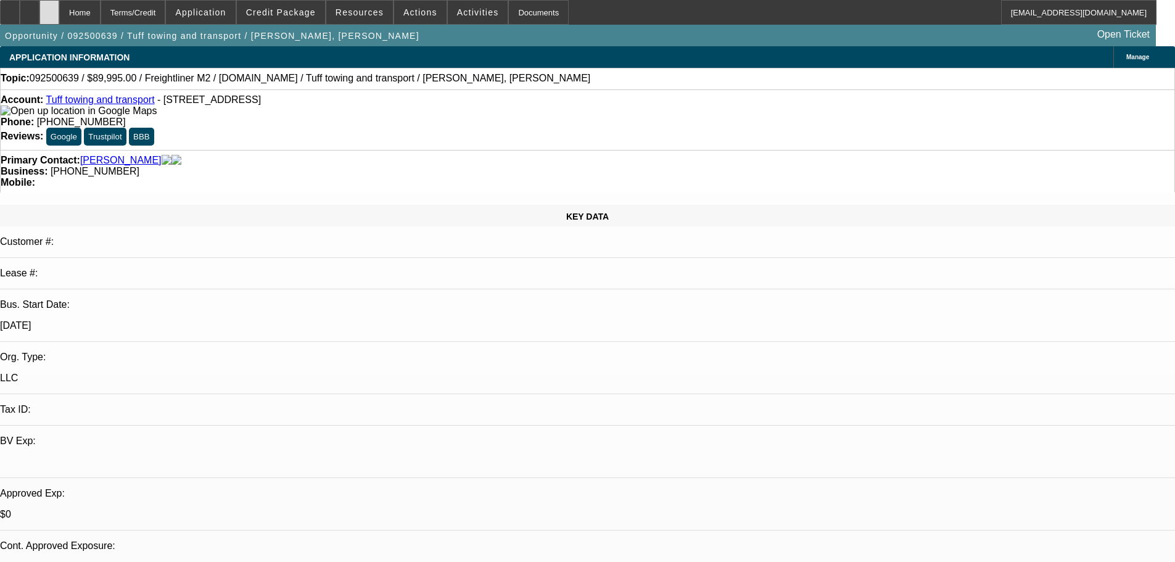
click at [59, 17] on div at bounding box center [49, 12] width 20 height 25
select select "0"
select select "2"
select select "0.1"
select select "1"
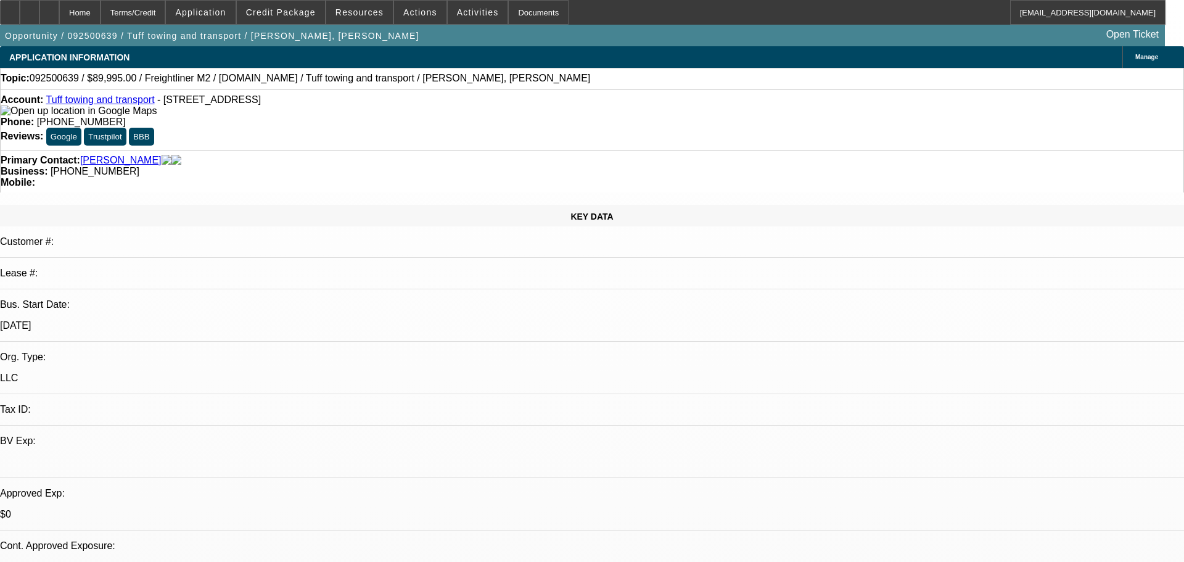
select select "2"
select select "4"
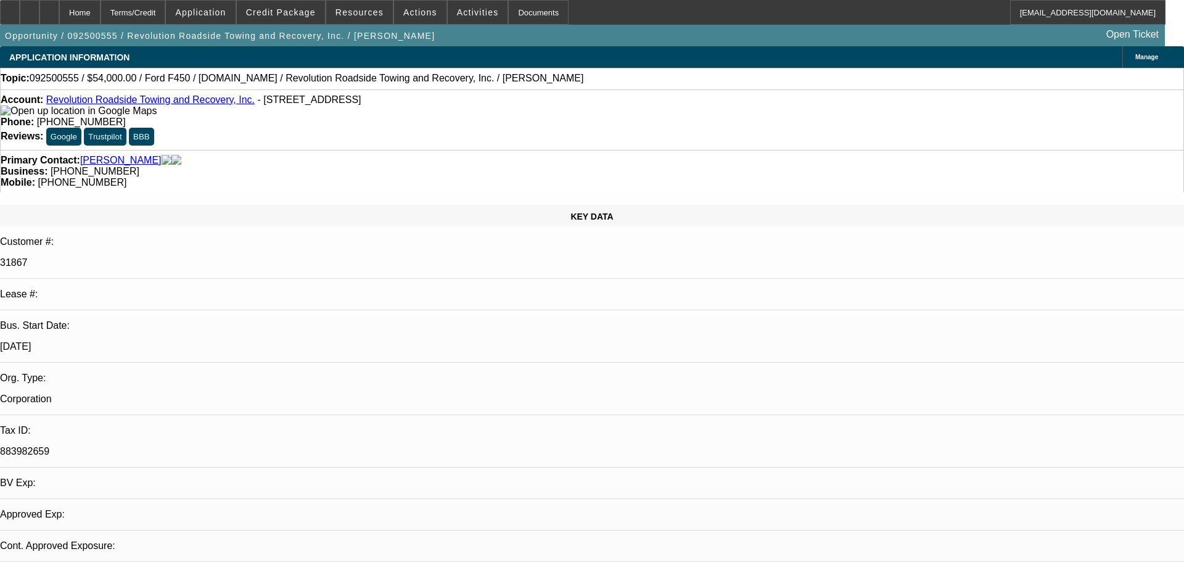
select select "0"
select select "2"
select select "0"
select select "6"
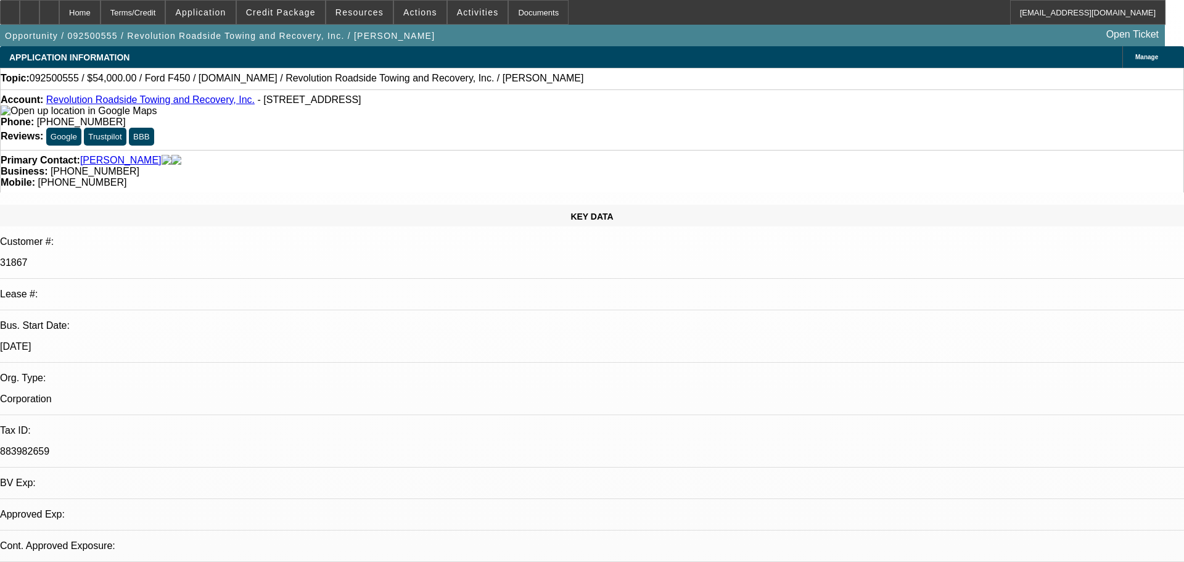
select select "0"
select select "2"
select select "0"
select select "6"
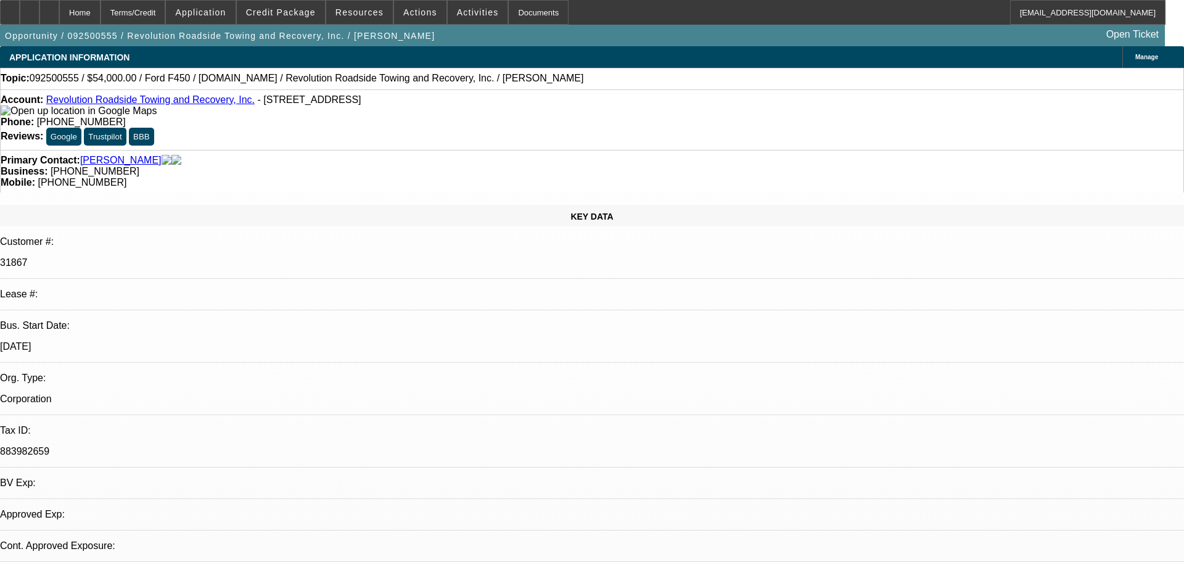
select select "0"
select select "2"
select select "0"
select select "6"
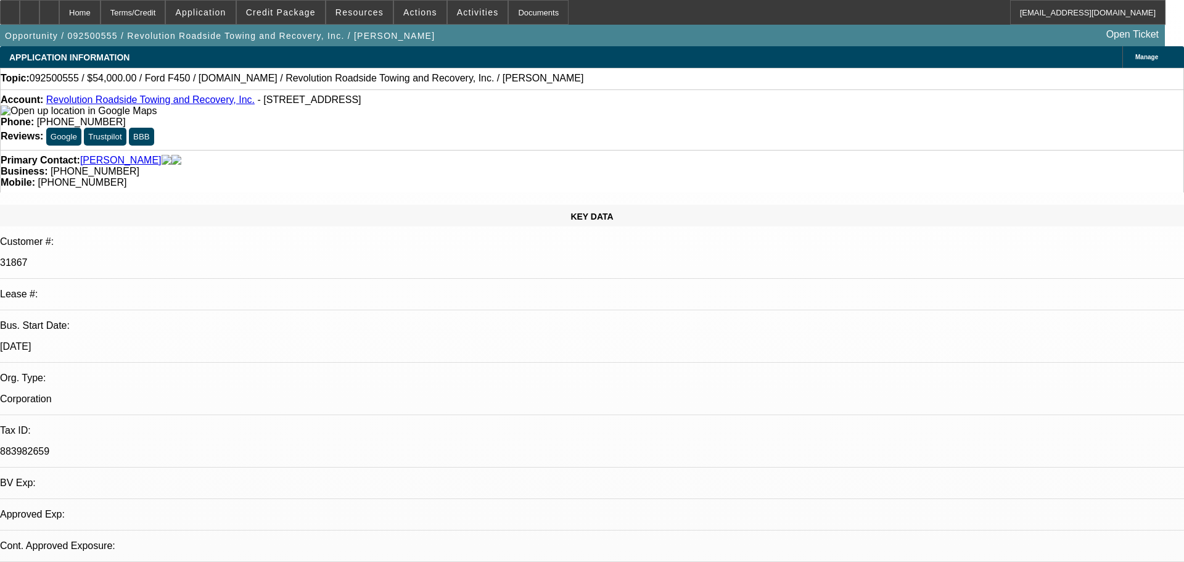
select select "0"
select select "6"
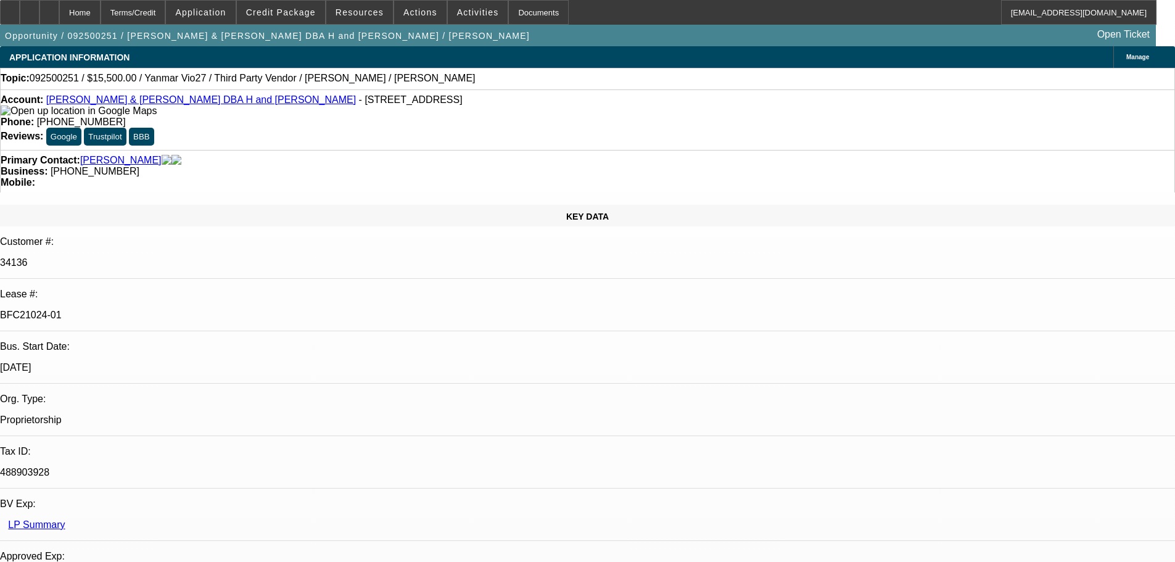
select select "0"
select select "6"
select select "0"
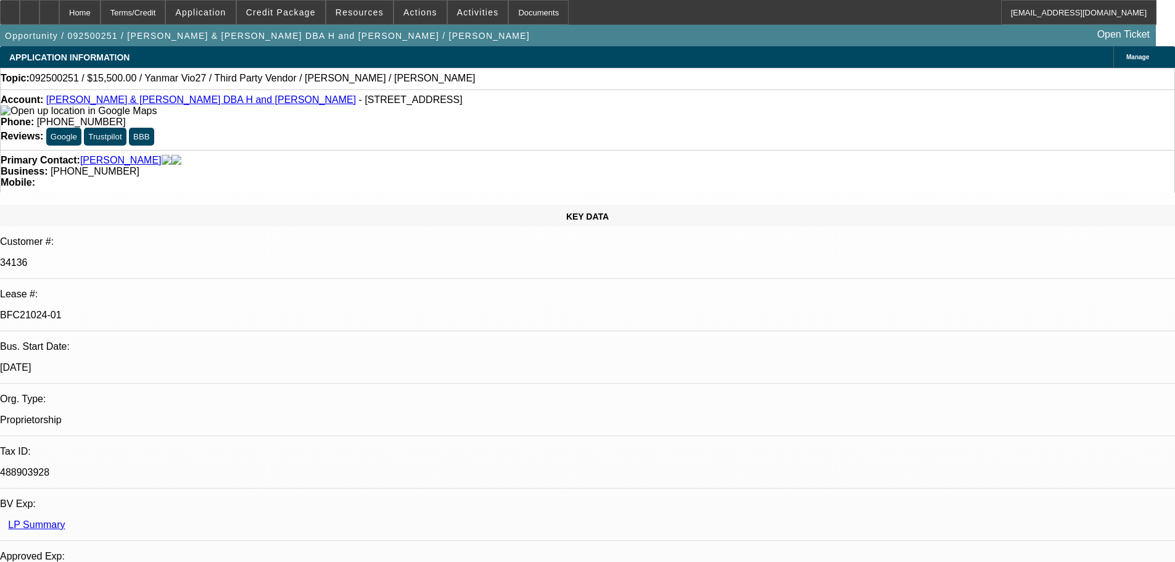
select select "0"
select select "6"
select select "0"
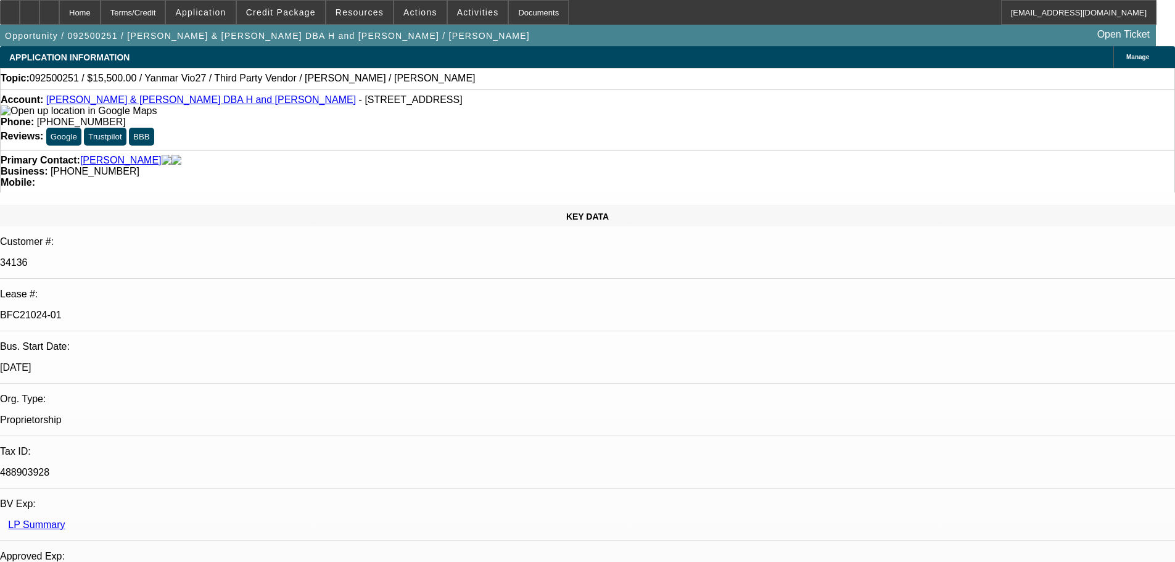
select select "0"
select select "6"
select select "0"
select select "0.1"
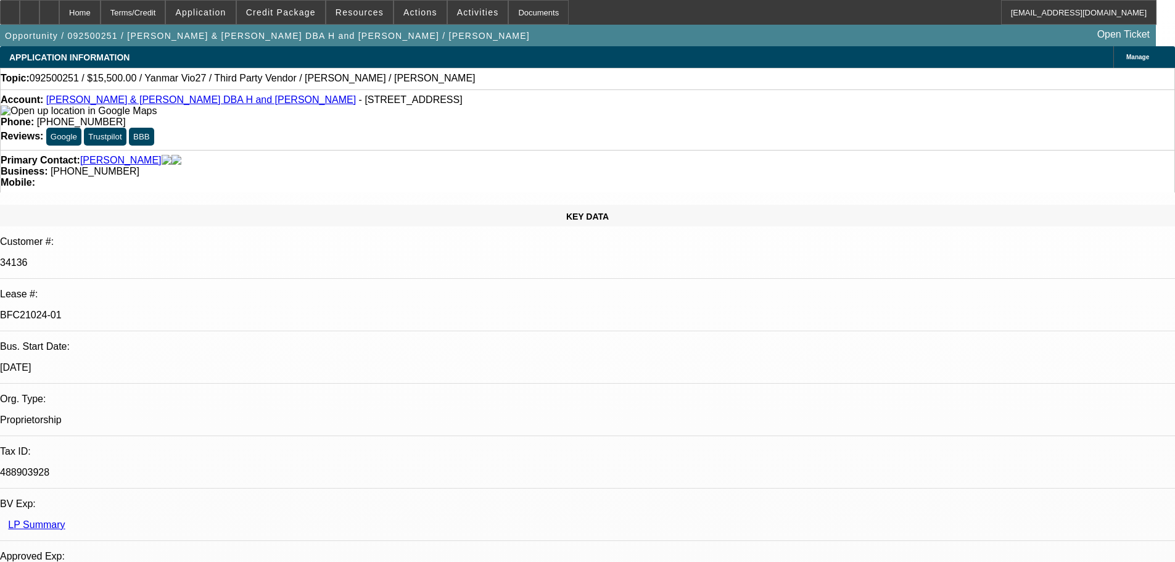
select select "4"
click at [59, 17] on div at bounding box center [49, 12] width 20 height 25
select select "0"
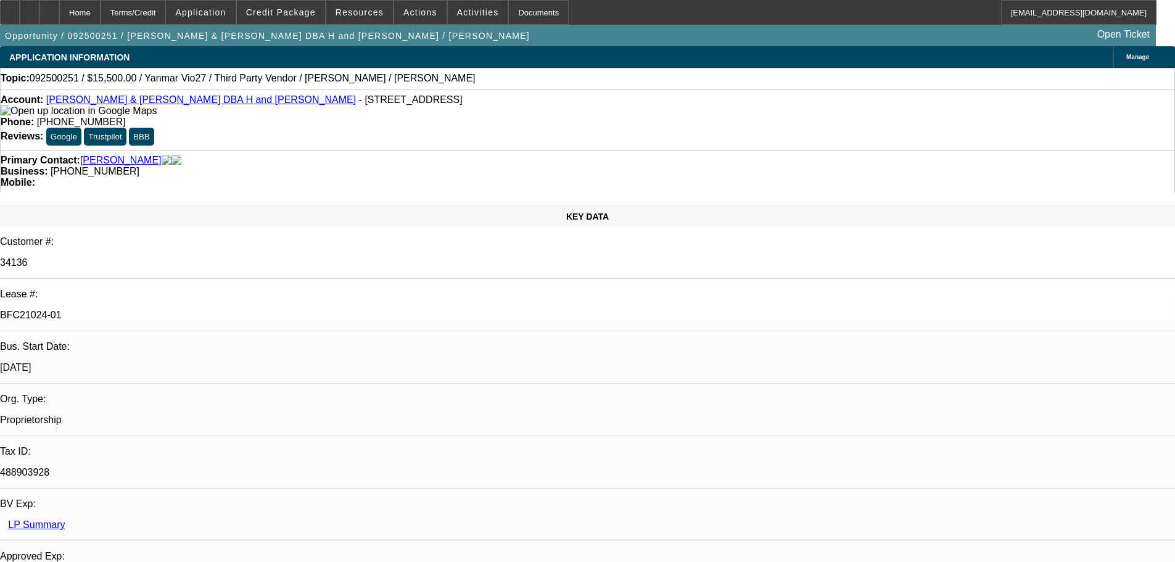
select select "6"
select select "0"
select select "6"
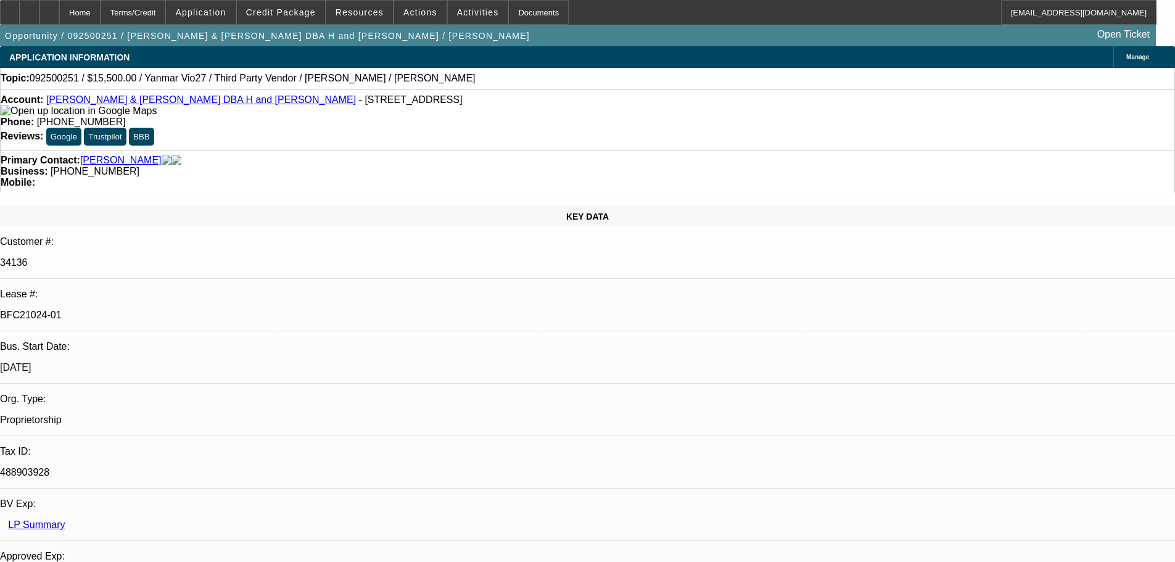
select select "0"
select select "6"
select select "0"
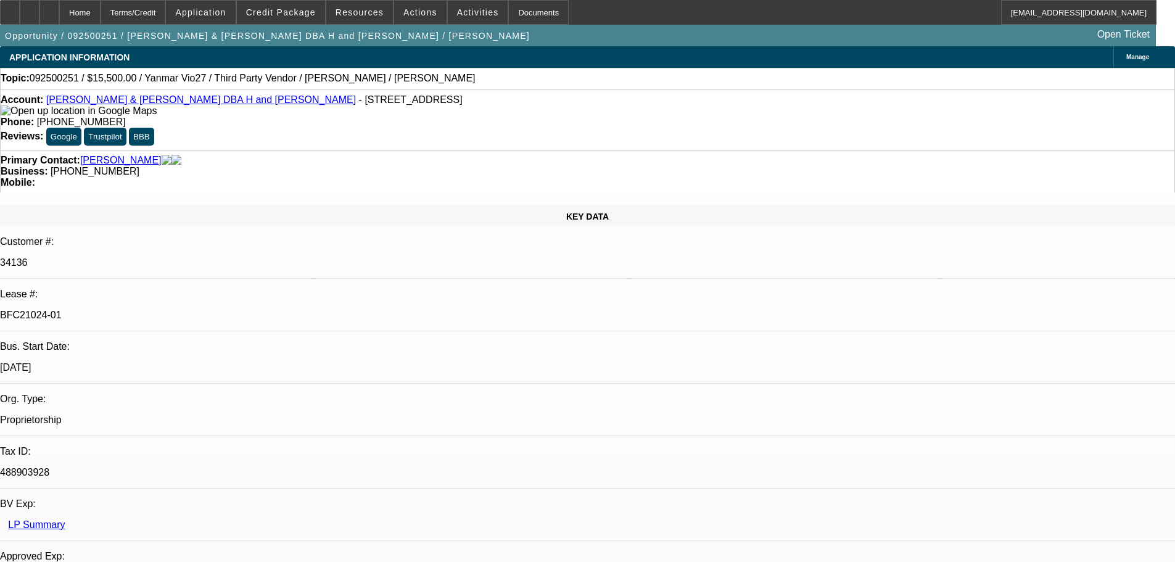
select select "0"
select select "0.1"
select select "4"
click at [528, 88] on div "Topic: 092500251 / $15,500.00 / Yanmar Vio27 / Third Party Vendor / Gary Hansen…" at bounding box center [587, 79] width 1175 height 22
click at [416, 73] on div "Topic: 092500251 / $15,500.00 / Yanmar Vio27 / Third Party Vendor / Gary Hansen…" at bounding box center [587, 78] width 1173 height 11
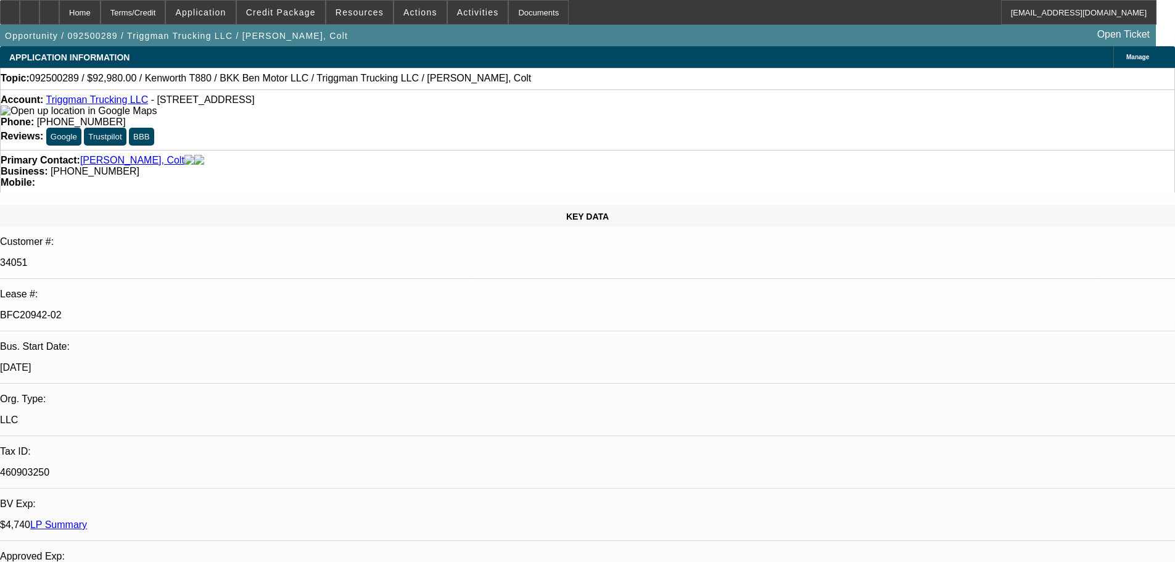
select select "0"
select select "2"
select select "0"
select select "6"
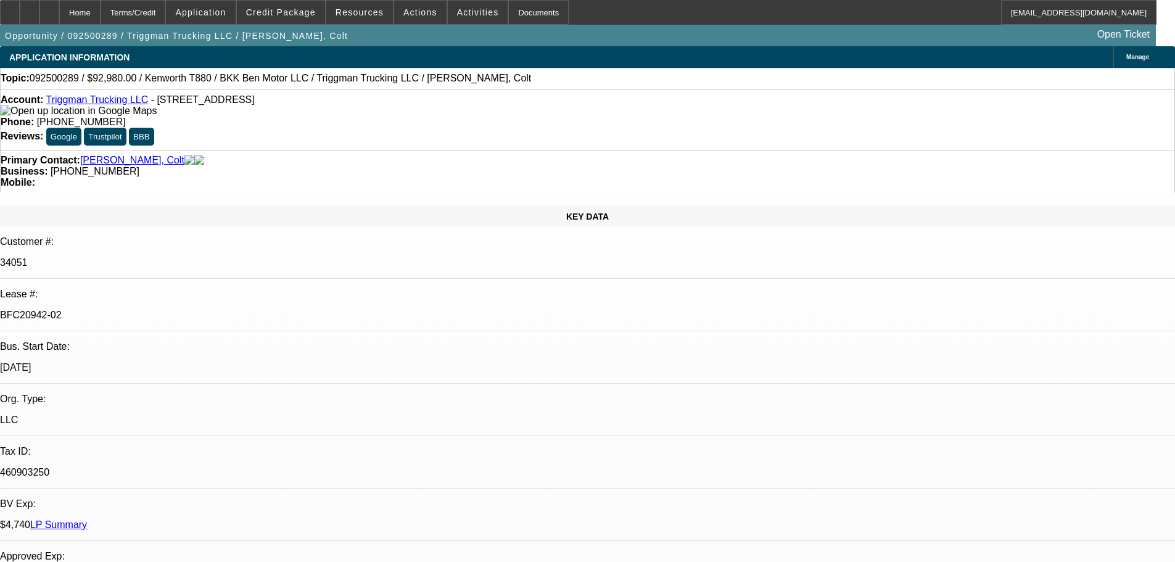
select select "0"
select select "2"
select select "0"
select select "6"
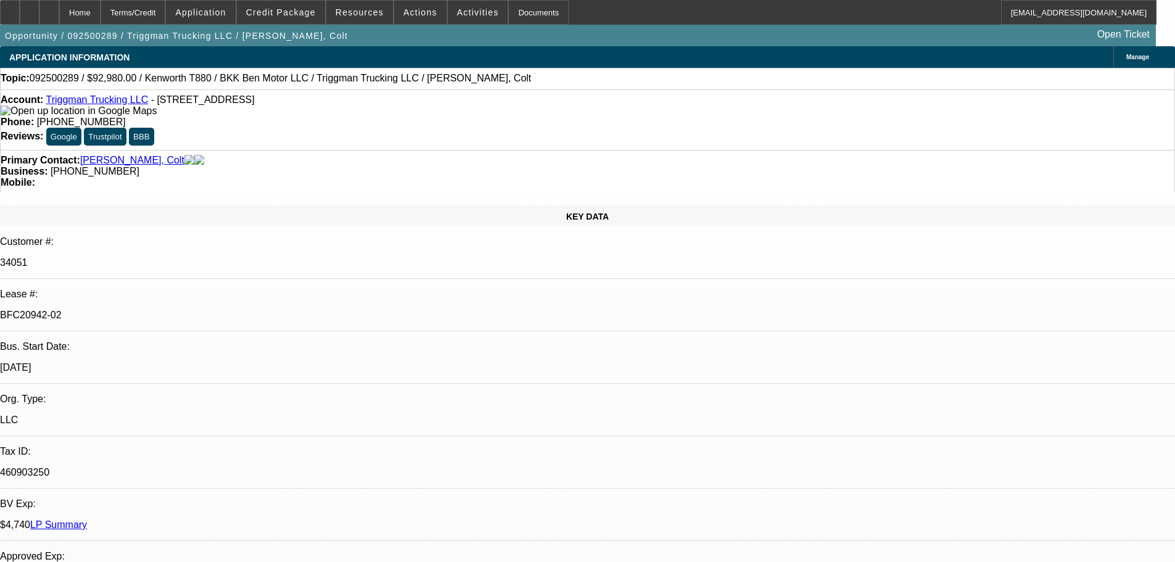
select select "0"
select select "2"
select select "0"
select select "6"
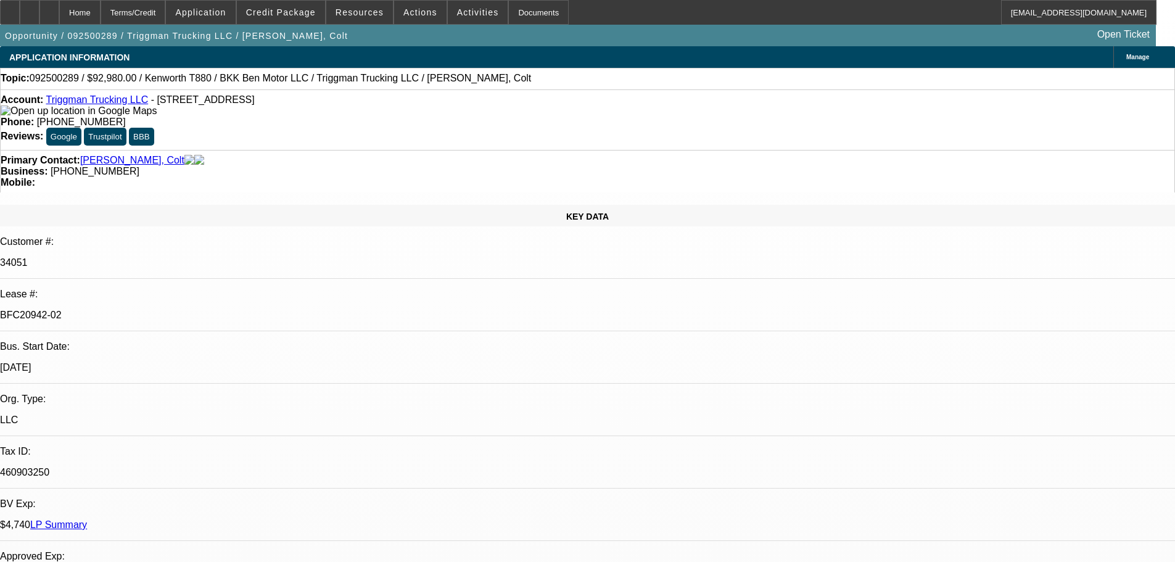
select select "0"
select select "2"
select select "0.1"
select select "4"
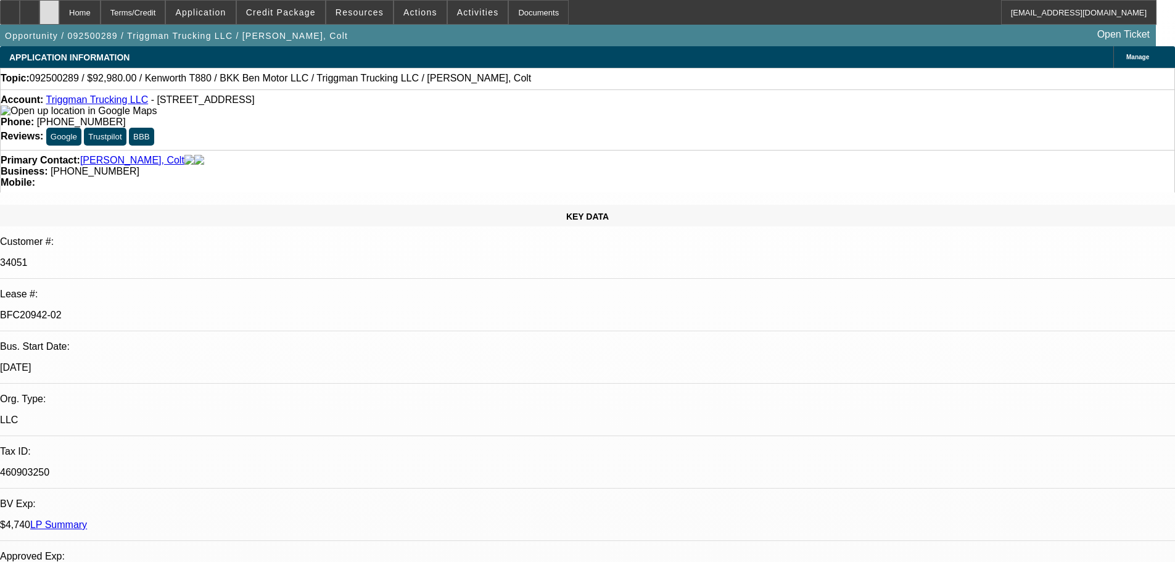
click at [59, 12] on div at bounding box center [49, 12] width 20 height 25
select select "0"
select select "2"
select select "0"
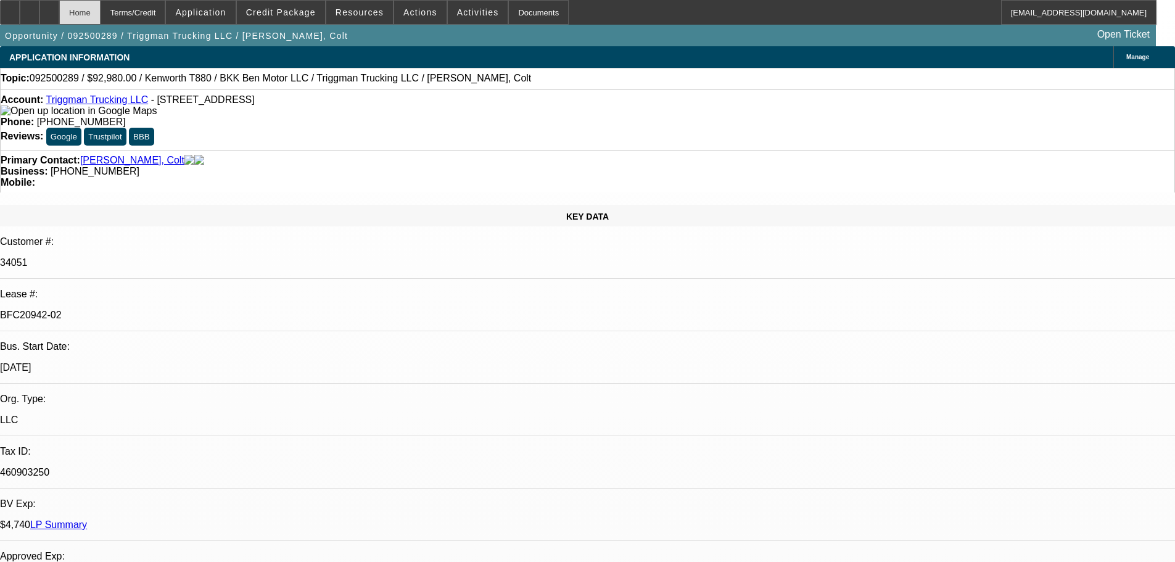
select select "6"
select select "0"
select select "2"
select select "0"
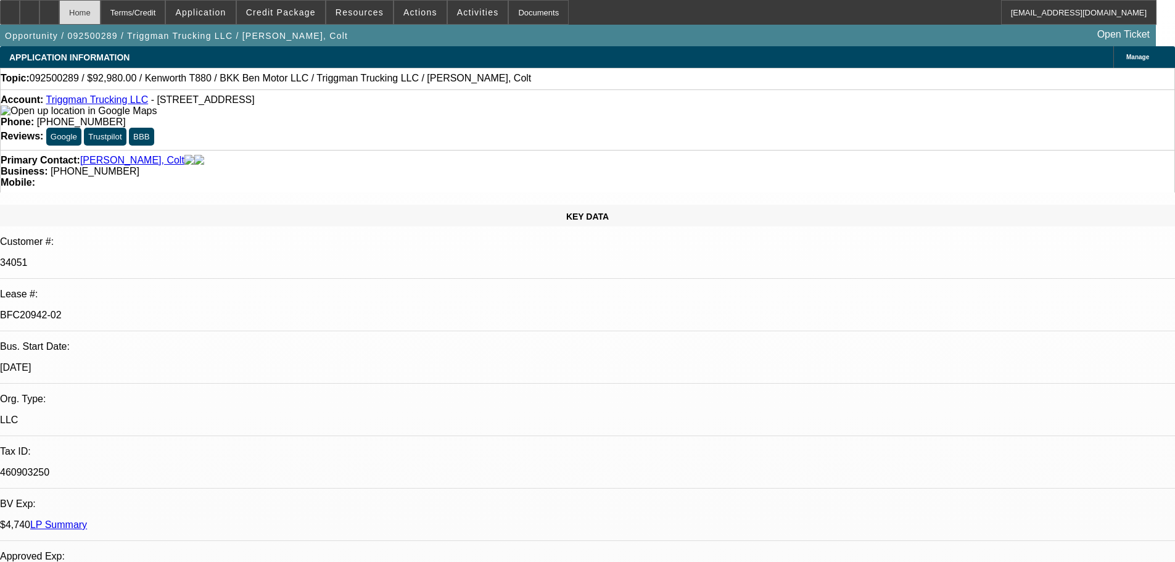
select select "6"
select select "0"
select select "2"
select select "0"
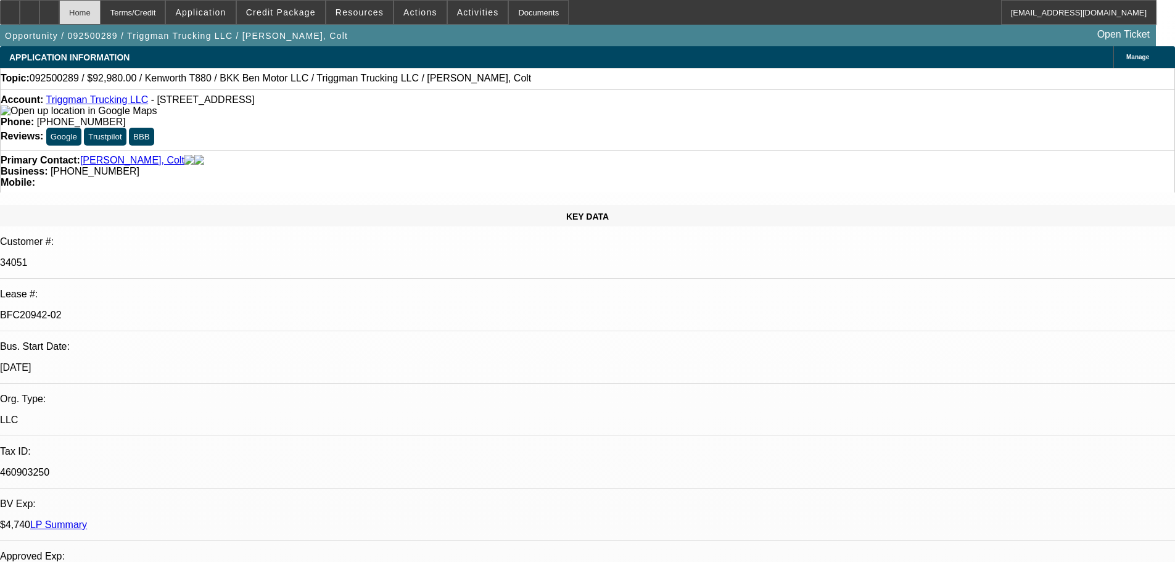
select select "6"
select select "0"
select select "2"
select select "0.1"
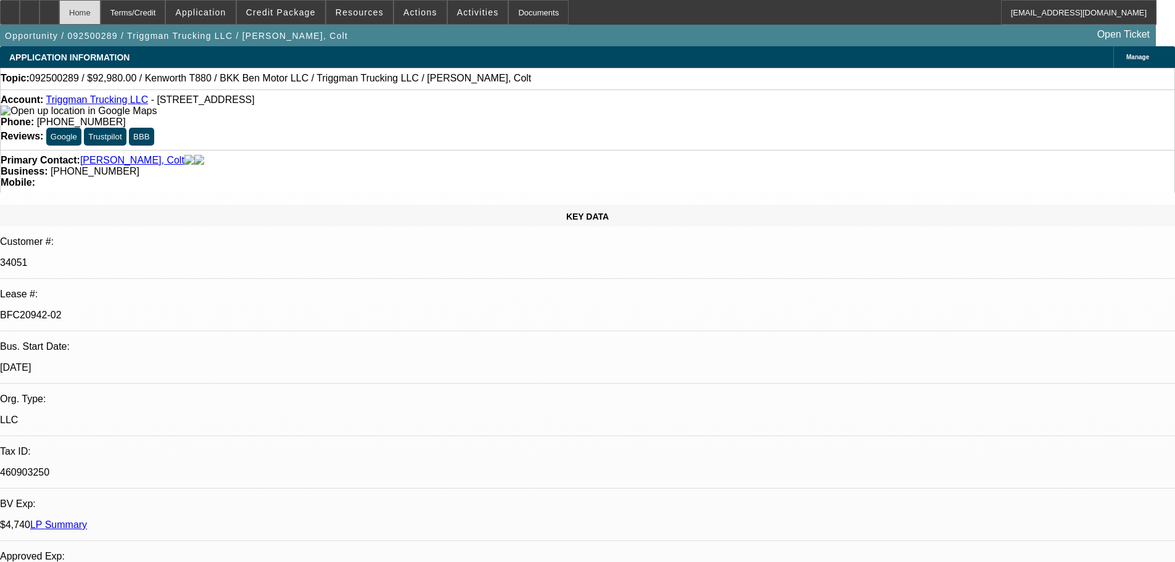
select select "4"
click at [59, 8] on div at bounding box center [49, 12] width 20 height 25
select select "0"
select select "2"
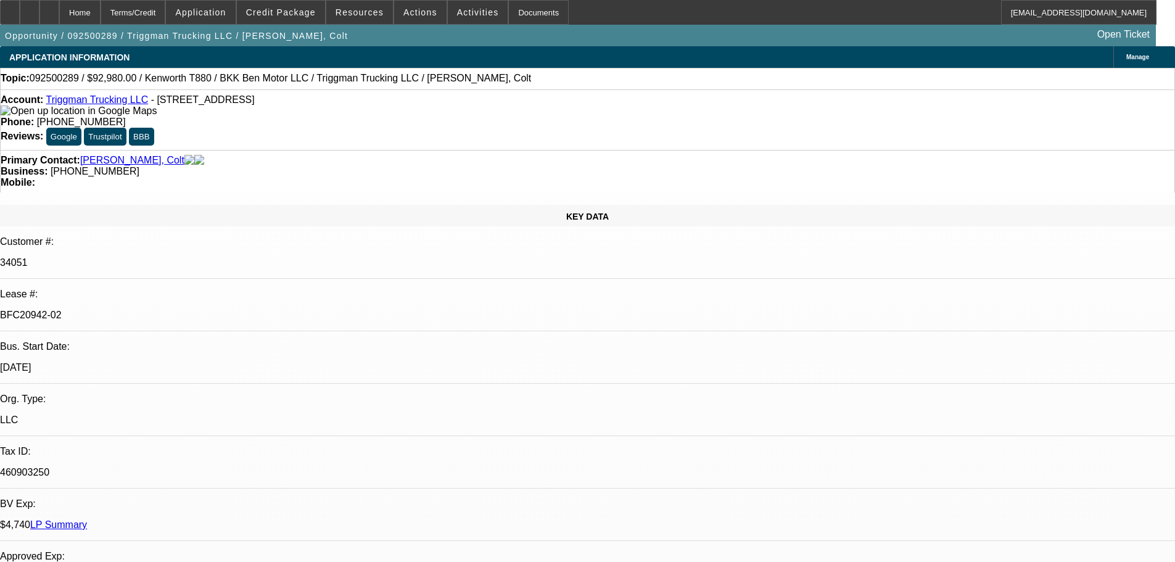
select select "0"
select select "6"
select select "0"
select select "2"
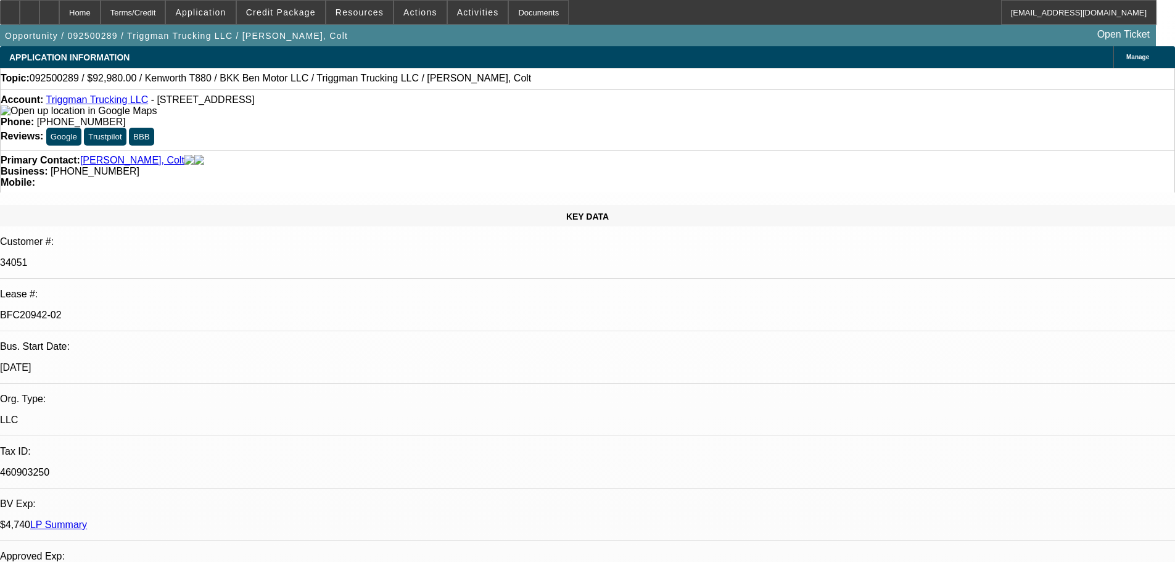
select select "0"
select select "6"
select select "0"
select select "2"
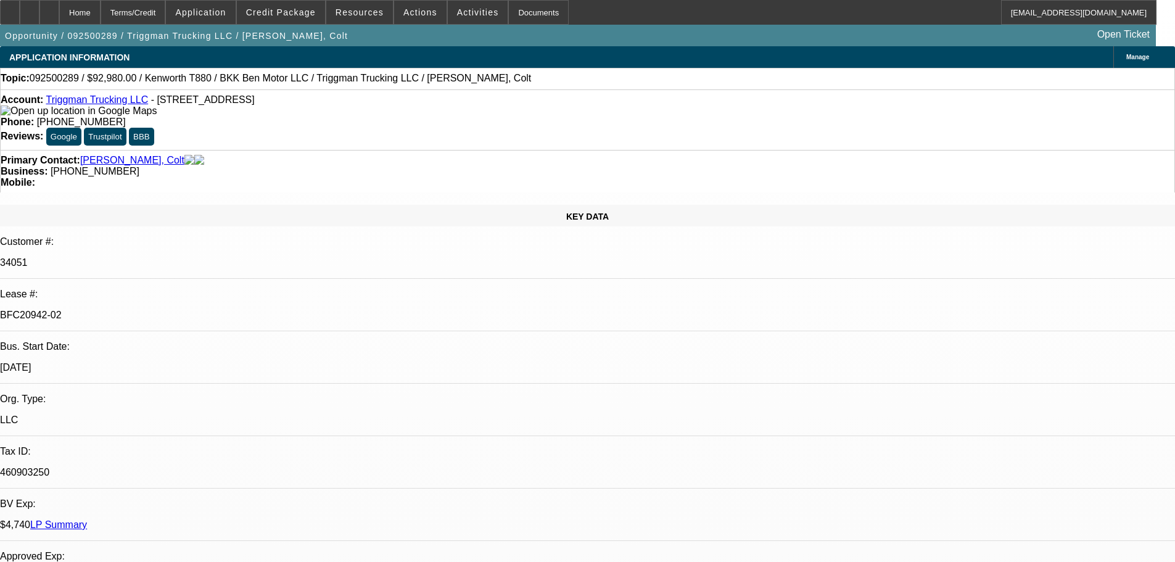
select select "0"
select select "6"
select select "0"
select select "2"
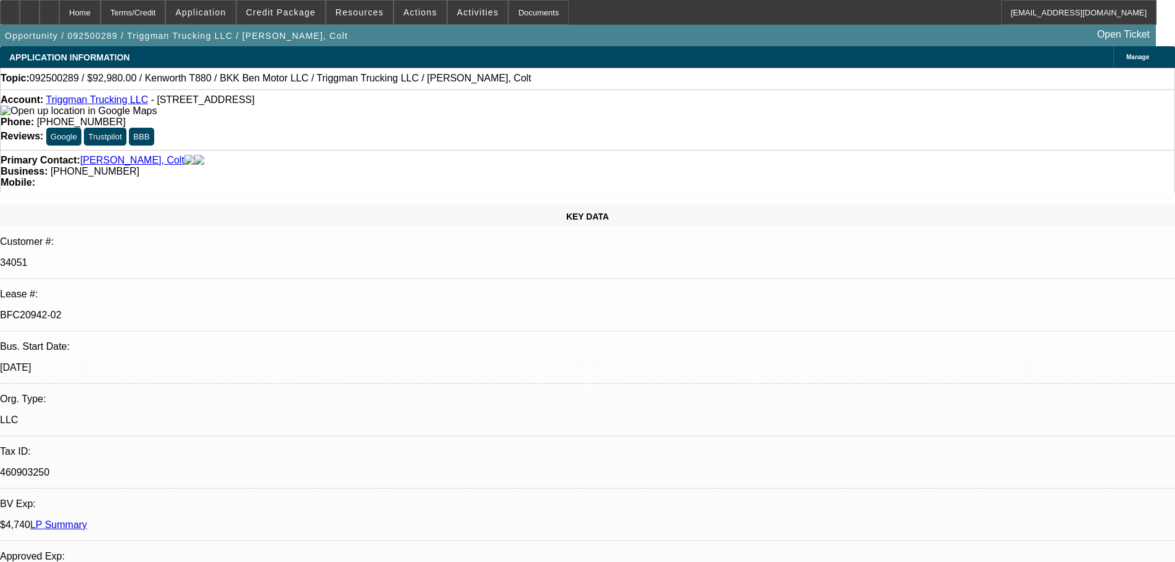
select select "0.1"
select select "4"
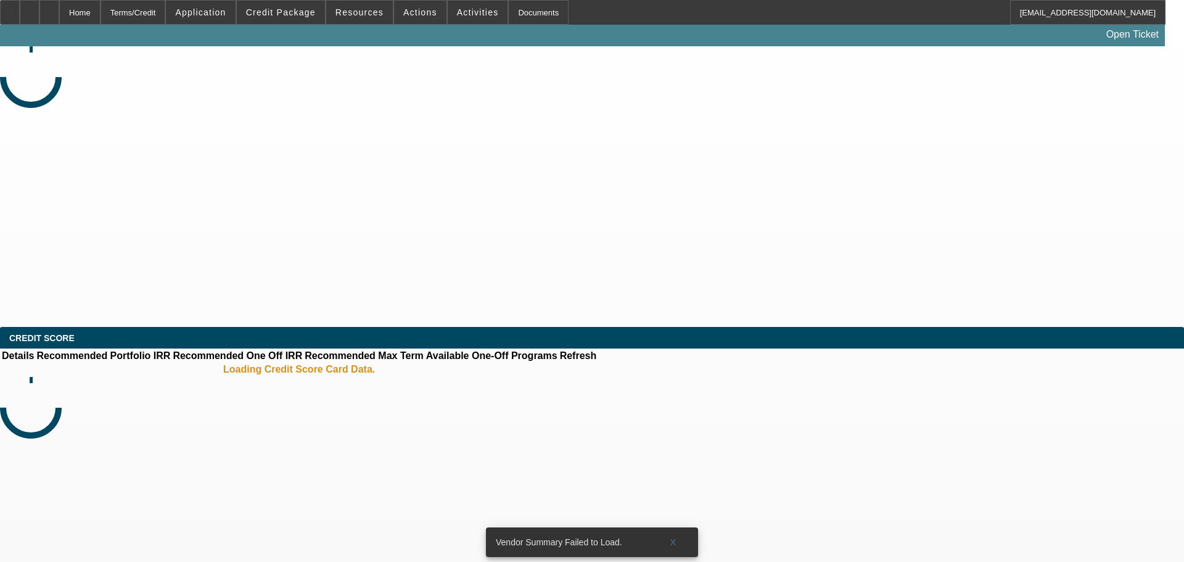
select select "0"
select select "2"
select select "0.1"
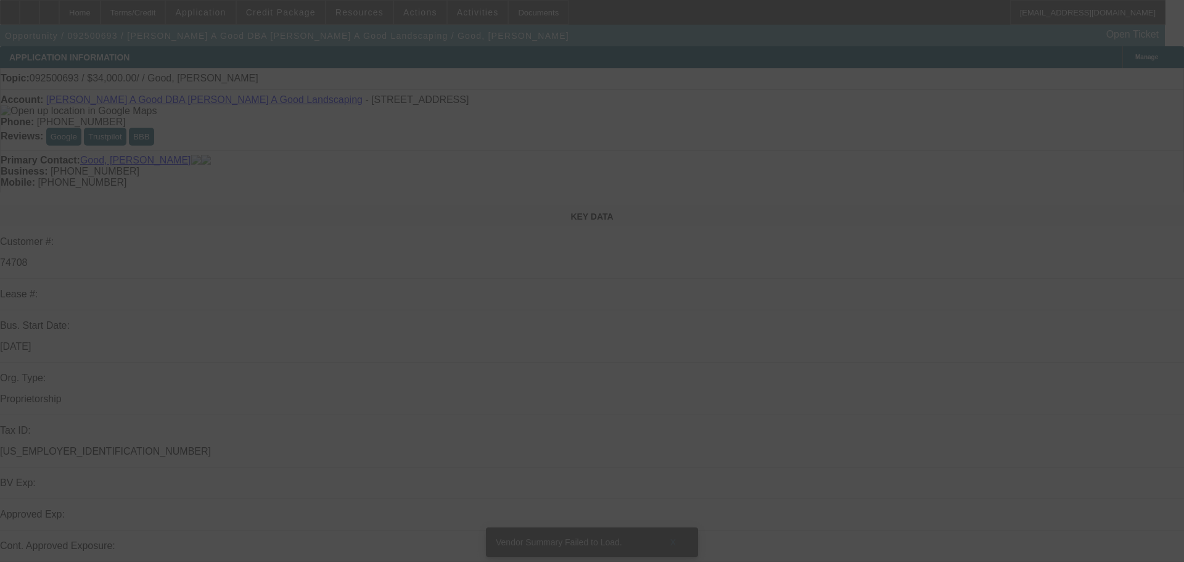
select select "1"
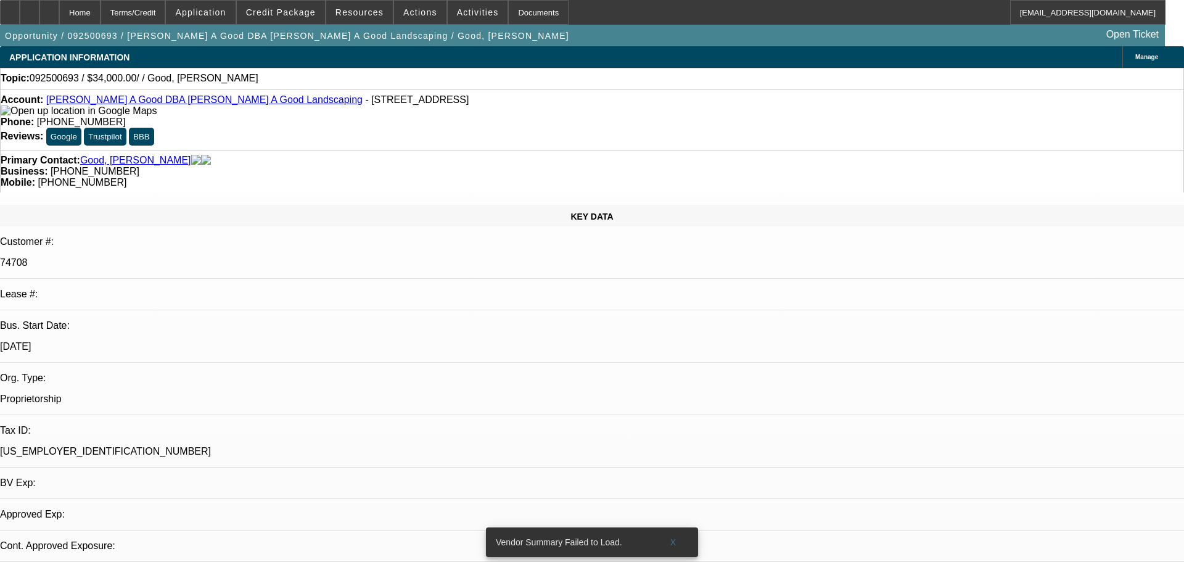
select select "2"
select select "4"
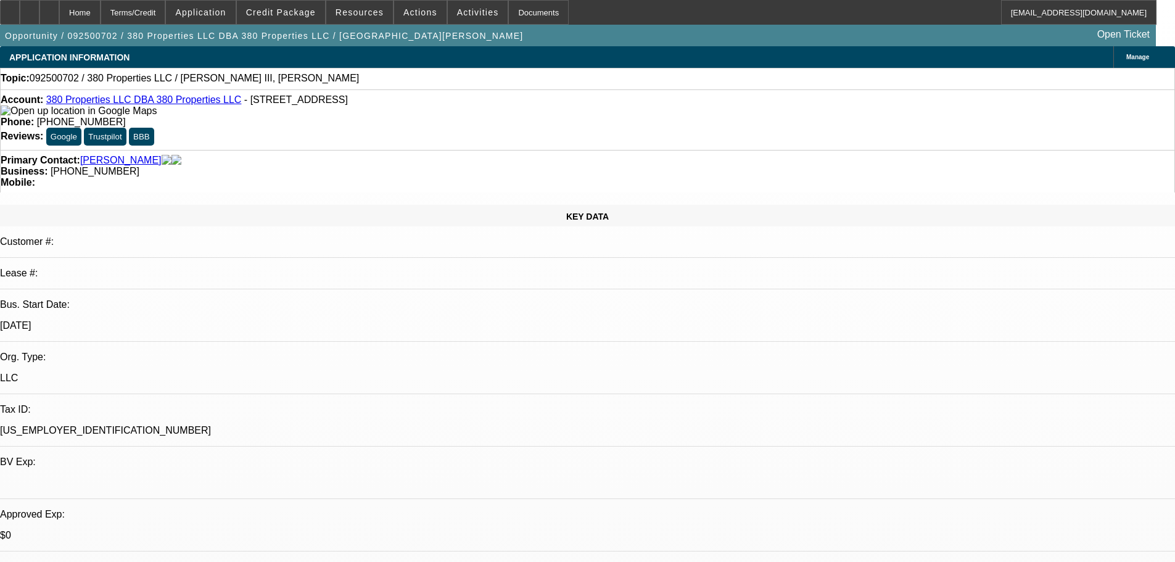
select select "0"
select select "2"
select select "0.1"
select select "4"
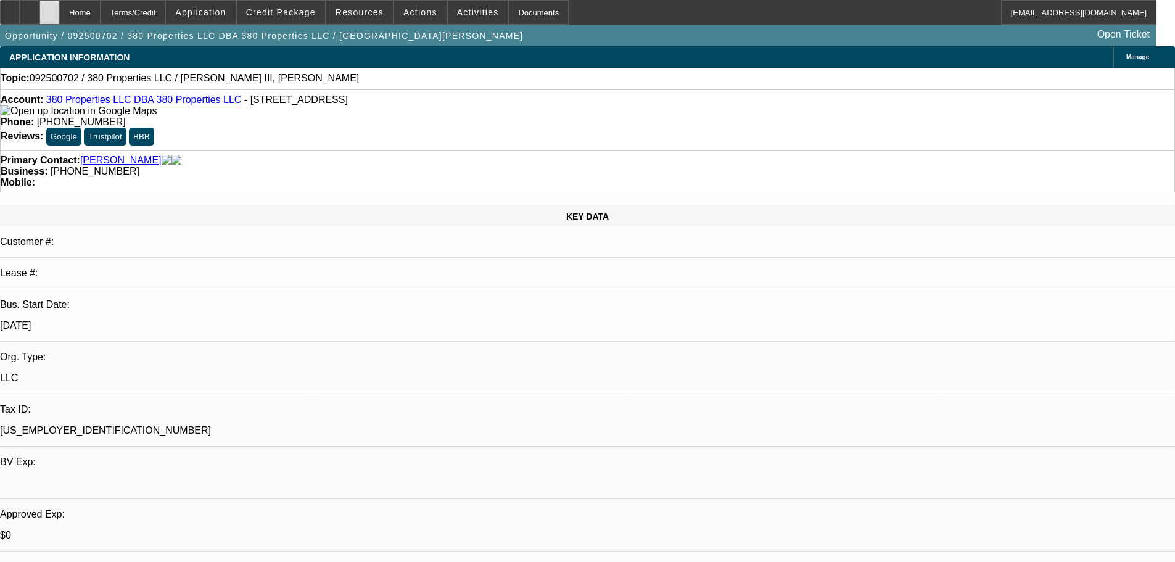
click at [59, 12] on div at bounding box center [49, 12] width 20 height 25
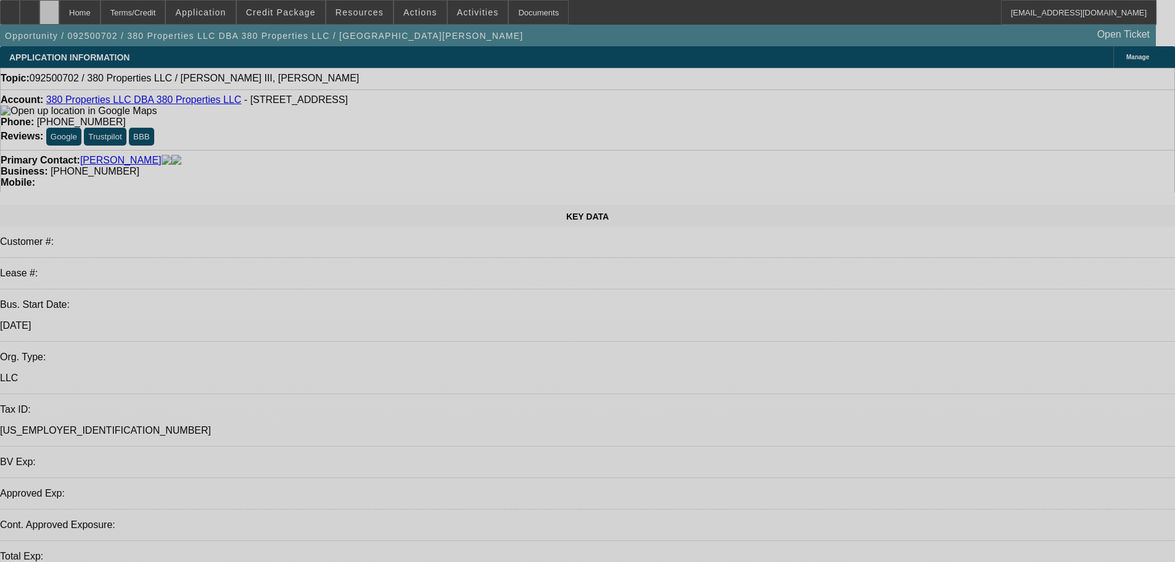
select select "0"
select select "2"
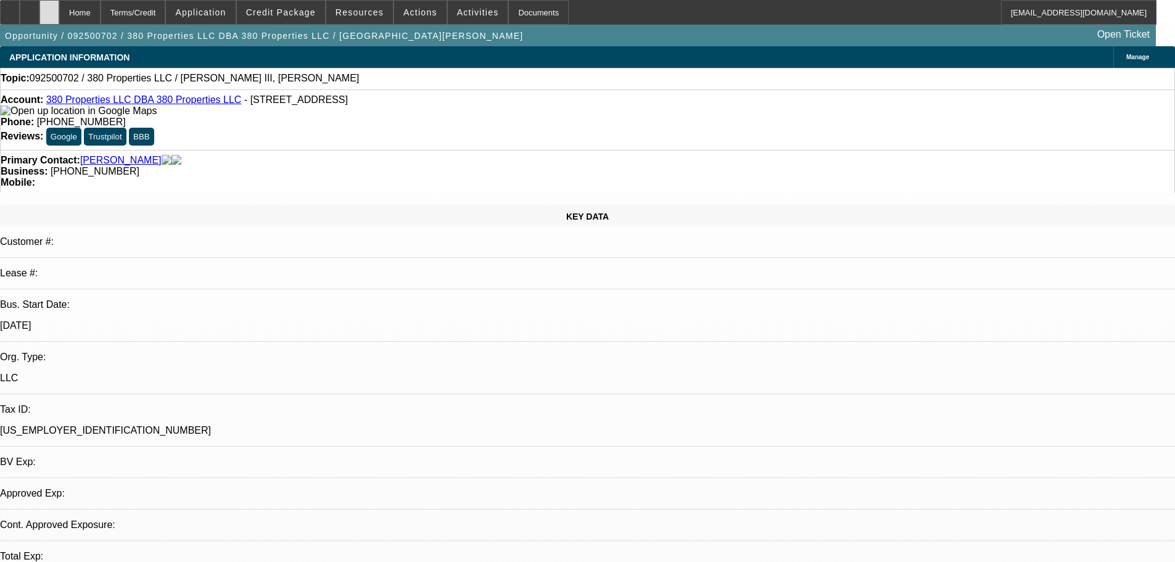
select select "0.1"
select select "1"
select select "2"
select select "4"
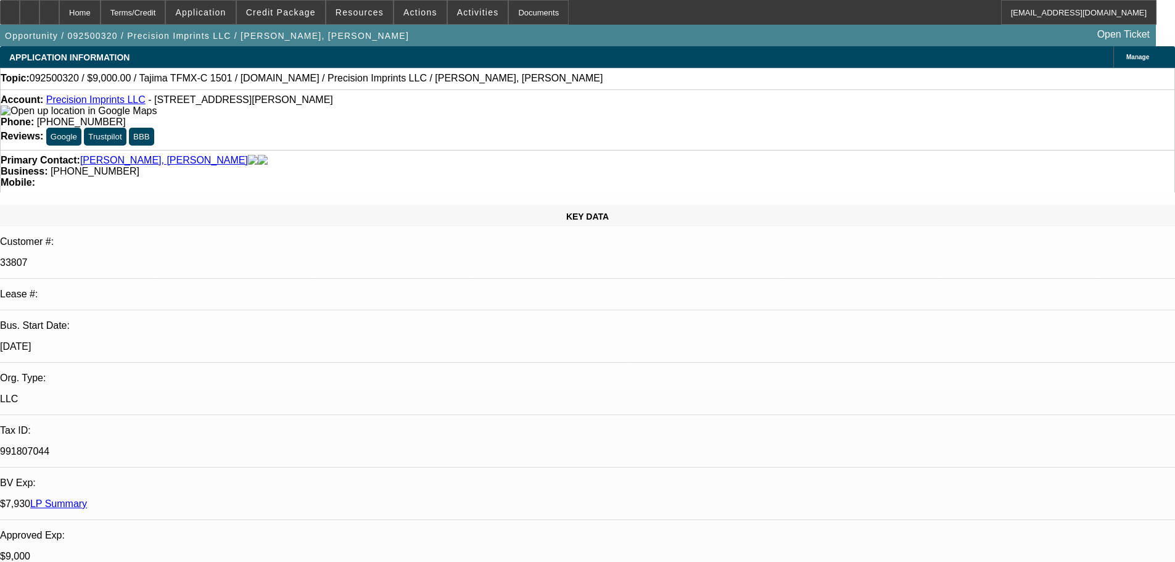
select select "0"
select select "2"
select select "0.1"
select select "4"
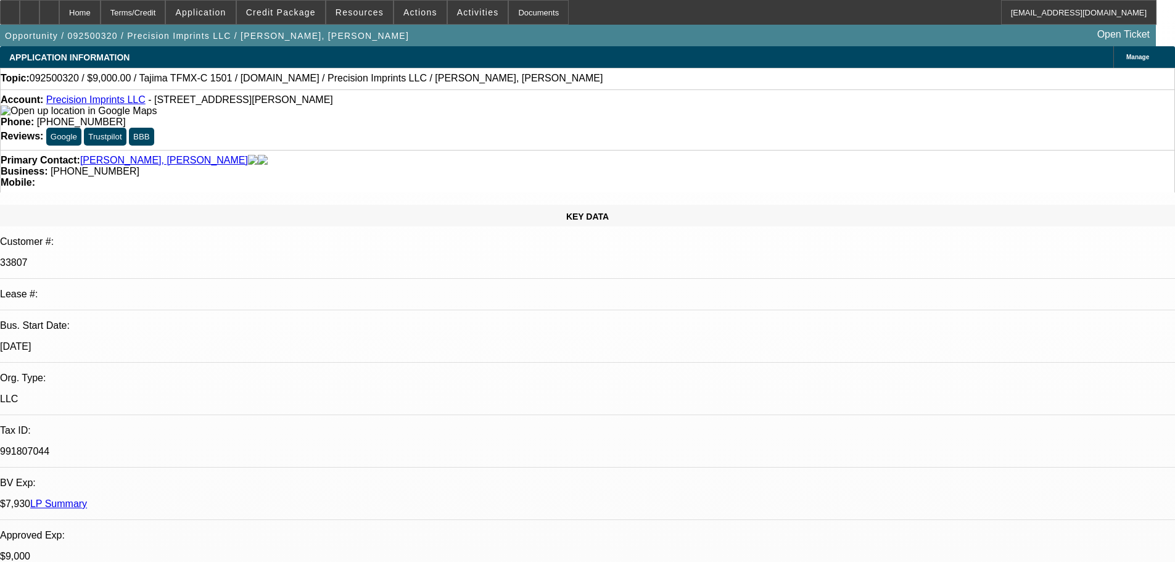
select select "0"
select select "2"
select select "0.1"
select select "4"
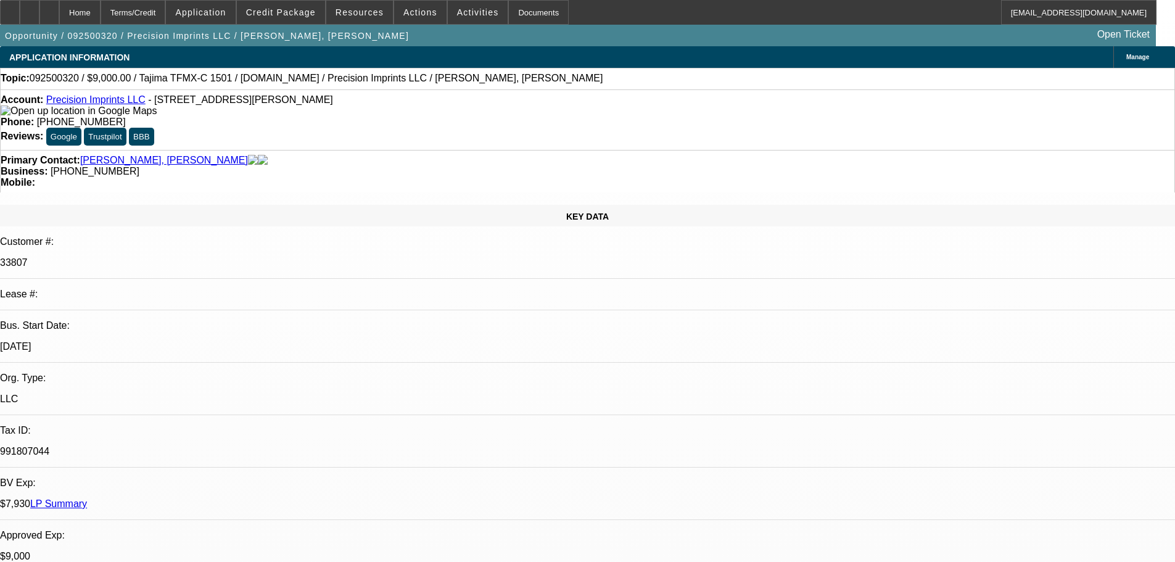
select select "0"
select select "2"
select select "0.1"
select select "4"
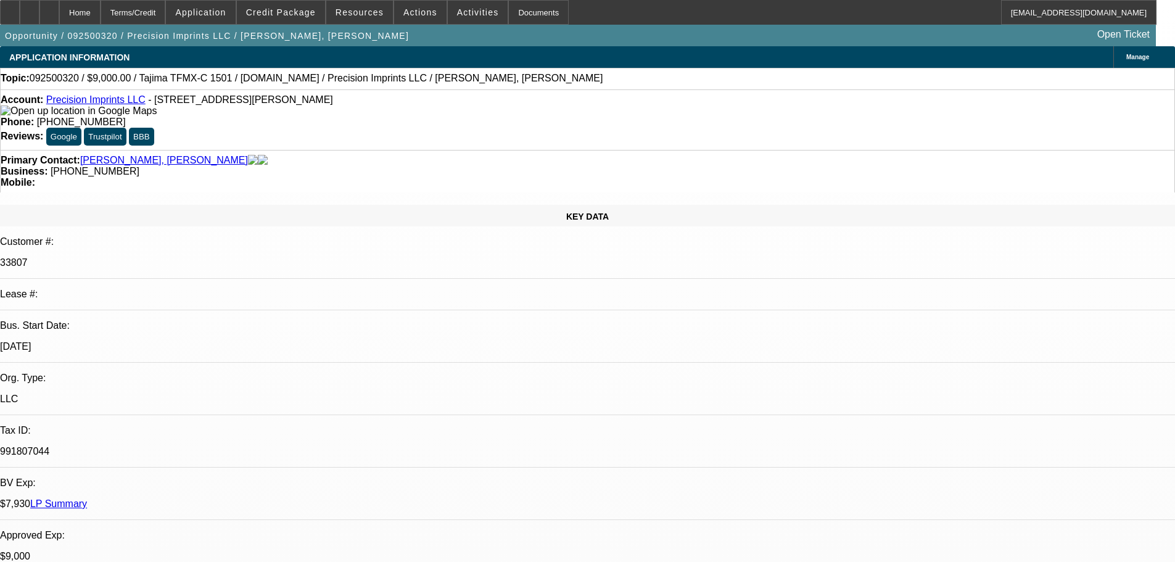
click at [59, 22] on div at bounding box center [49, 12] width 20 height 25
select select "0"
select select "2"
select select "0.1"
select select "0"
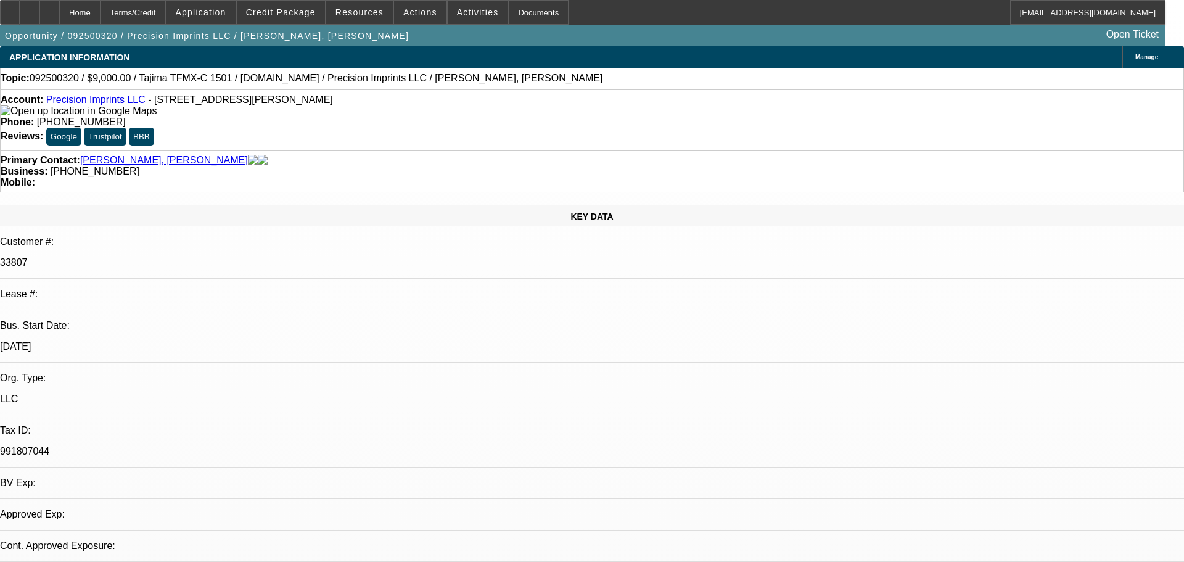
select select "2"
select select "0.1"
select select "0"
select select "2"
select select "0.1"
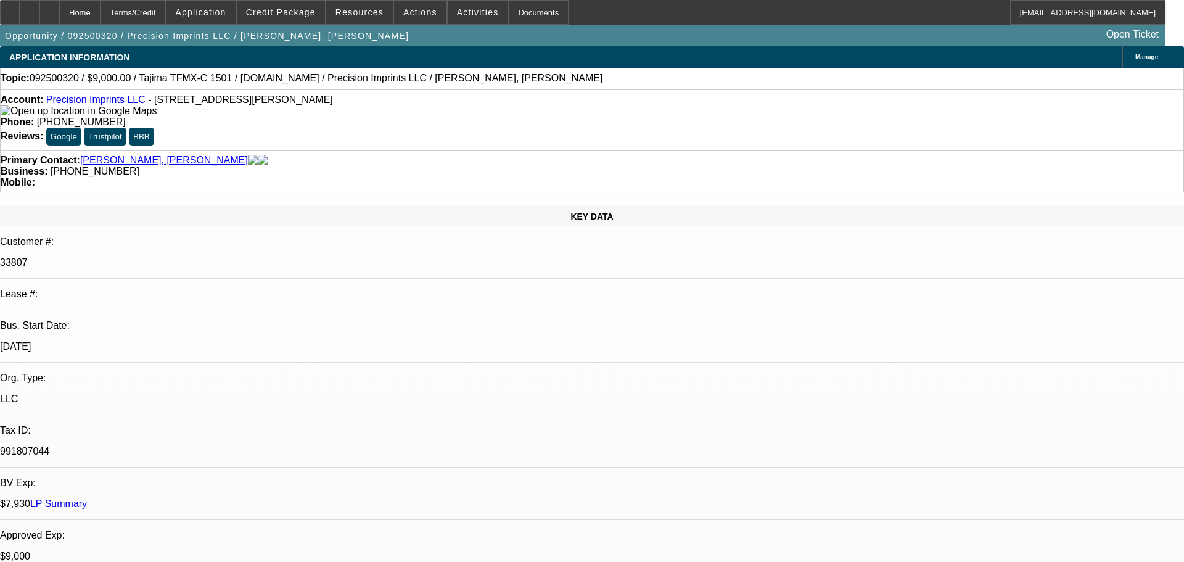
select select "1"
select select "2"
select select "4"
select select "1"
select select "2"
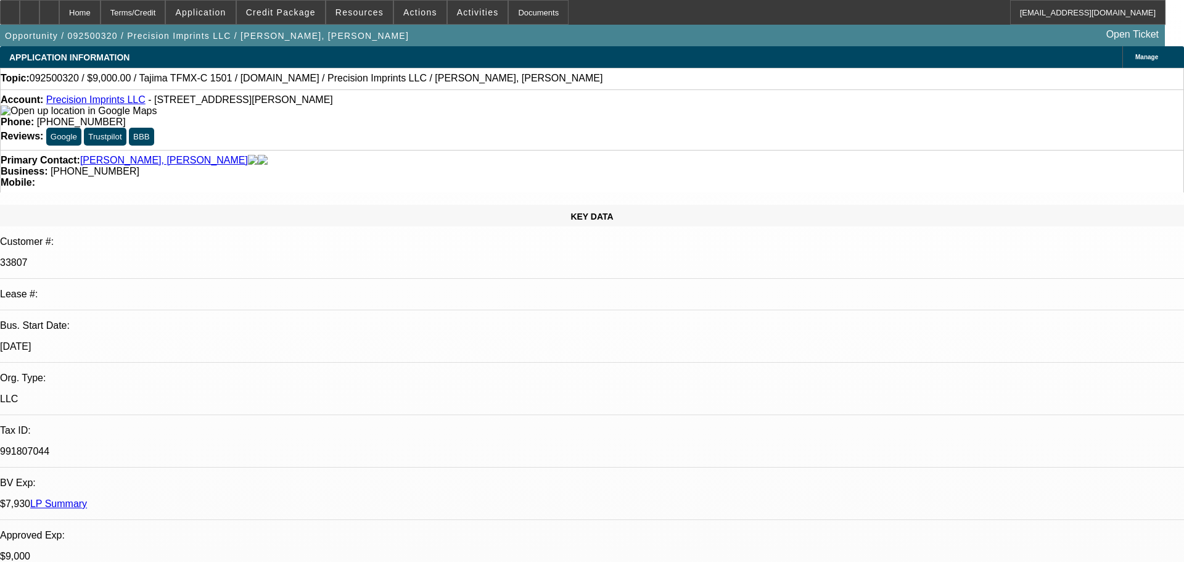
select select "4"
select select "1"
select select "2"
select select "4"
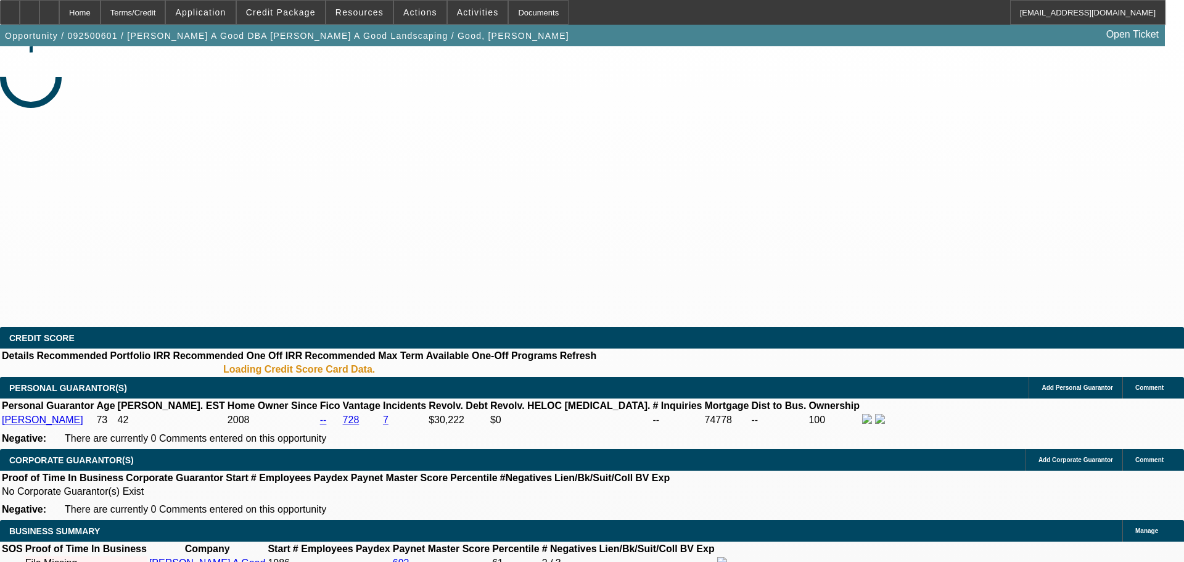
select select "0"
select select "2"
select select "0.1"
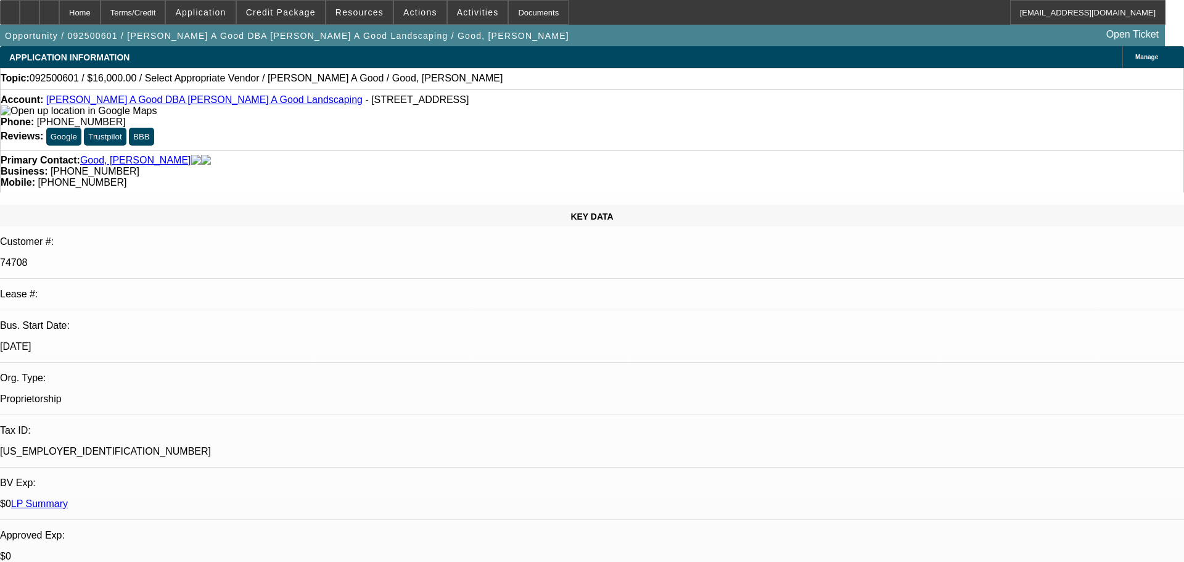
select select "1"
select select "2"
select select "4"
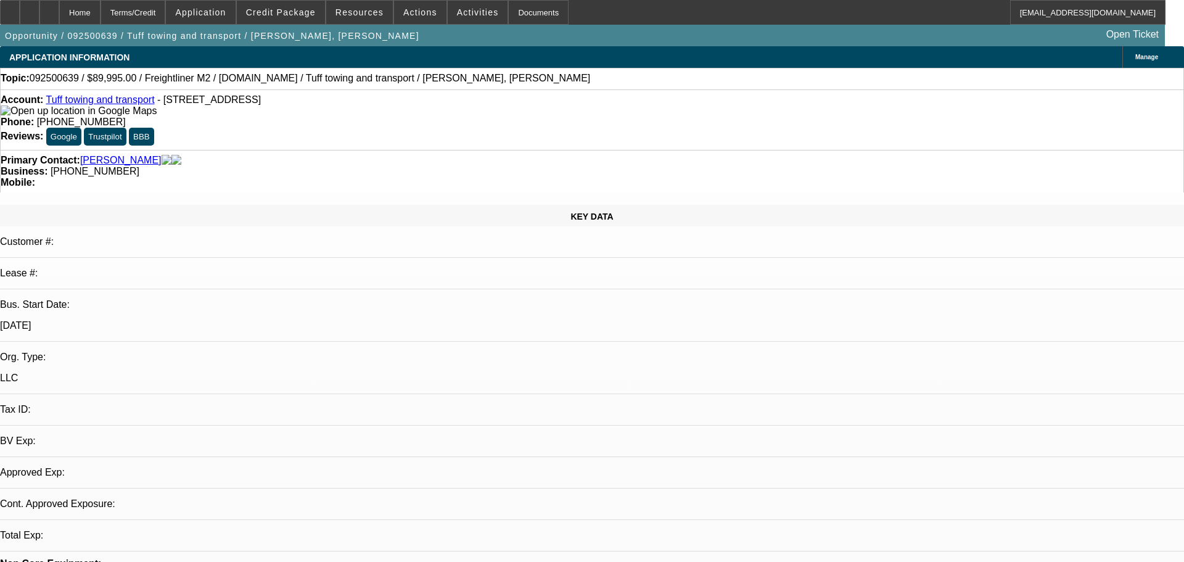
select select "0"
select select "2"
select select "0.1"
select select "1"
select select "2"
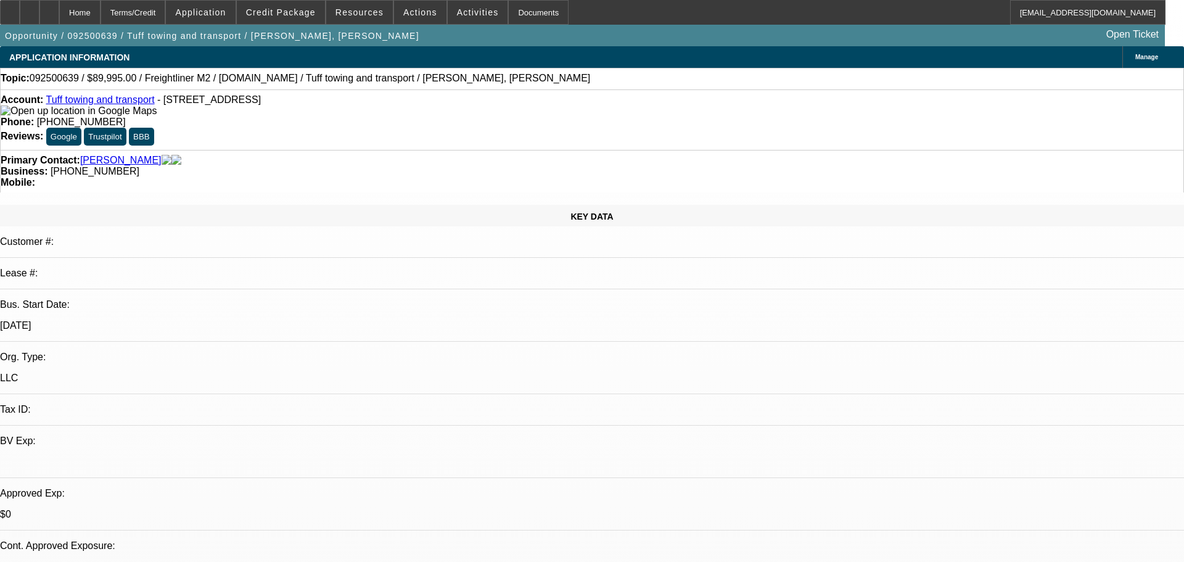
select select "4"
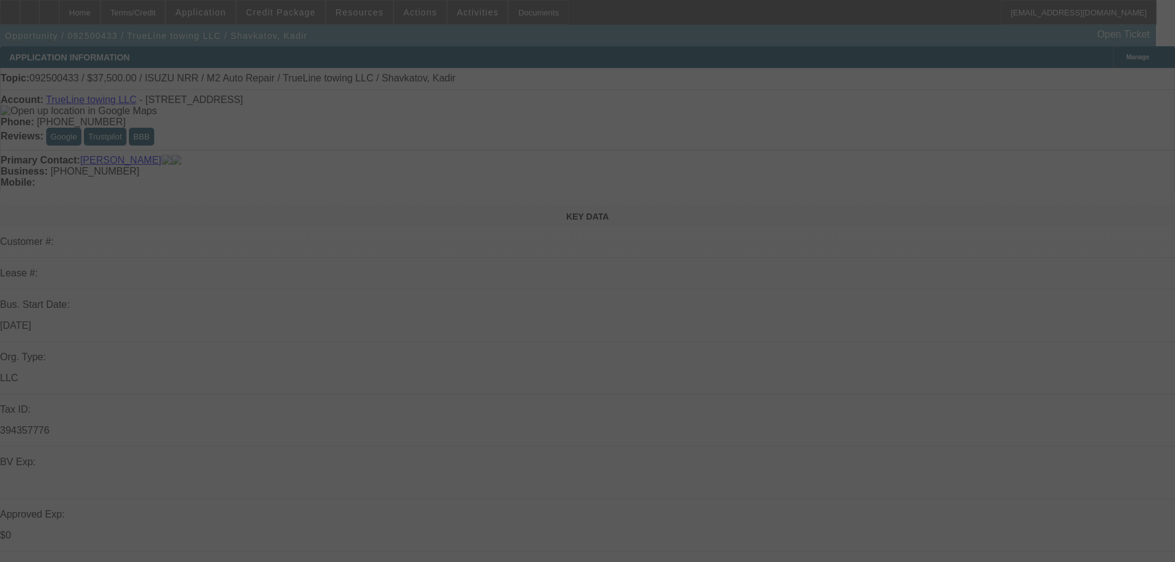
select select "0"
select select "2"
select select "0.1"
select select "4"
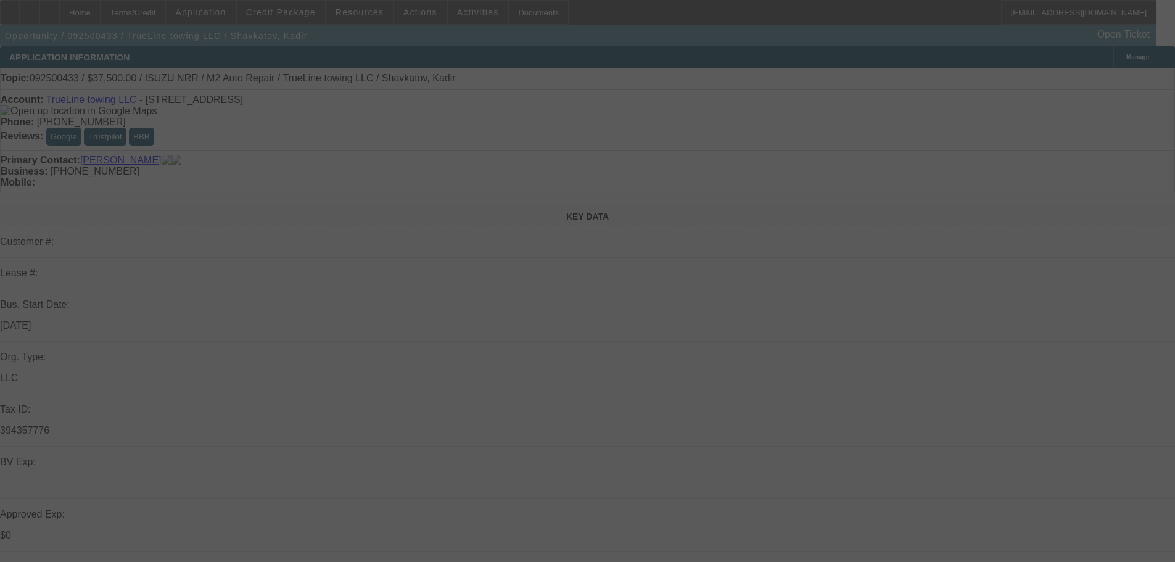
select select "0"
select select "2"
select select "0.1"
select select "4"
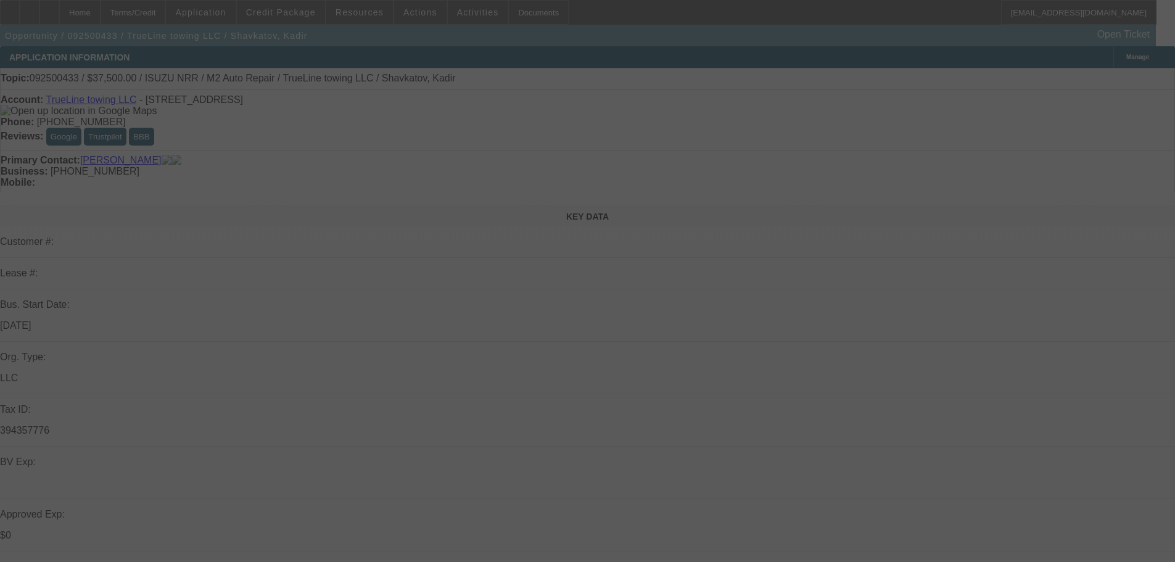
select select "0"
select select "2"
select select "0.1"
select select "4"
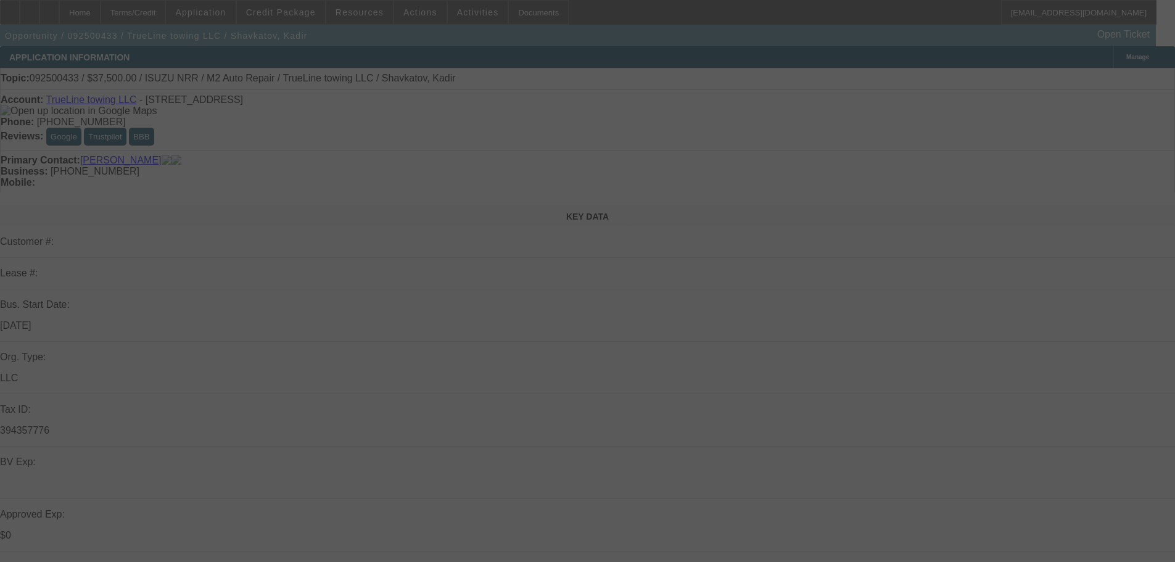
select select "0"
select select "2"
select select "0.1"
select select "4"
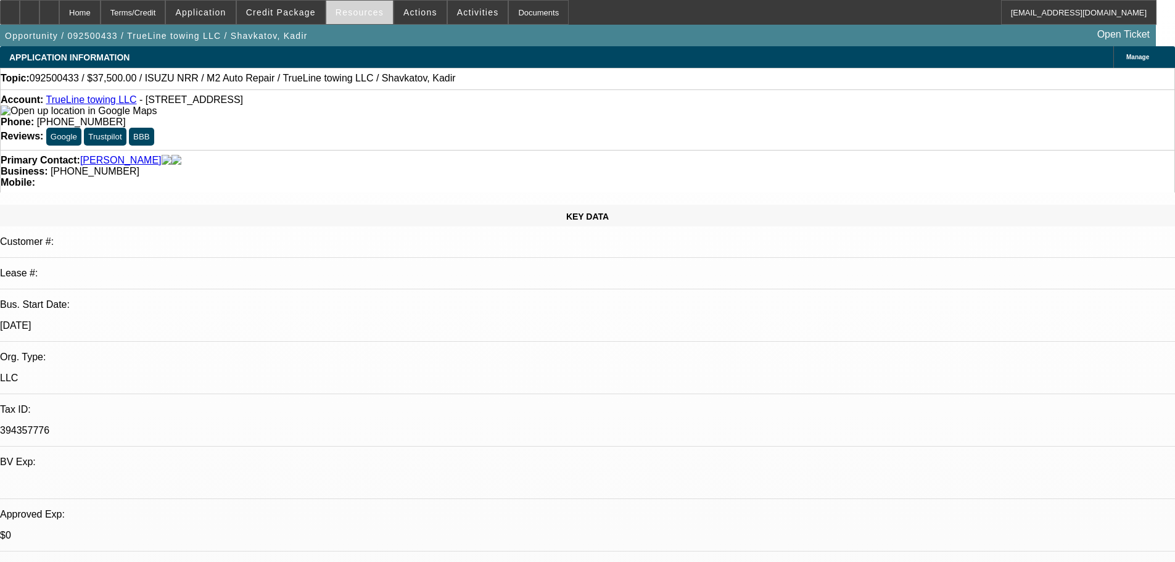
drag, startPoint x: 502, startPoint y: 83, endPoint x: 375, endPoint y: 19, distance: 142.6
click at [502, 83] on div "Topic: 092500433 / $37,500.00 / ISUZU NRR / M2 Auto Repair / TrueLine towing LL…" at bounding box center [587, 78] width 1173 height 11
